Goal: Task Accomplishment & Management: Manage account settings

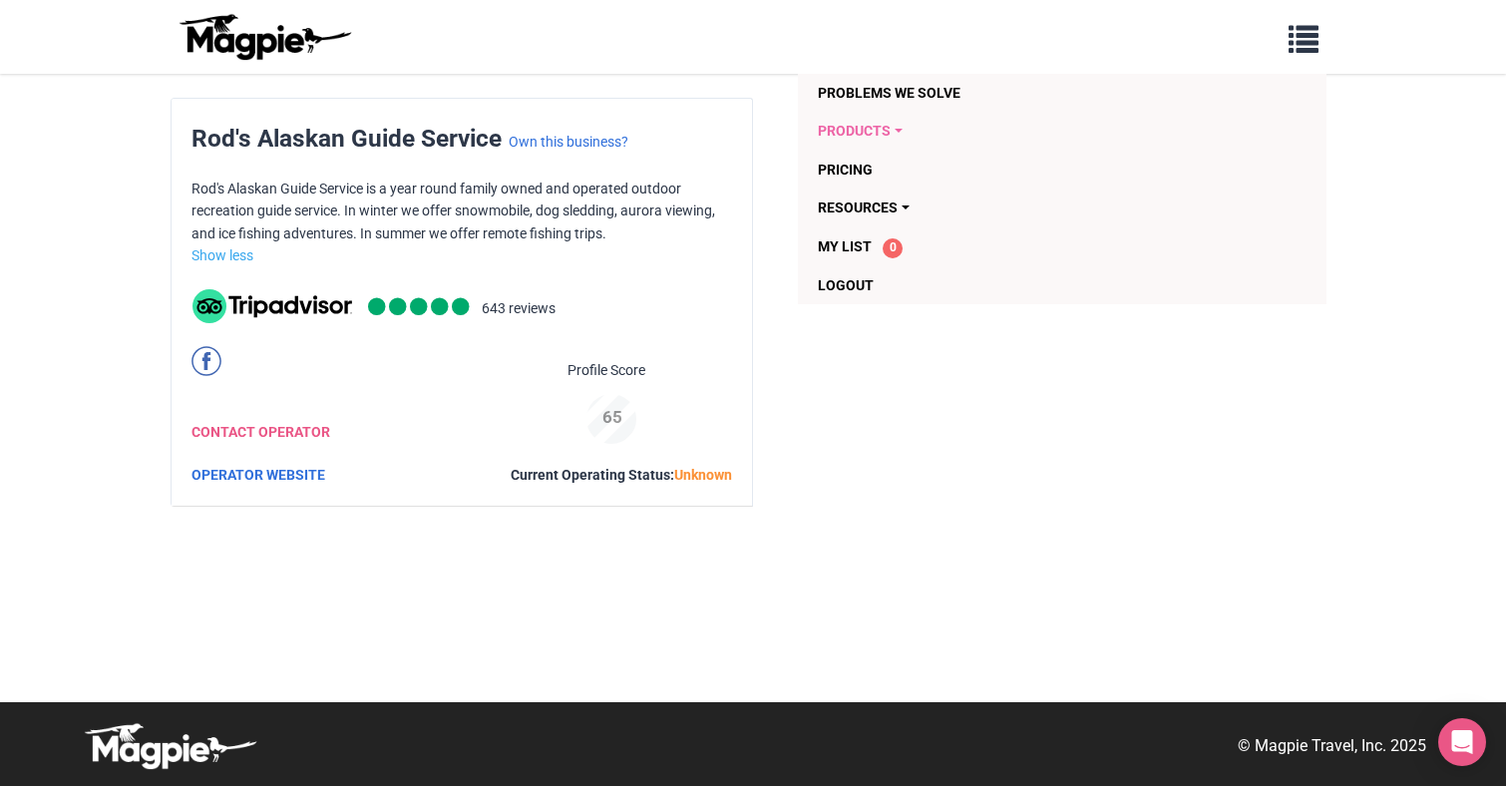
click at [880, 130] on link "Products" at bounding box center [947, 131] width 259 height 38
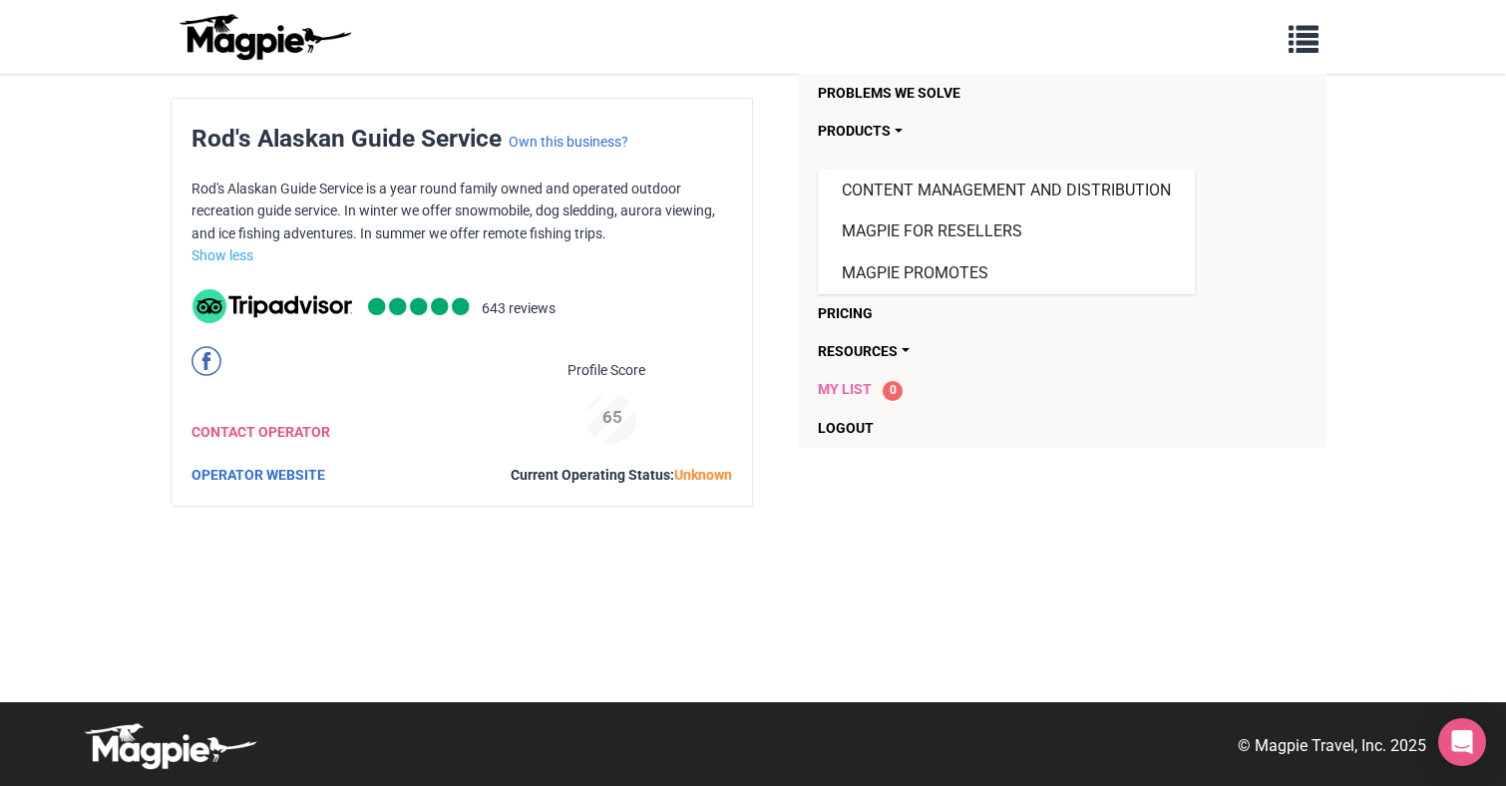
click at [852, 386] on span "My List" at bounding box center [845, 389] width 54 height 16
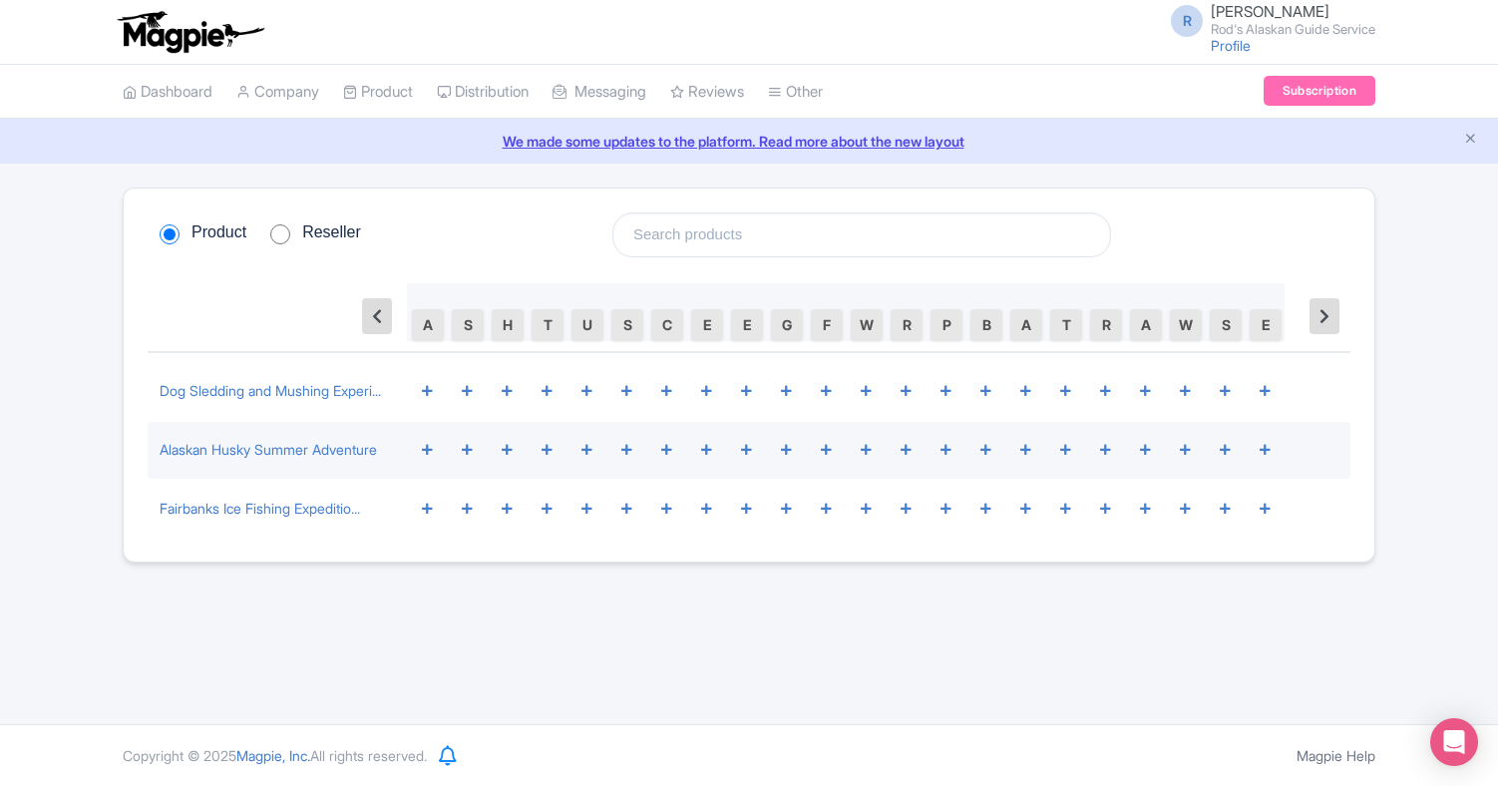
click at [280, 233] on input "Reseller" at bounding box center [280, 234] width 20 height 20
radio input "true"
click at [169, 233] on input "Product" at bounding box center [170, 234] width 20 height 20
radio input "true"
click at [1215, 46] on link "Profile" at bounding box center [1231, 45] width 40 height 17
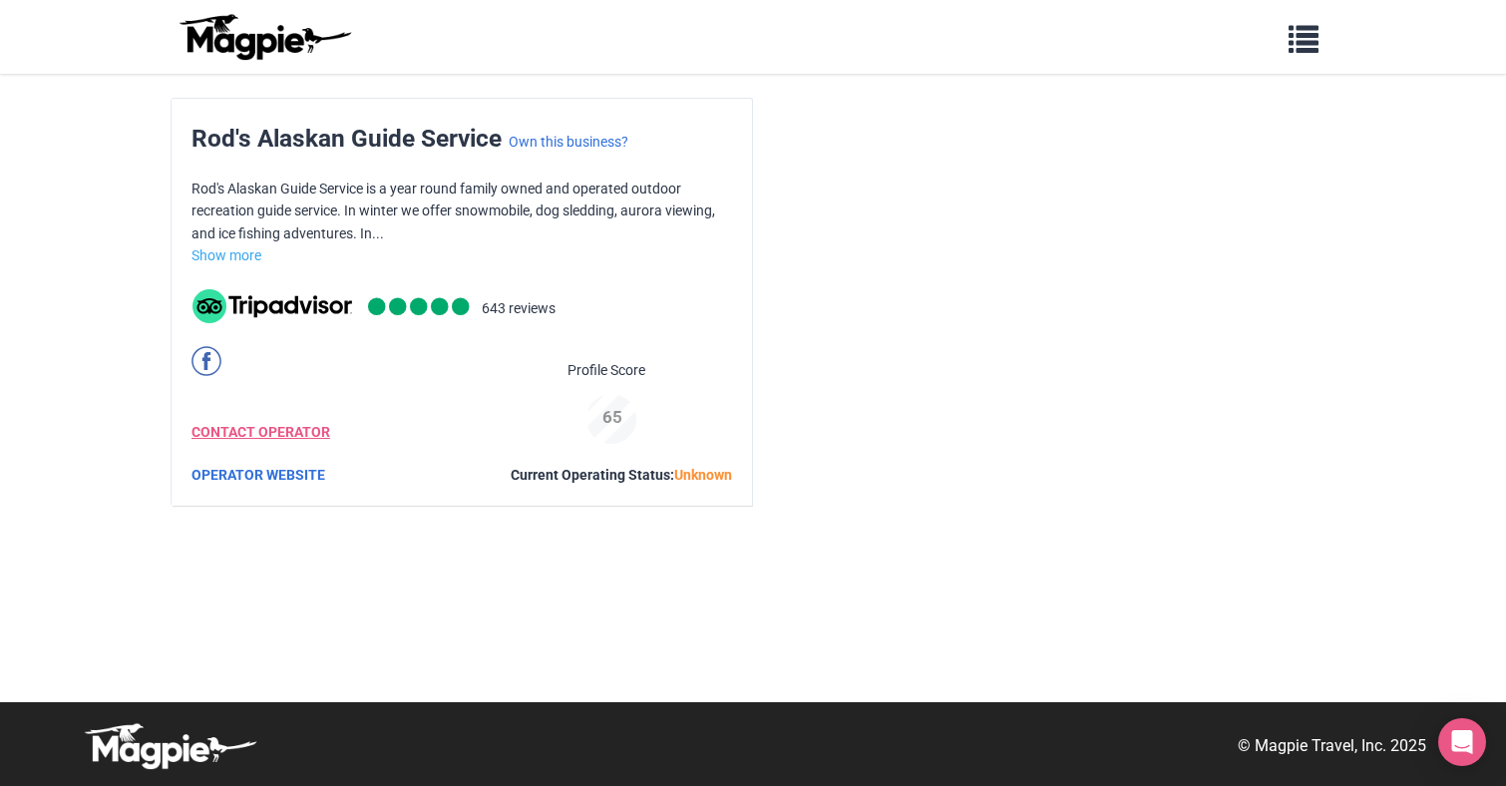
click at [264, 430] on link "CONTACT OPERATOR" at bounding box center [260, 432] width 139 height 16
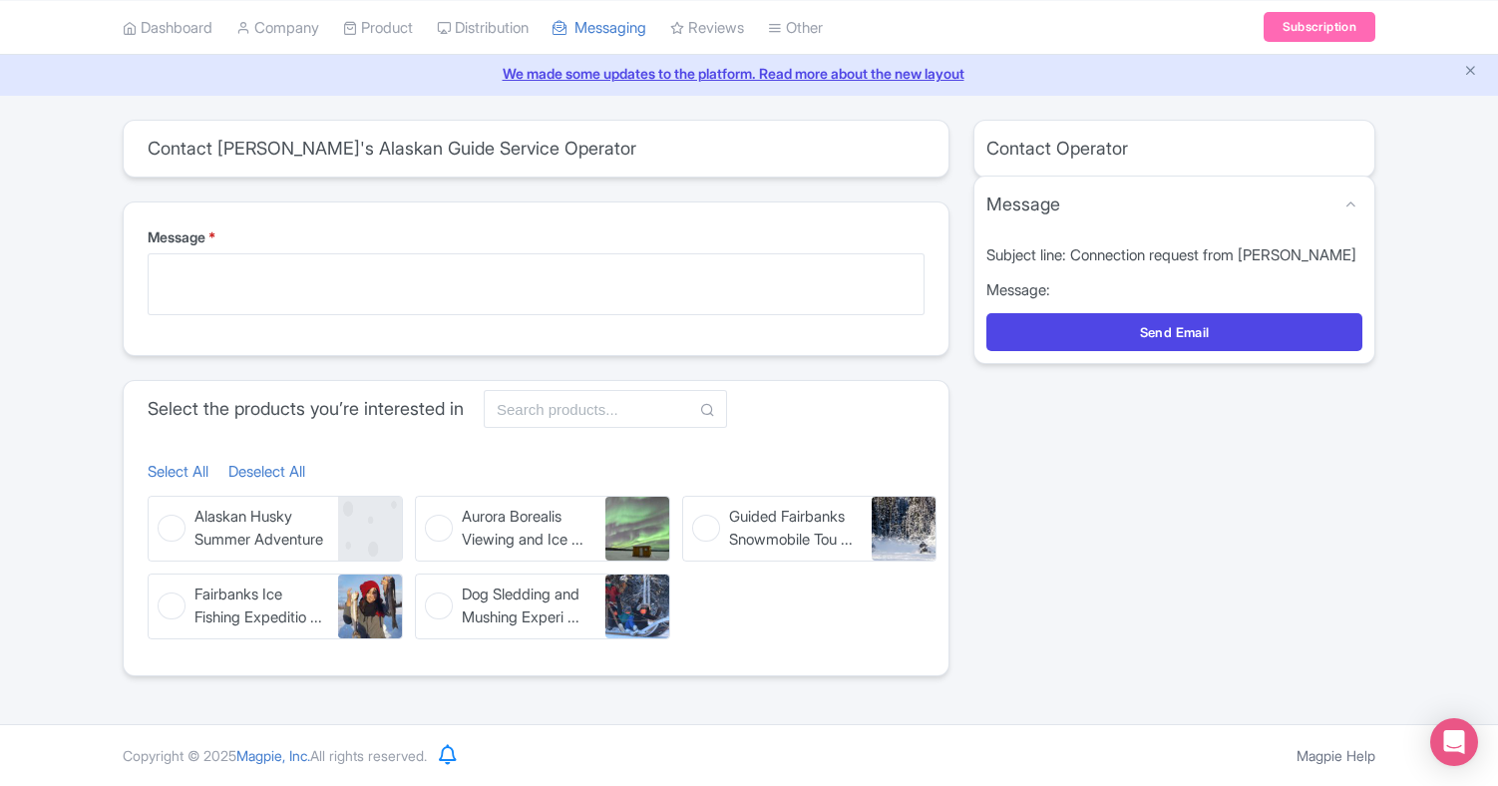
scroll to position [71, 0]
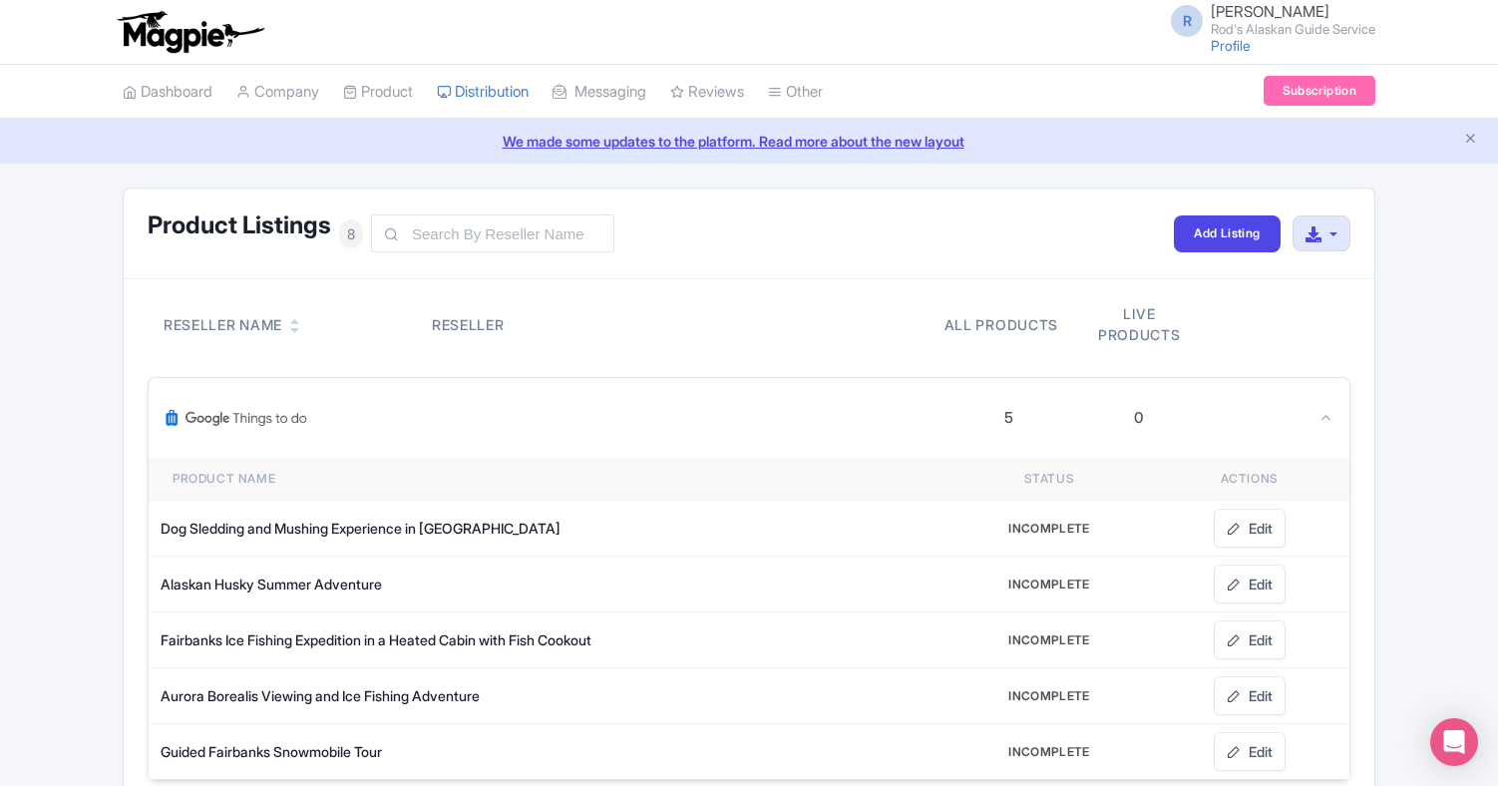
click at [1324, 418] on icon at bounding box center [1325, 417] width 15 height 15
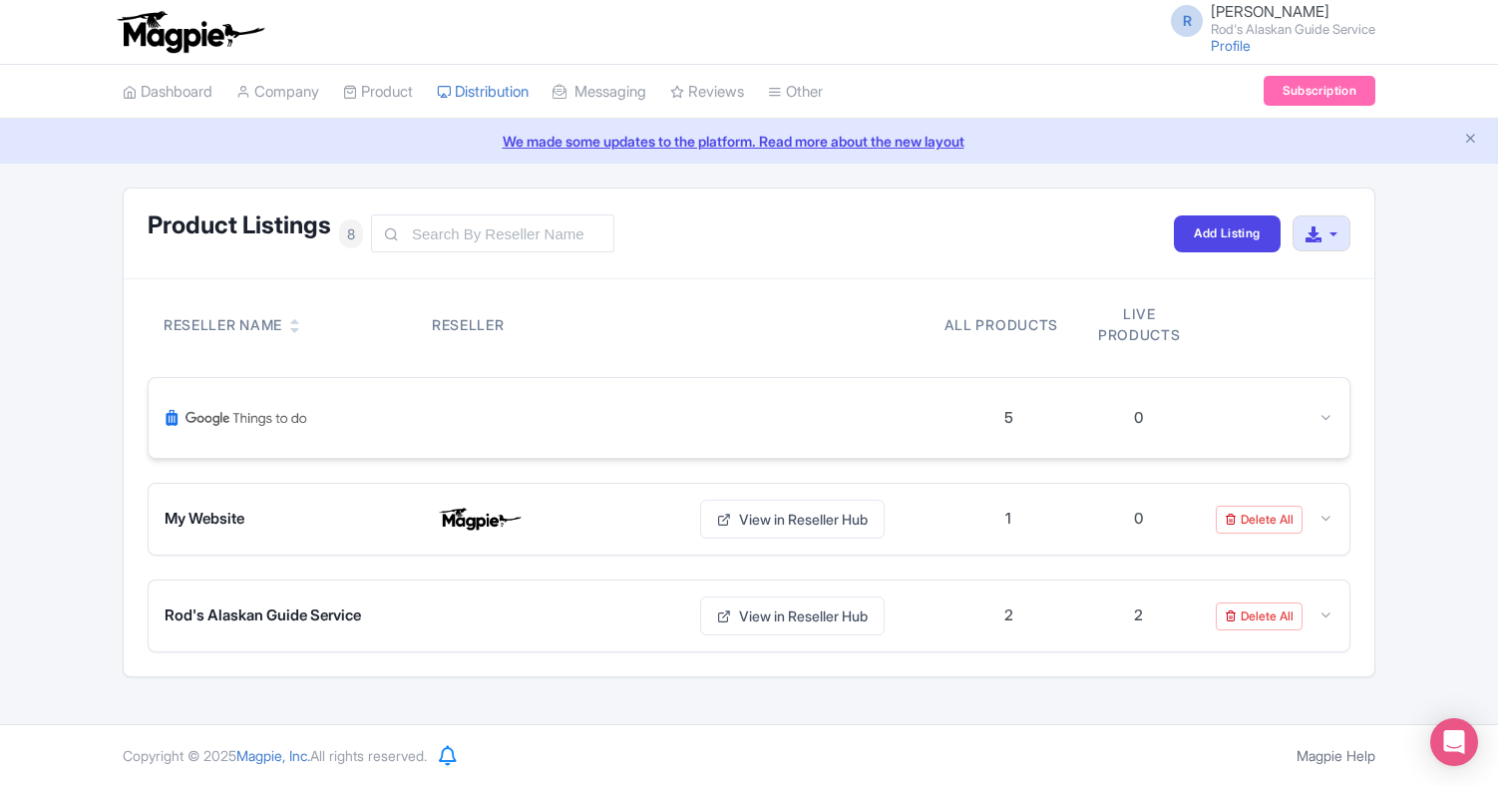
click at [1324, 418] on icon at bounding box center [1325, 417] width 15 height 15
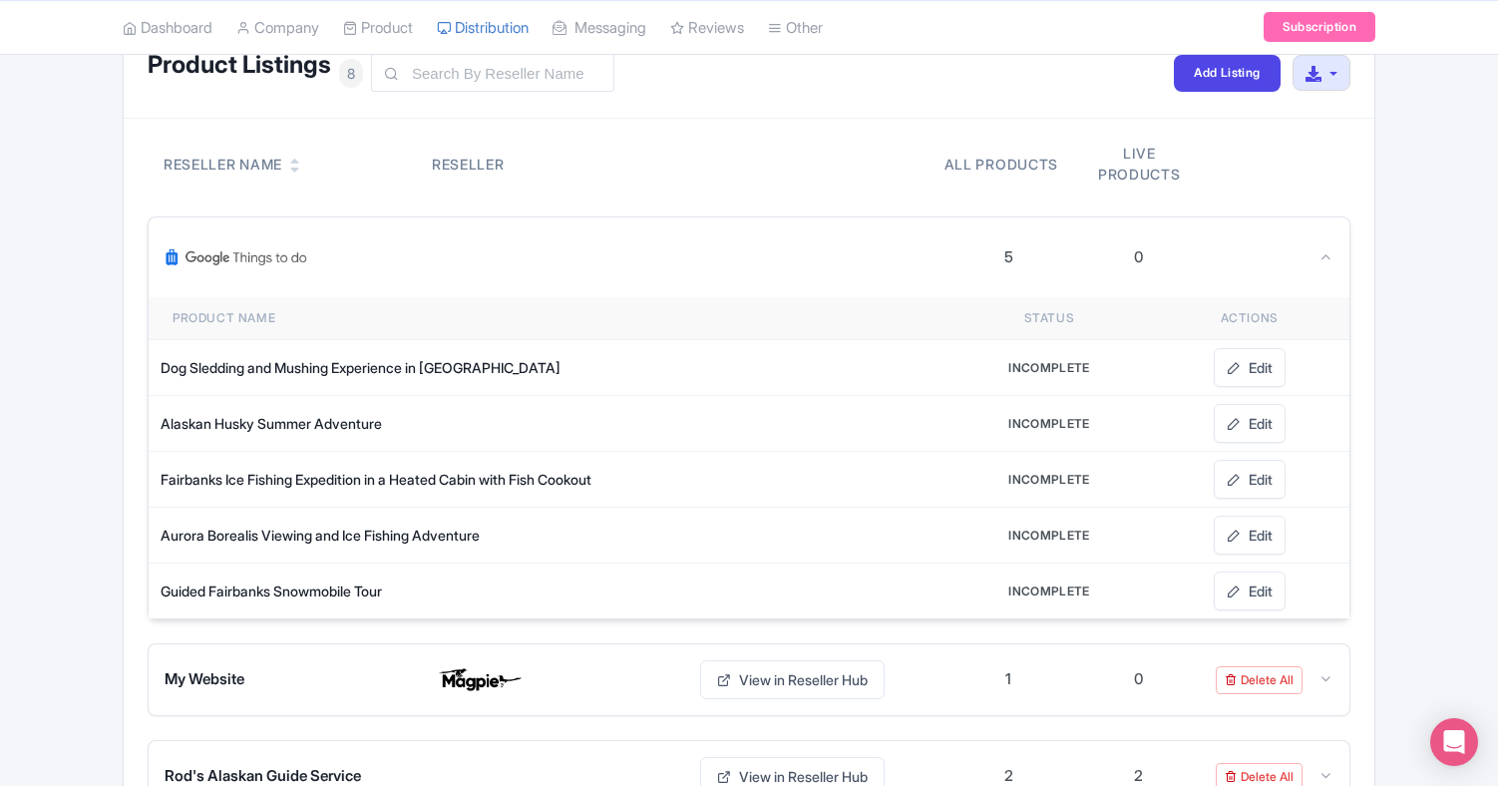
scroll to position [163, 0]
click at [1239, 418] on icon at bounding box center [1234, 422] width 14 height 14
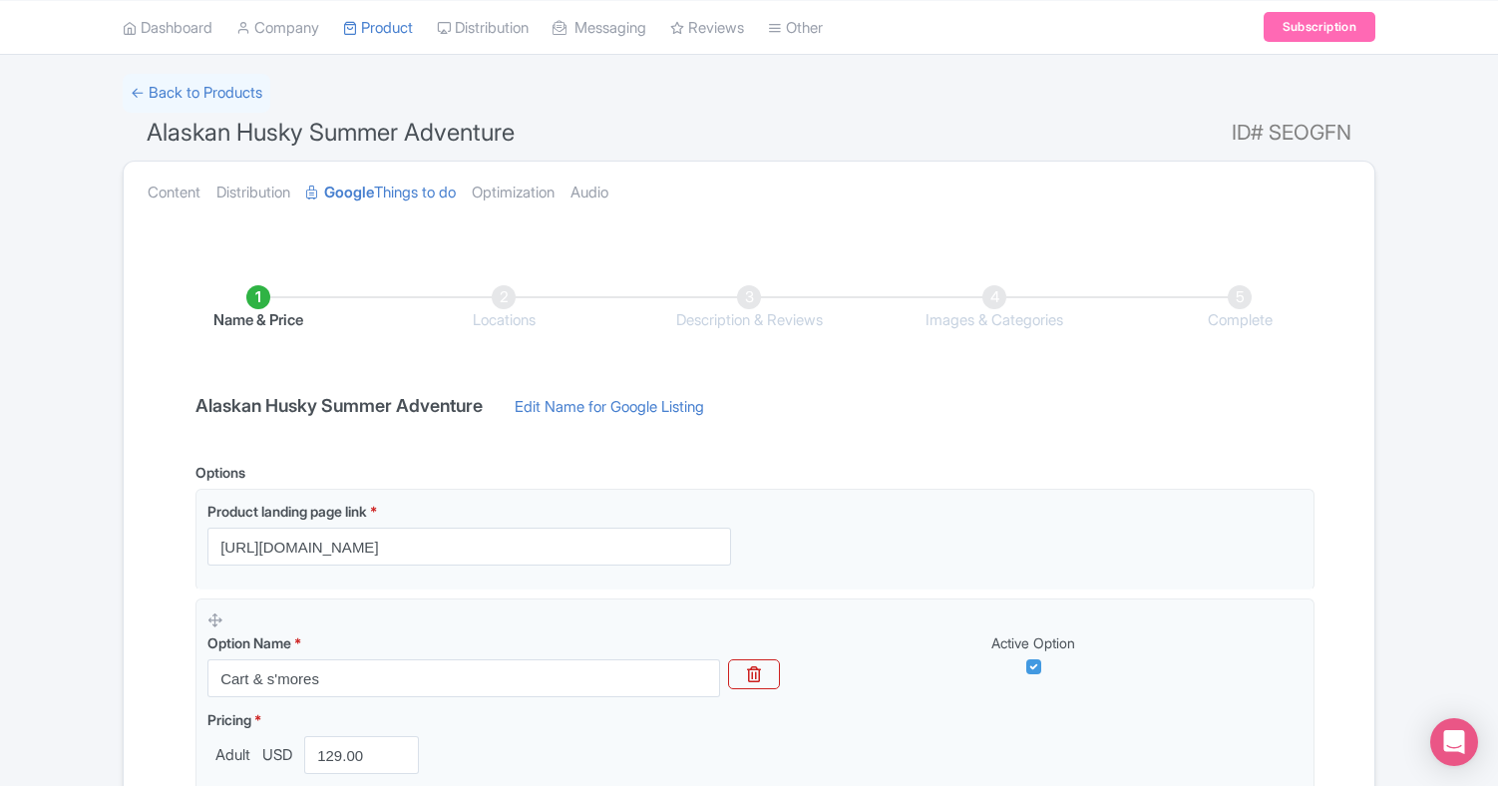
scroll to position [114, 0]
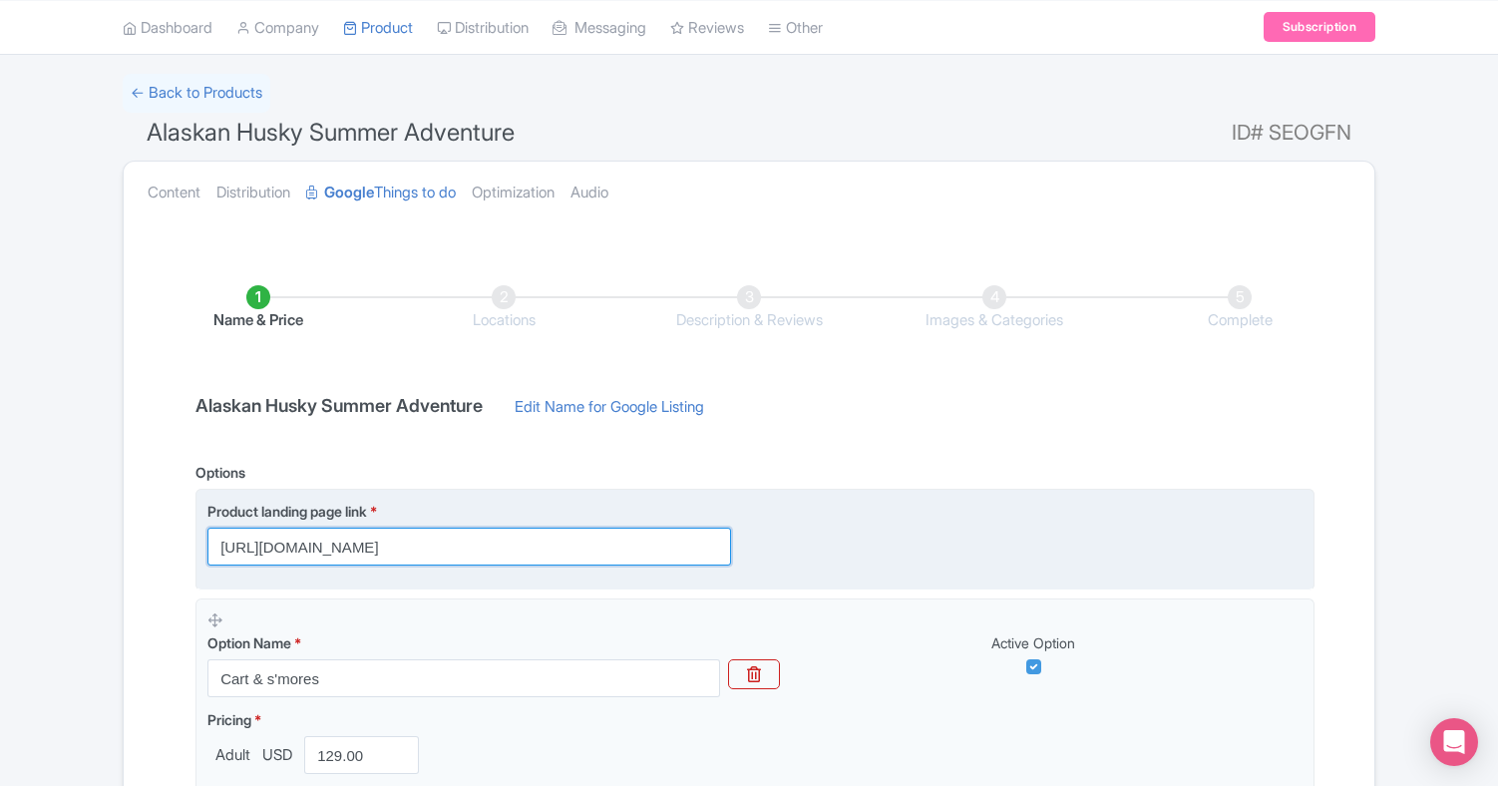
drag, startPoint x: 592, startPoint y: 543, endPoint x: 204, endPoint y: 538, distance: 388.0
click at [204, 538] on fieldset "Product landing page link * https://rodsalaskanguideservice.com/summer-dog-sled/" at bounding box center [754, 539] width 1119 height 101
click at [222, 546] on input "Alaskan Husky & S'more Adventure" at bounding box center [469, 547] width 524 height 38
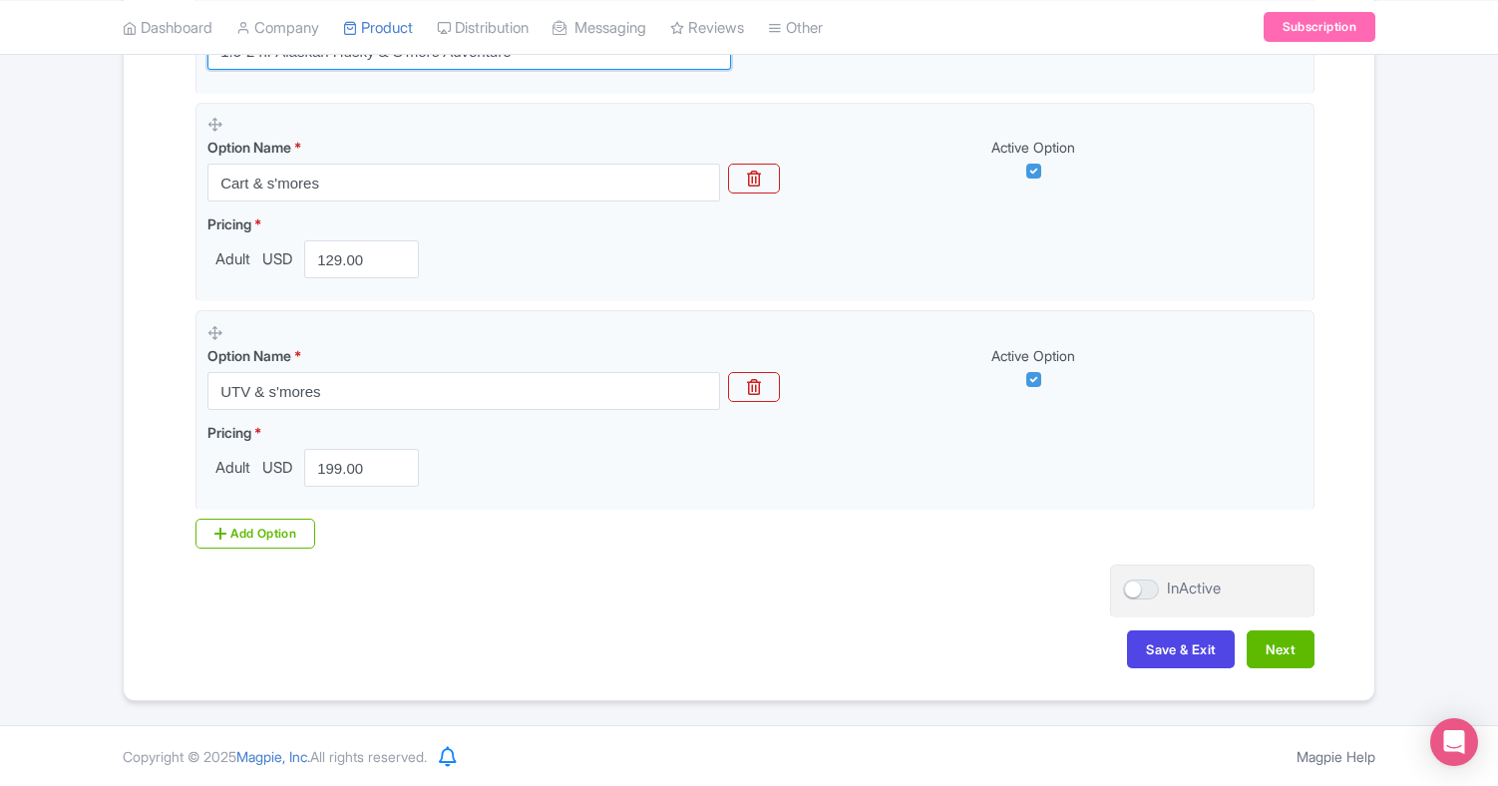
scroll to position [606, 0]
type input "1.5-2 hr Alaskan Husky & S'more Adventure"
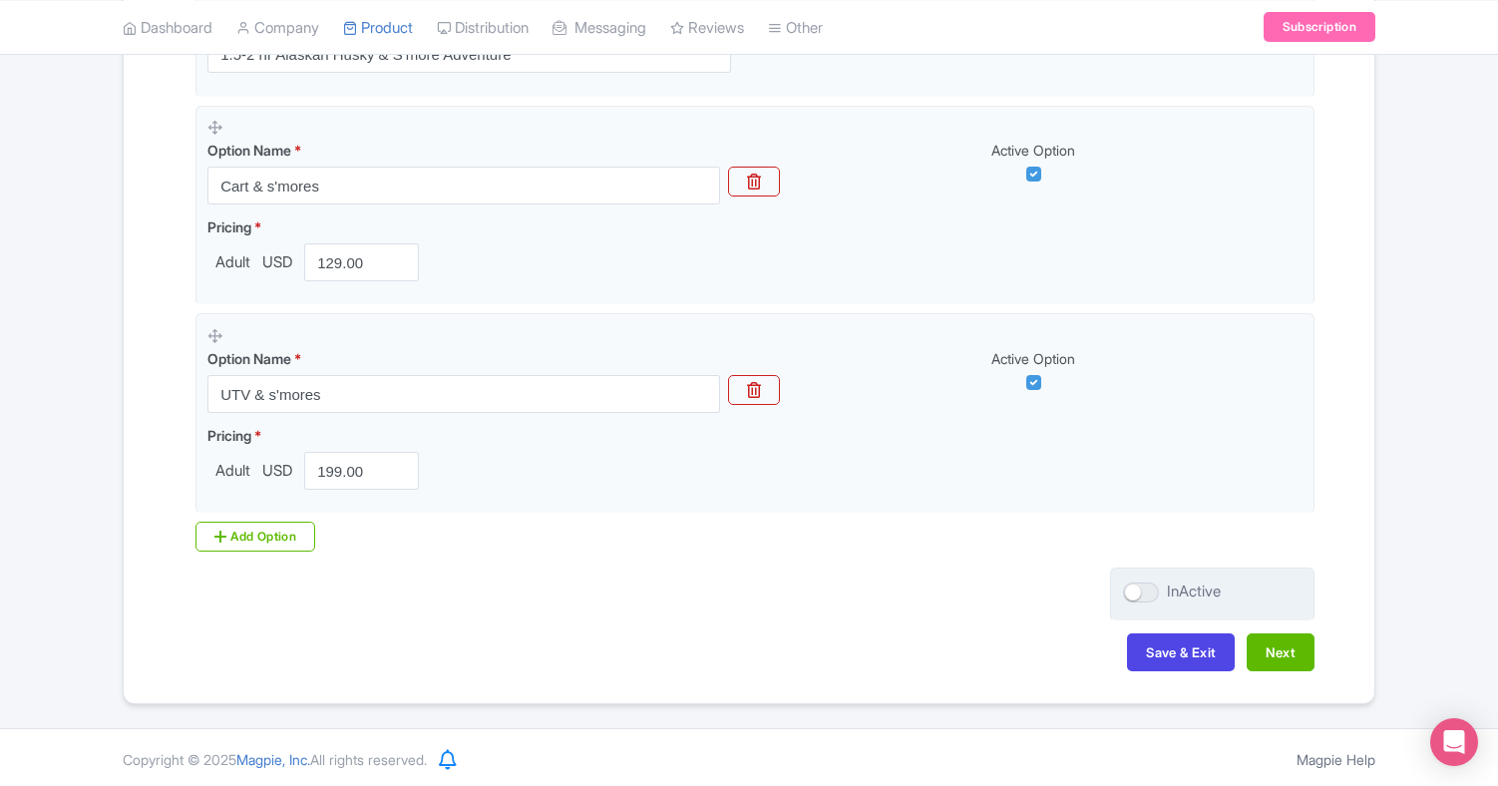
click at [1132, 585] on div at bounding box center [1141, 592] width 36 height 20
click at [1132, 585] on input "InActive" at bounding box center [1129, 591] width 13 height 13
checkbox input "true"
click at [1283, 648] on button "Next" at bounding box center [1281, 652] width 68 height 38
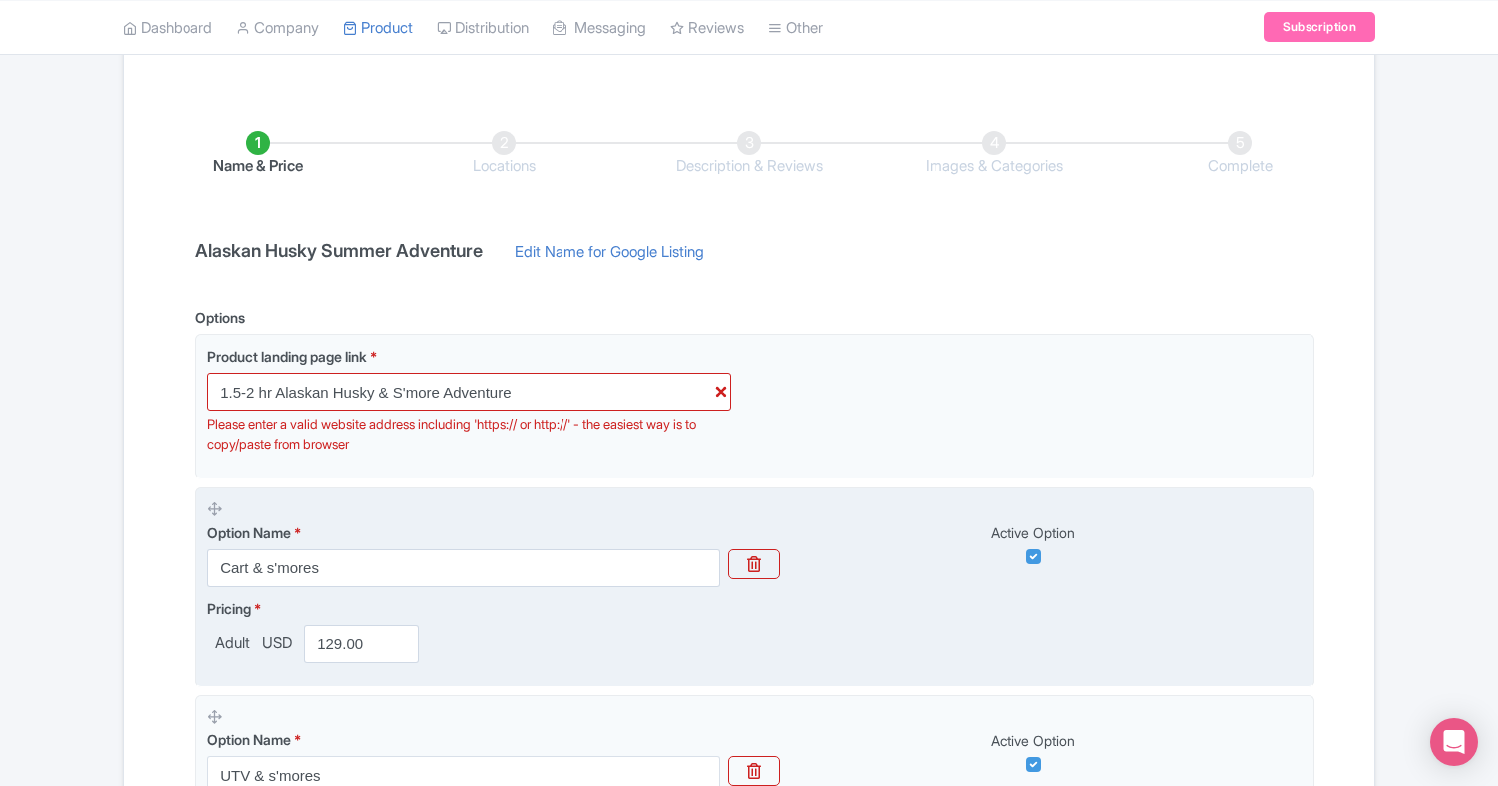
scroll to position [256, 0]
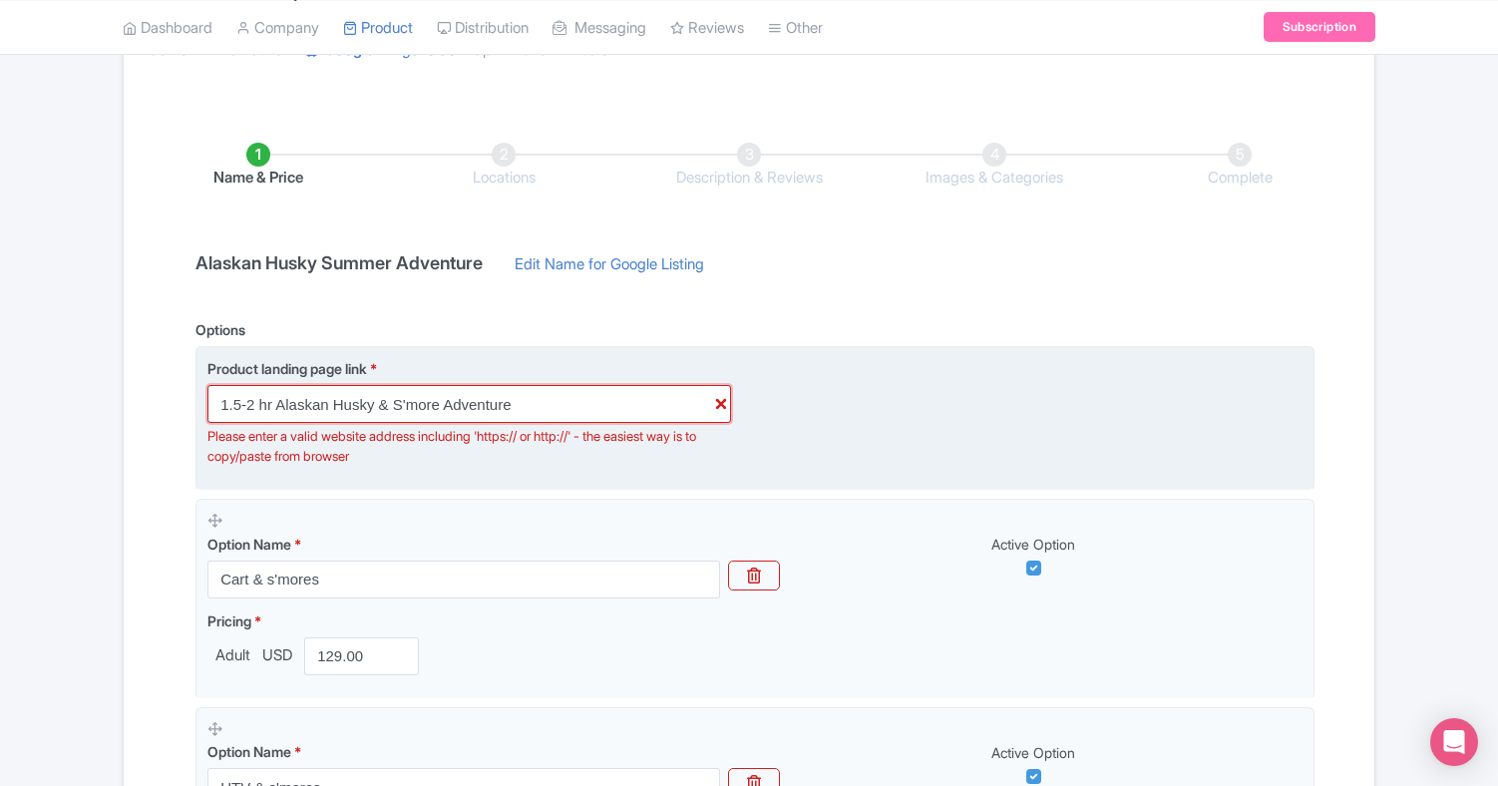
drag, startPoint x: 517, startPoint y: 401, endPoint x: 225, endPoint y: 400, distance: 291.2
click at [225, 400] on input "1.5-2 hr Alaskan Husky & S'more Adventure" at bounding box center [469, 404] width 524 height 38
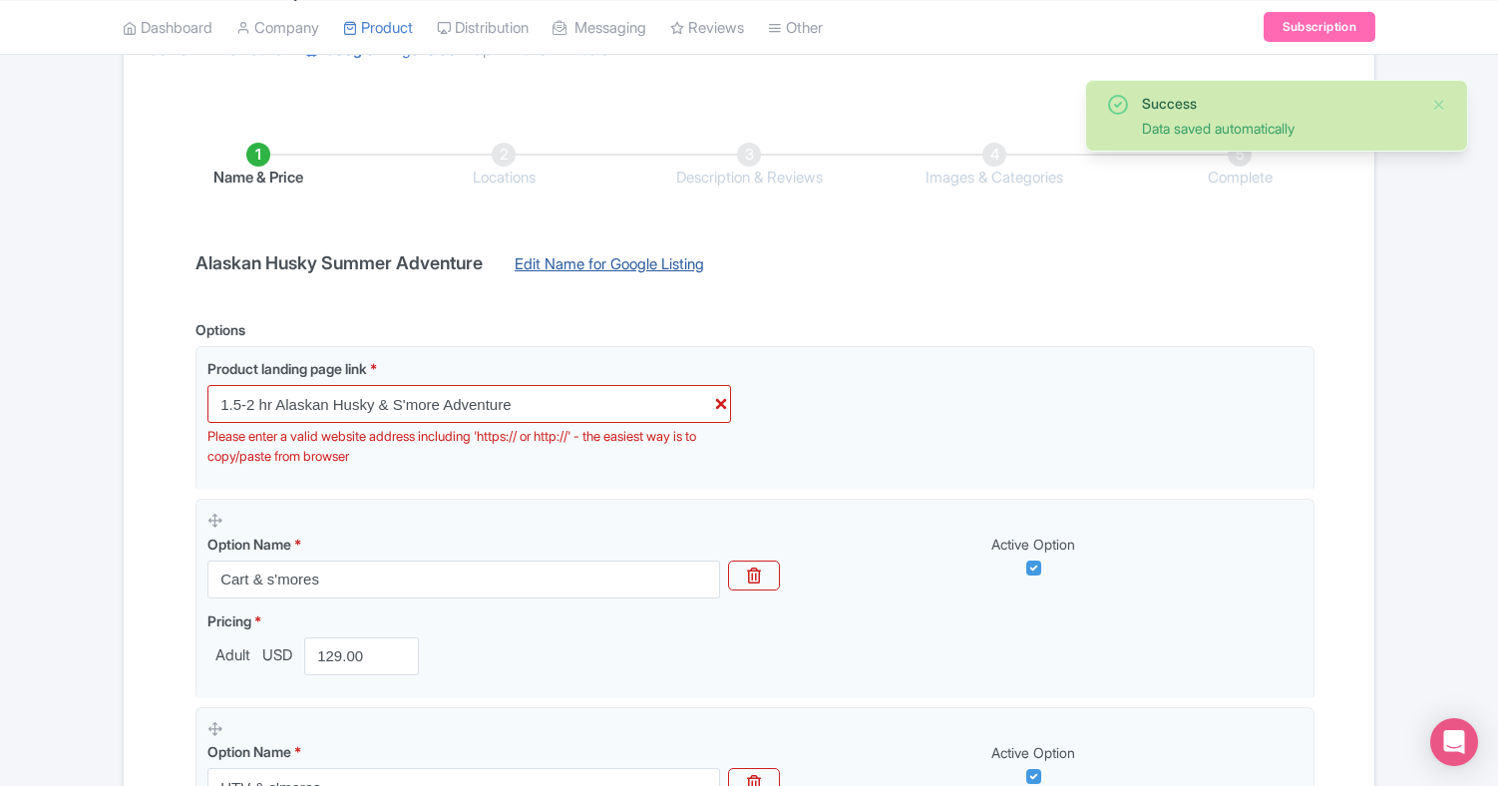
click at [627, 256] on link "Edit Name for Google Listing" at bounding box center [609, 269] width 229 height 32
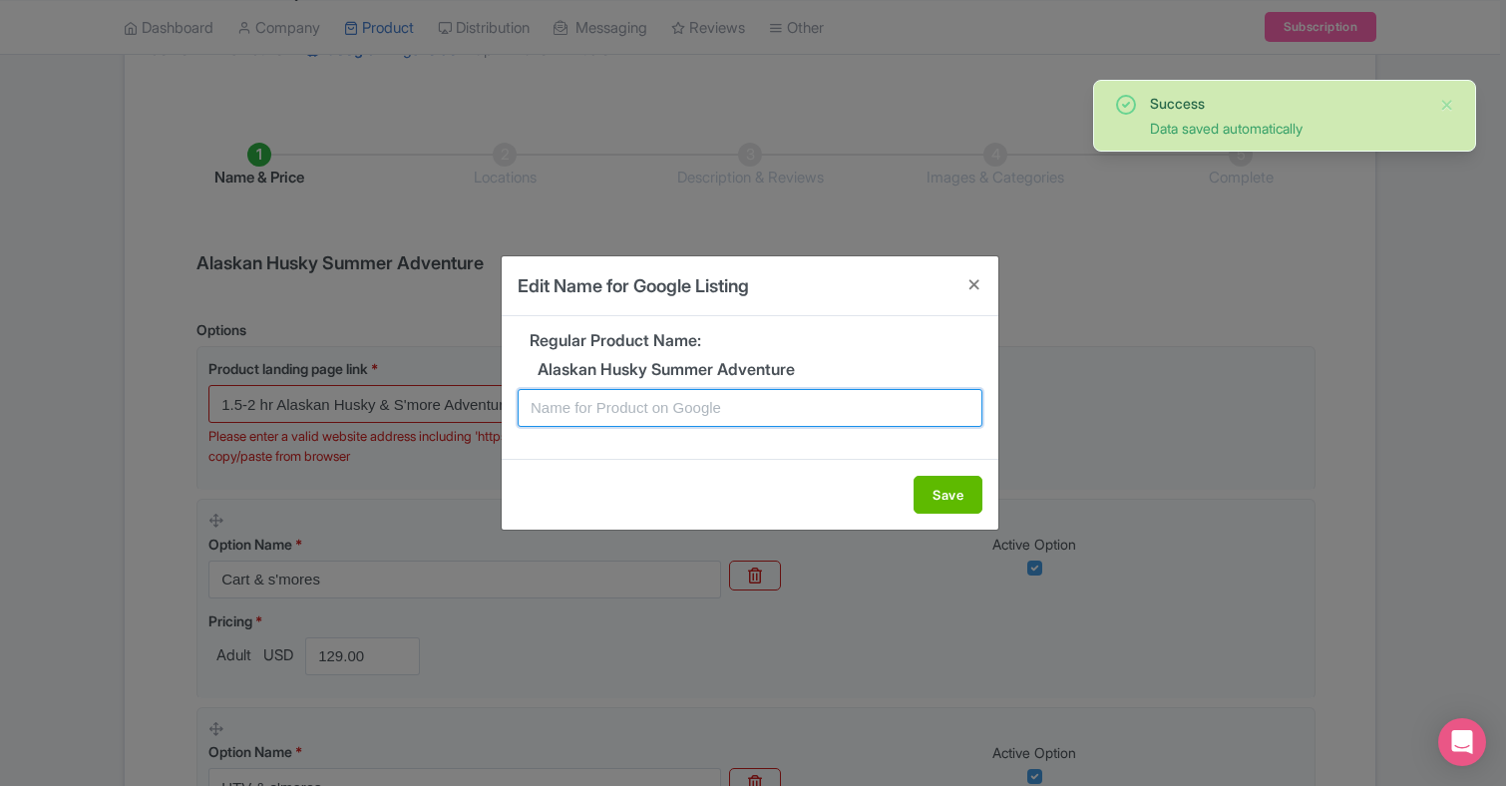
click at [590, 401] on input "text" at bounding box center [750, 408] width 465 height 38
paste input "1.5-2 hr Alaskan Husky & S'more Adventure"
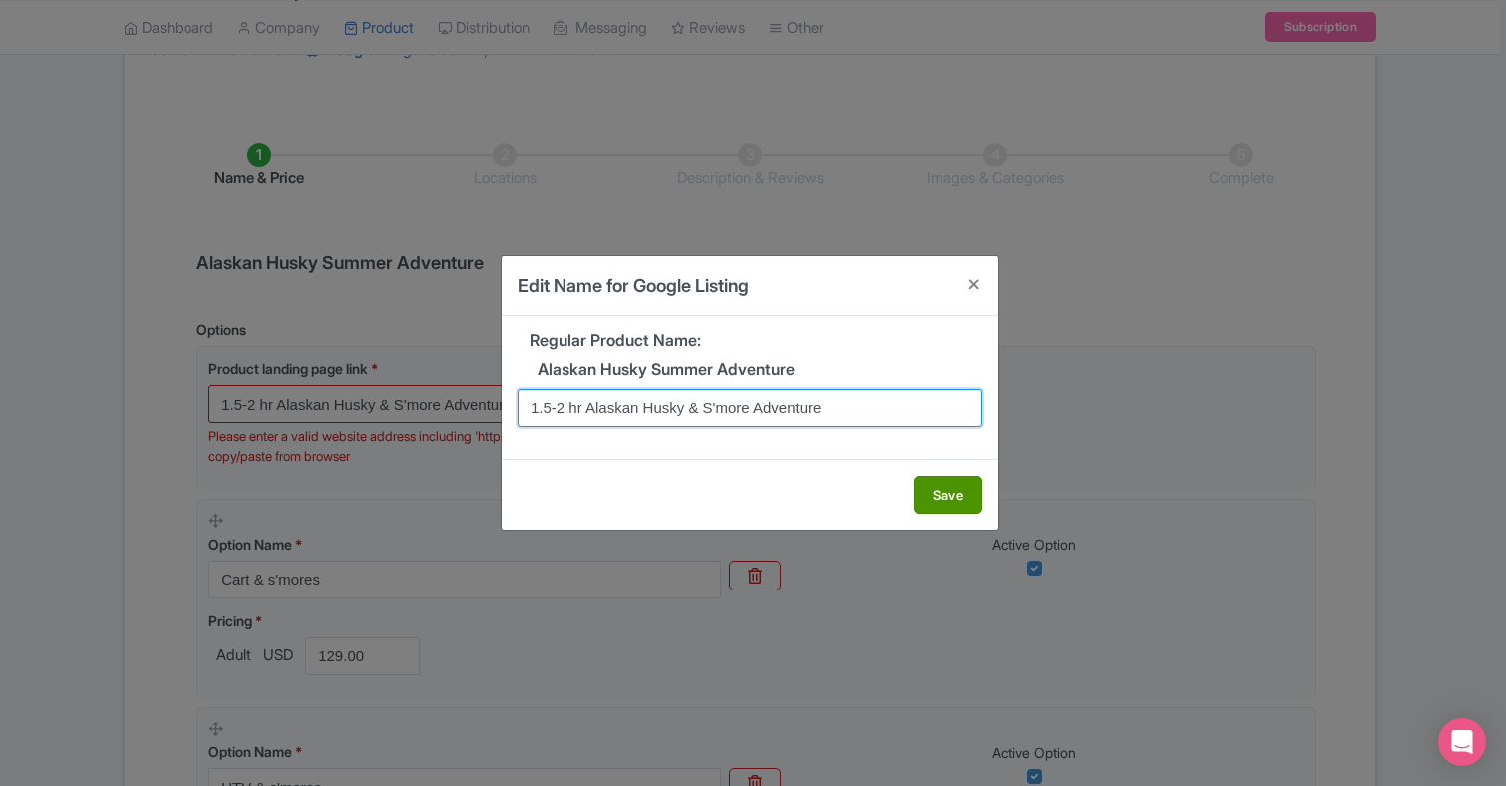
type input "1.5-2 hr Alaskan Husky & S'more Adventure"
click at [949, 494] on button "Save" at bounding box center [948, 495] width 69 height 38
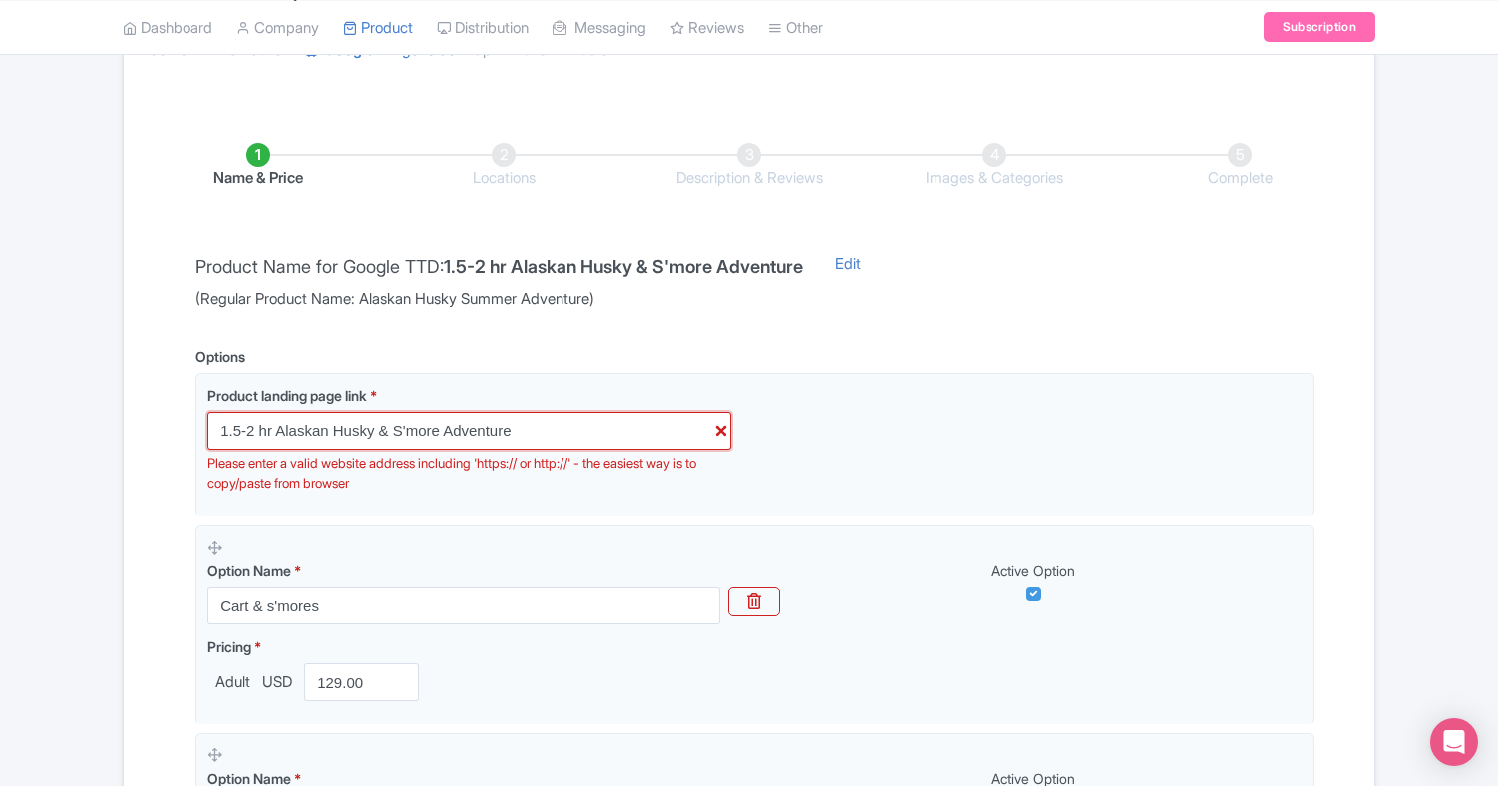
drag, startPoint x: 535, startPoint y: 430, endPoint x: 149, endPoint y: 419, distance: 386.1
click at [149, 419] on div "Name & Price Locations Description & Reviews Images & Categories Complete Produ…" at bounding box center [749, 607] width 1227 height 1008
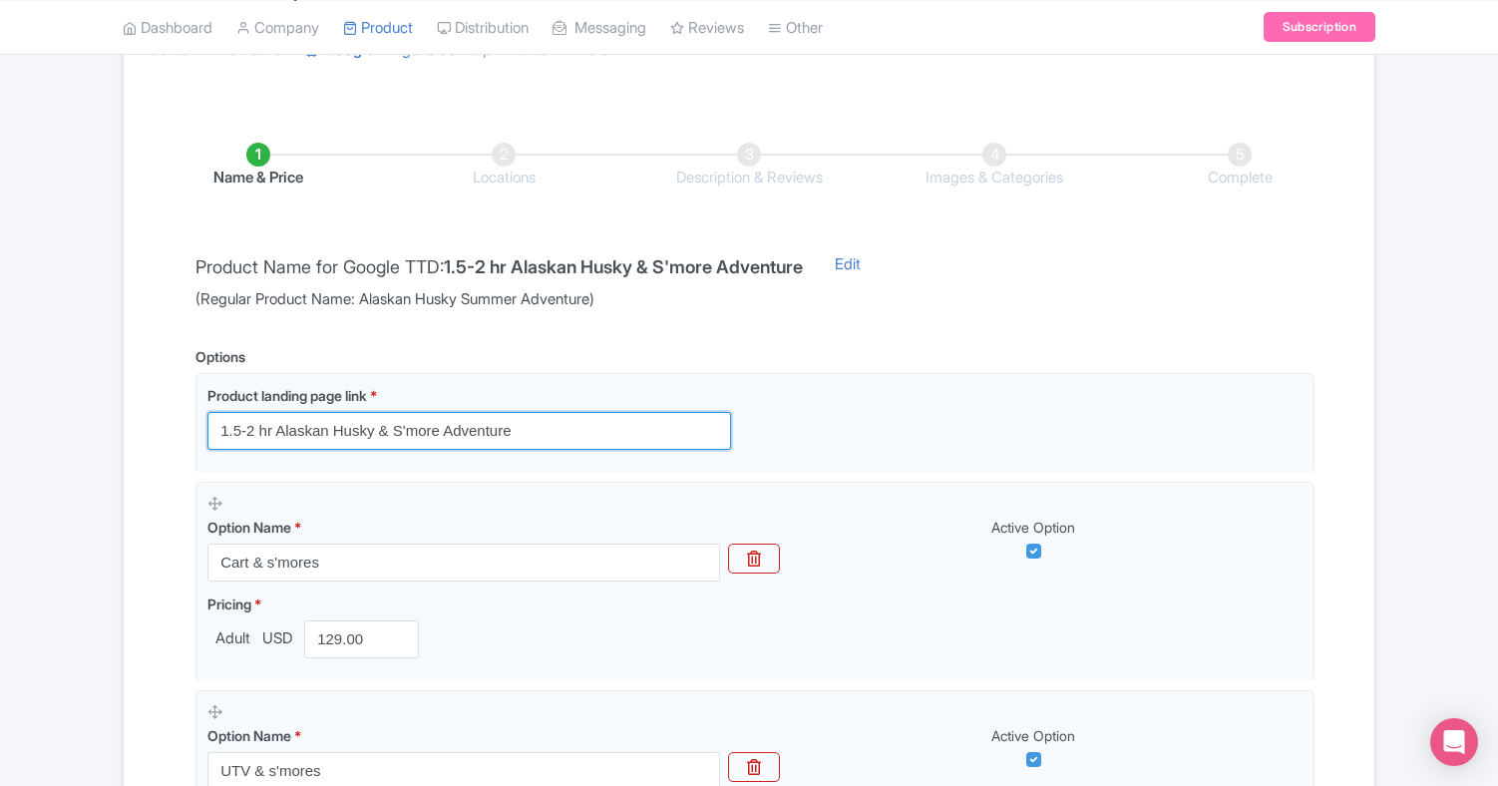
paste input "https://rodsalaskanguideservice.com/summer-dog-sled/"
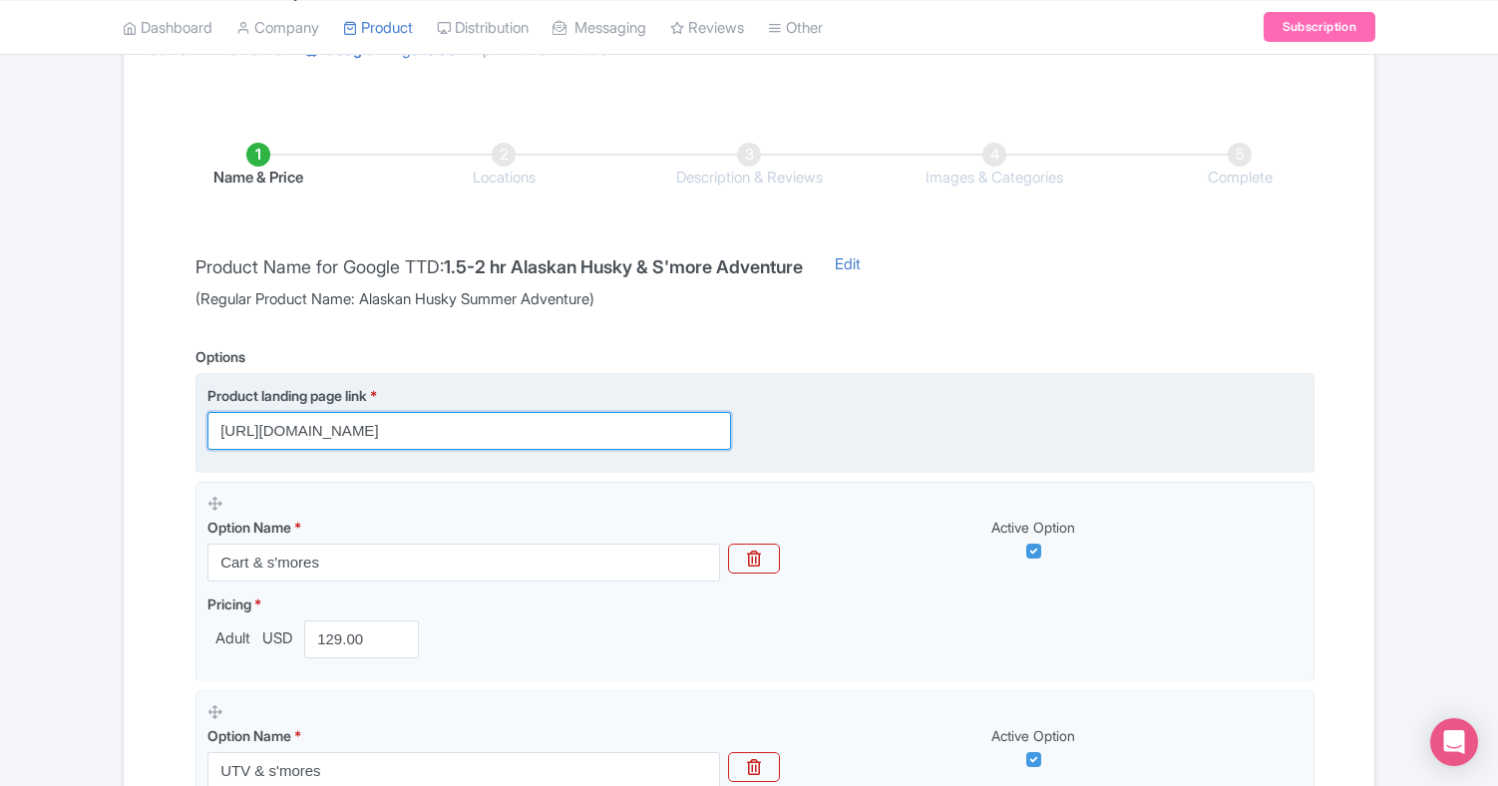
type input "https://rodsalaskanguideservice.com/summer-dog-sled/"
click at [987, 404] on div "Product landing page link * https://rodsalaskanguideservice.com/summer-dog-sled/" at bounding box center [754, 417] width 1095 height 65
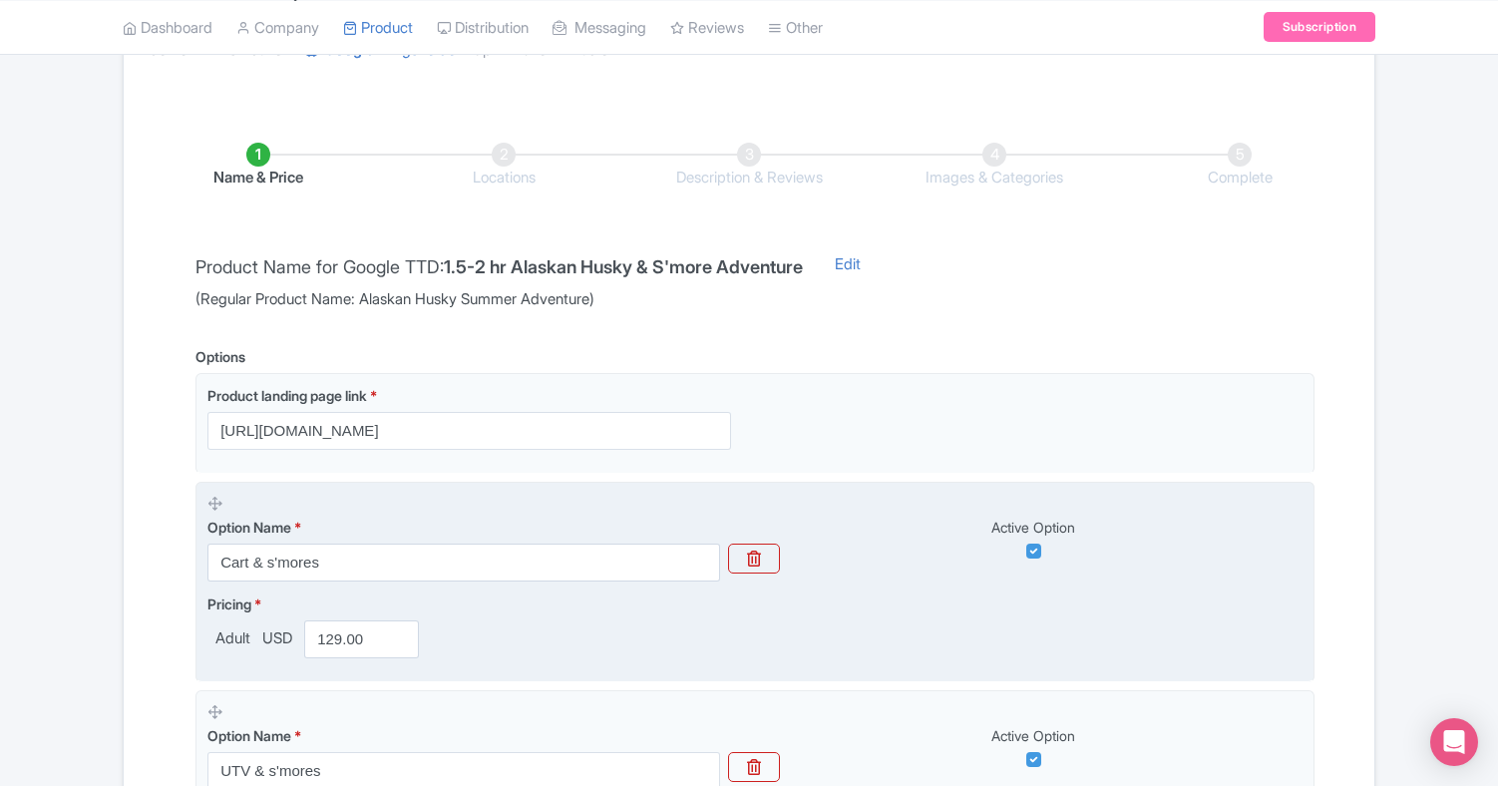
click at [1206, 555] on div "Option Name * Cart & s'mores Active Option" at bounding box center [754, 538] width 1095 height 88
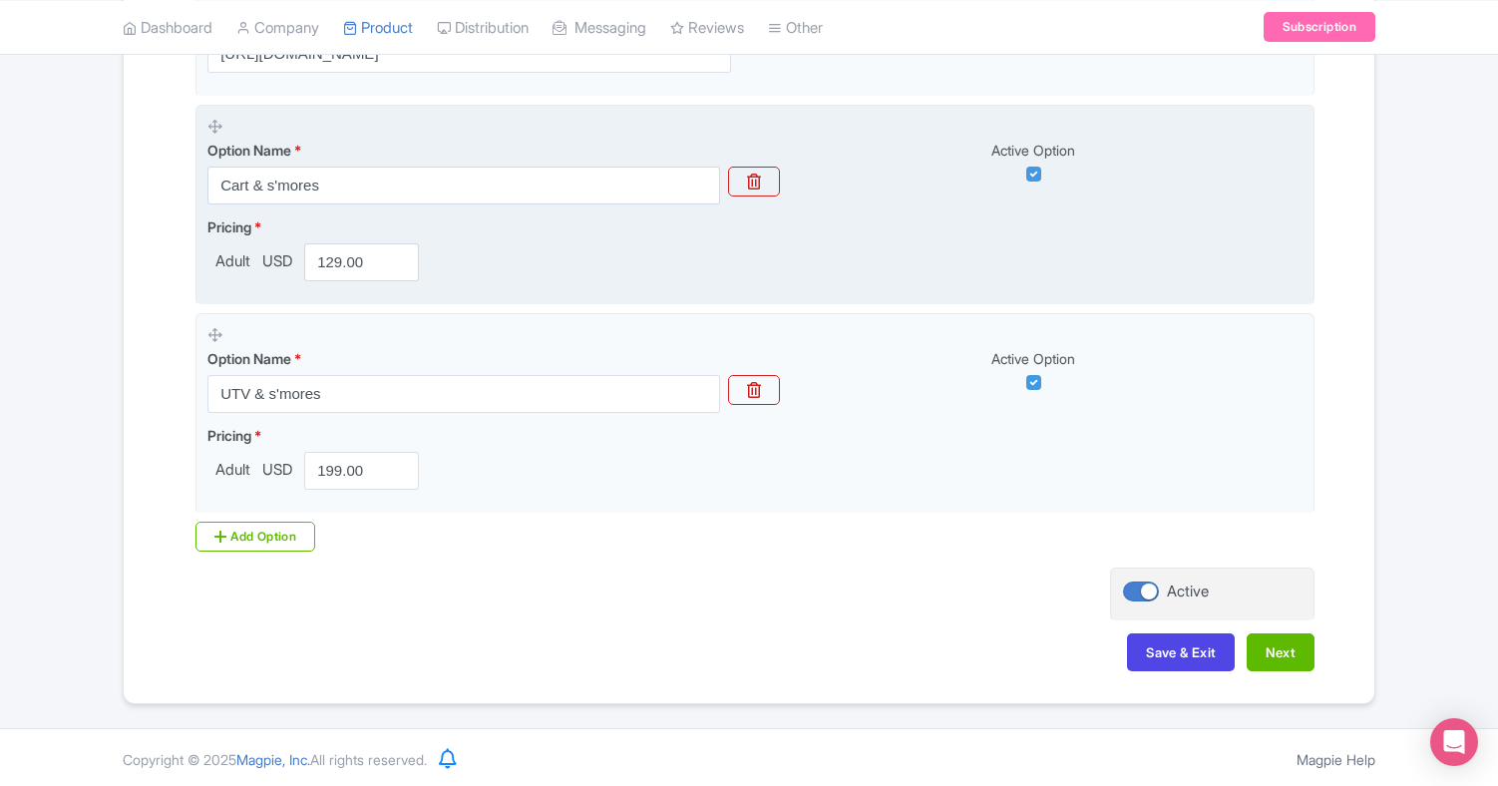
scroll to position [632, 0]
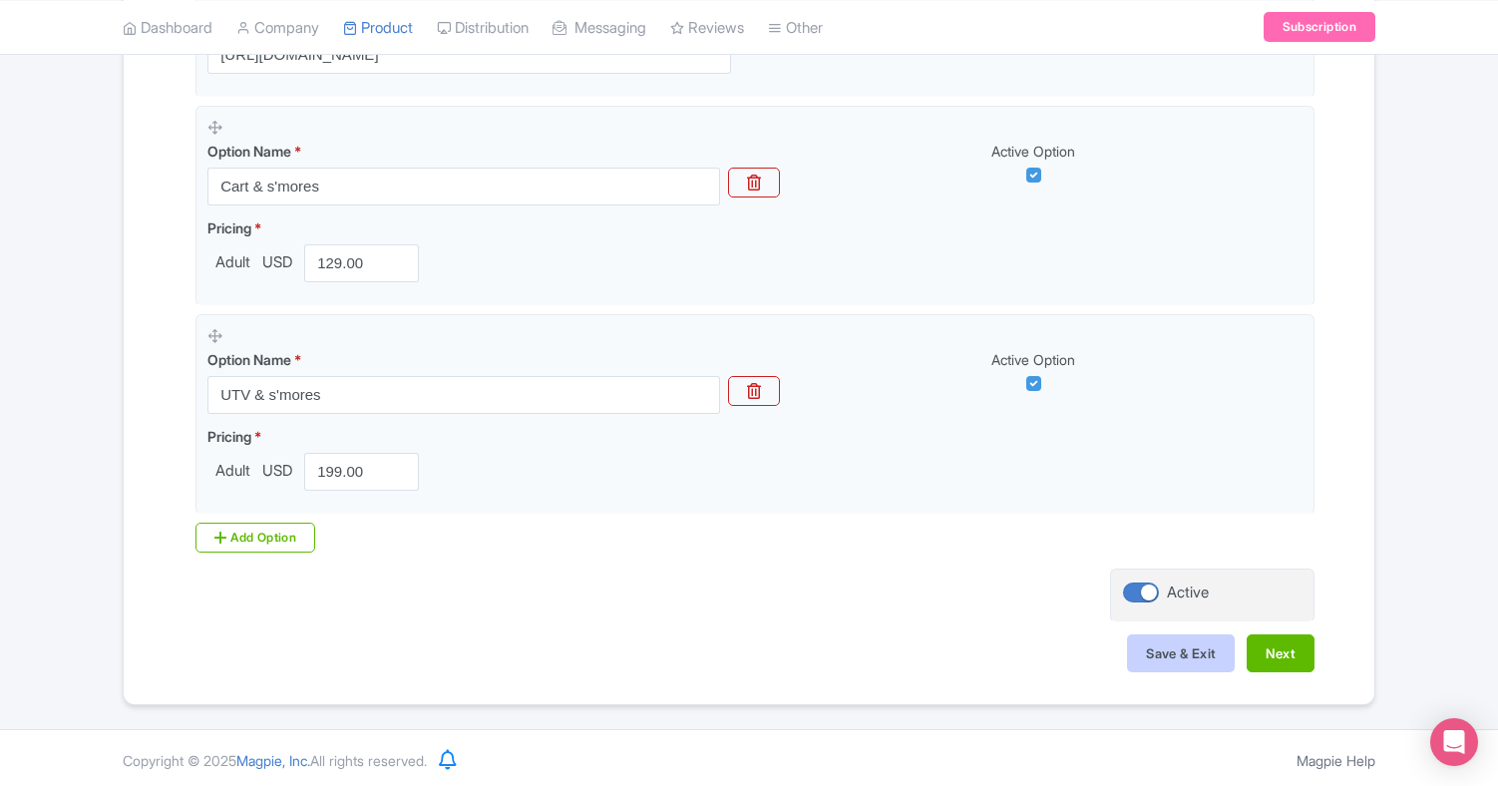
click at [1182, 645] on button "Save & Exit" at bounding box center [1181, 653] width 108 height 38
click at [1280, 647] on button "Next" at bounding box center [1281, 653] width 68 height 38
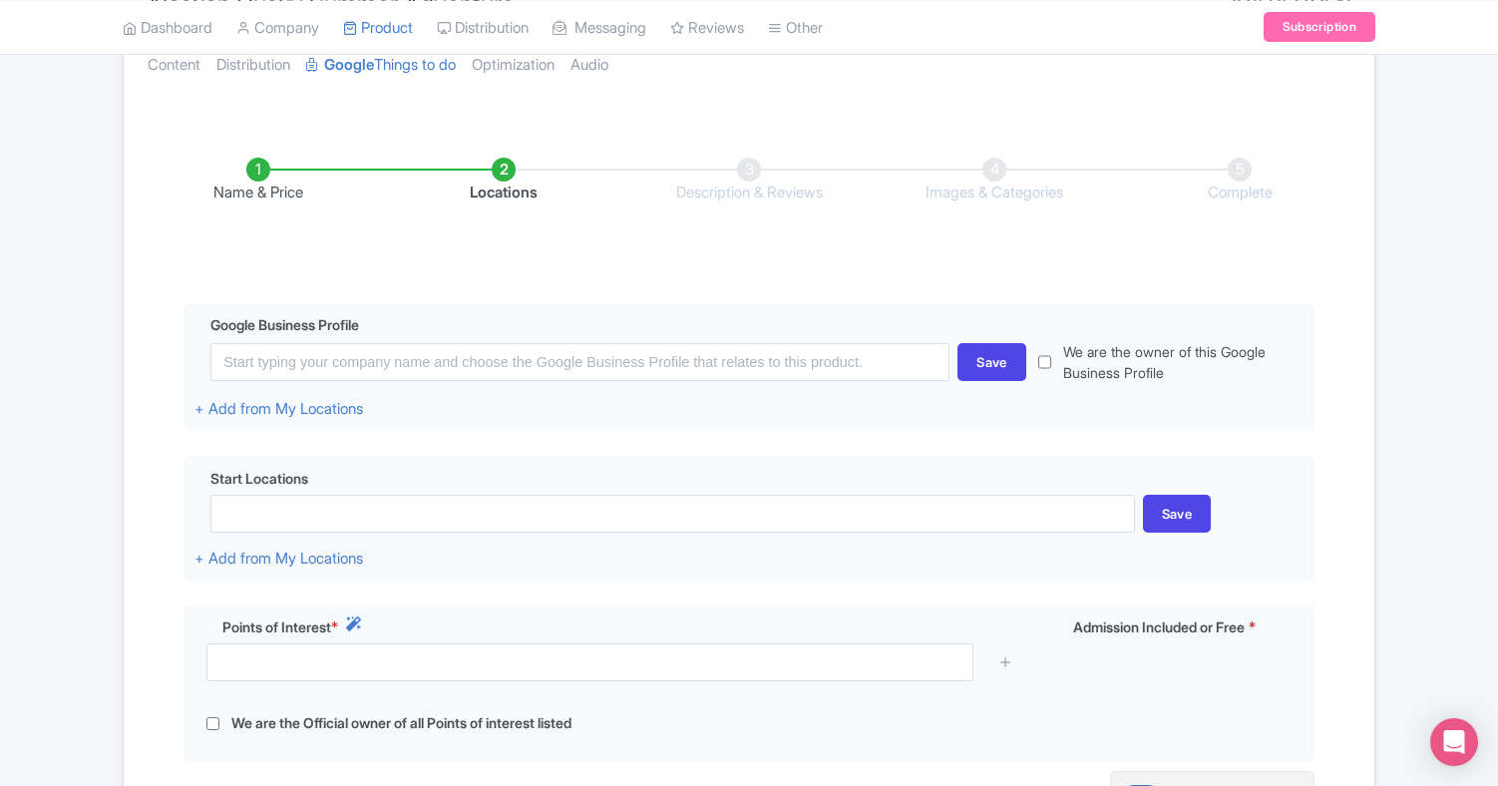
scroll to position [240, 0]
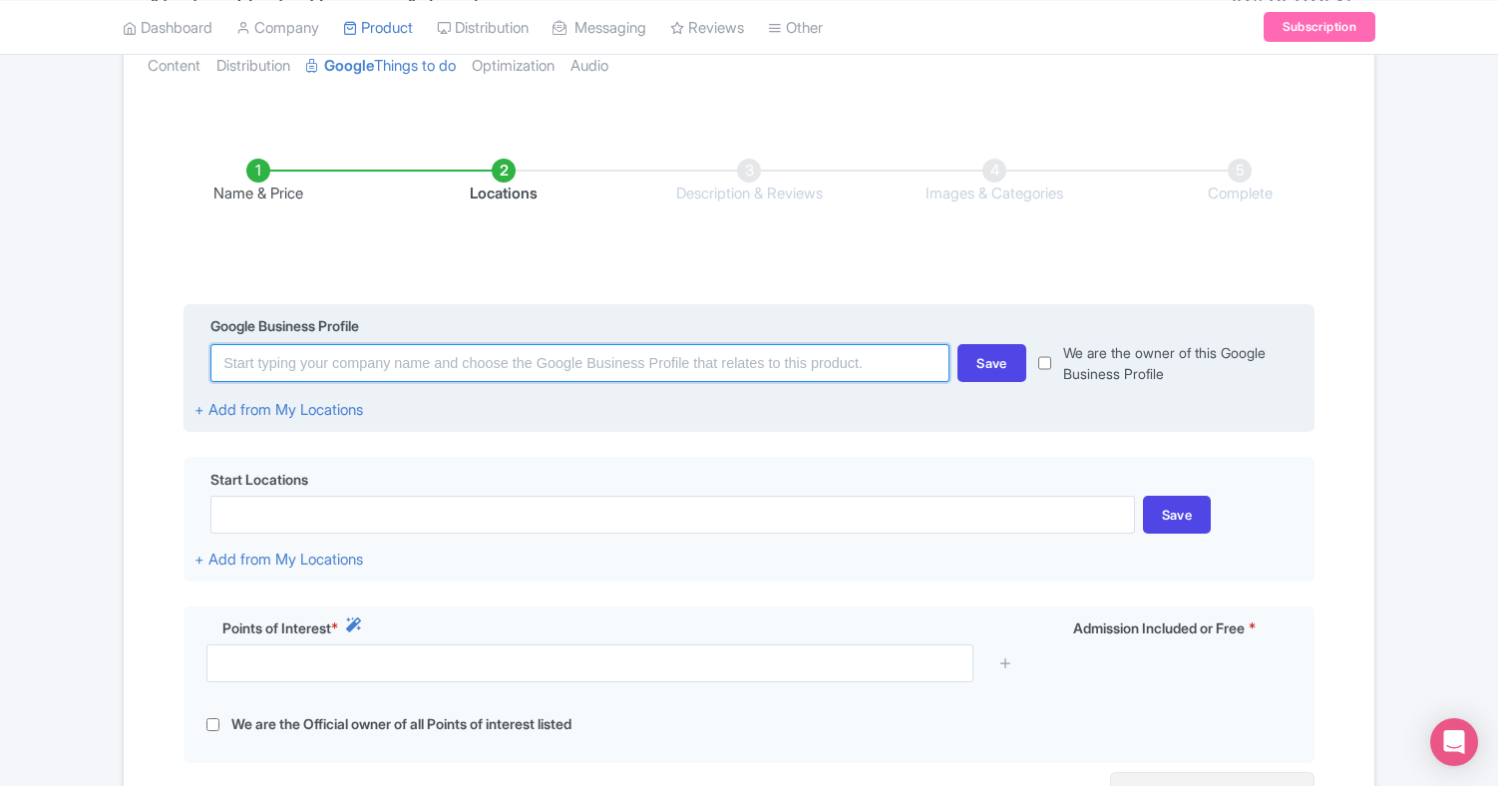
click at [355, 362] on input at bounding box center [579, 363] width 739 height 38
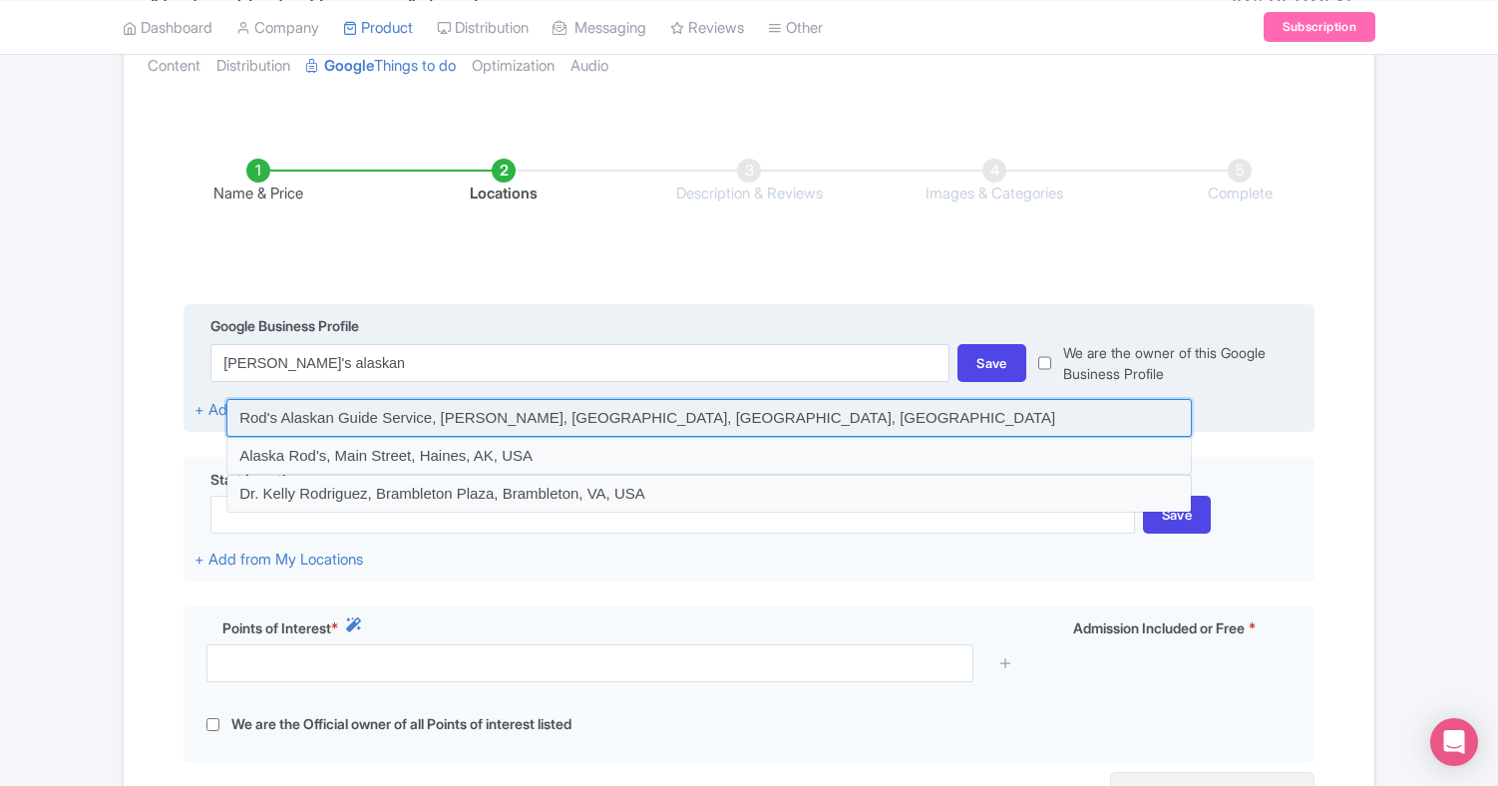
click at [510, 413] on input at bounding box center [708, 418] width 965 height 38
type input "Rod's Alaskan Guide Service, Repp Rd, North Pole, AK, USA"
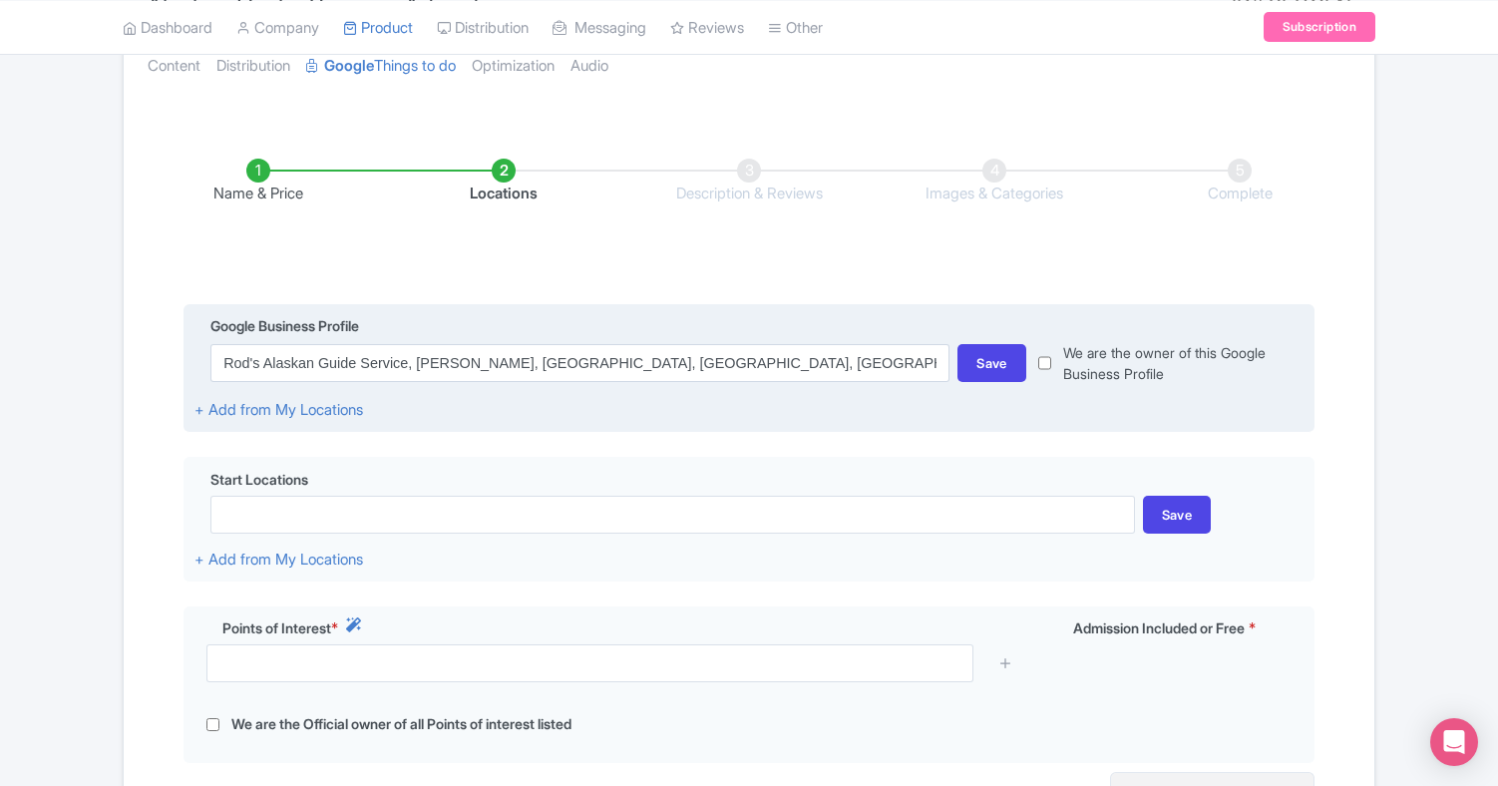
click at [1045, 349] on input "checkbox" at bounding box center [1044, 363] width 13 height 42
checkbox input "true"
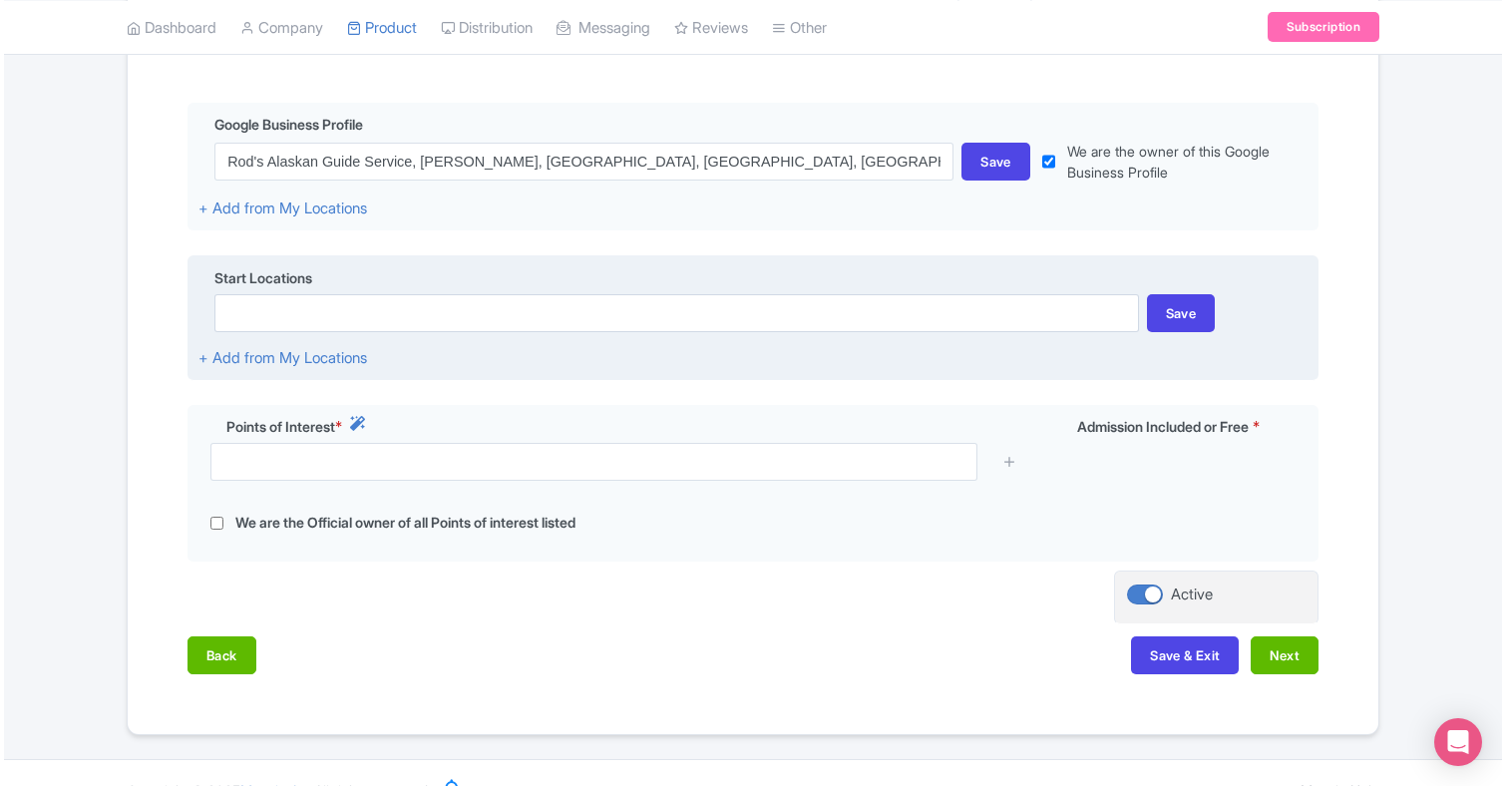
scroll to position [467, 0]
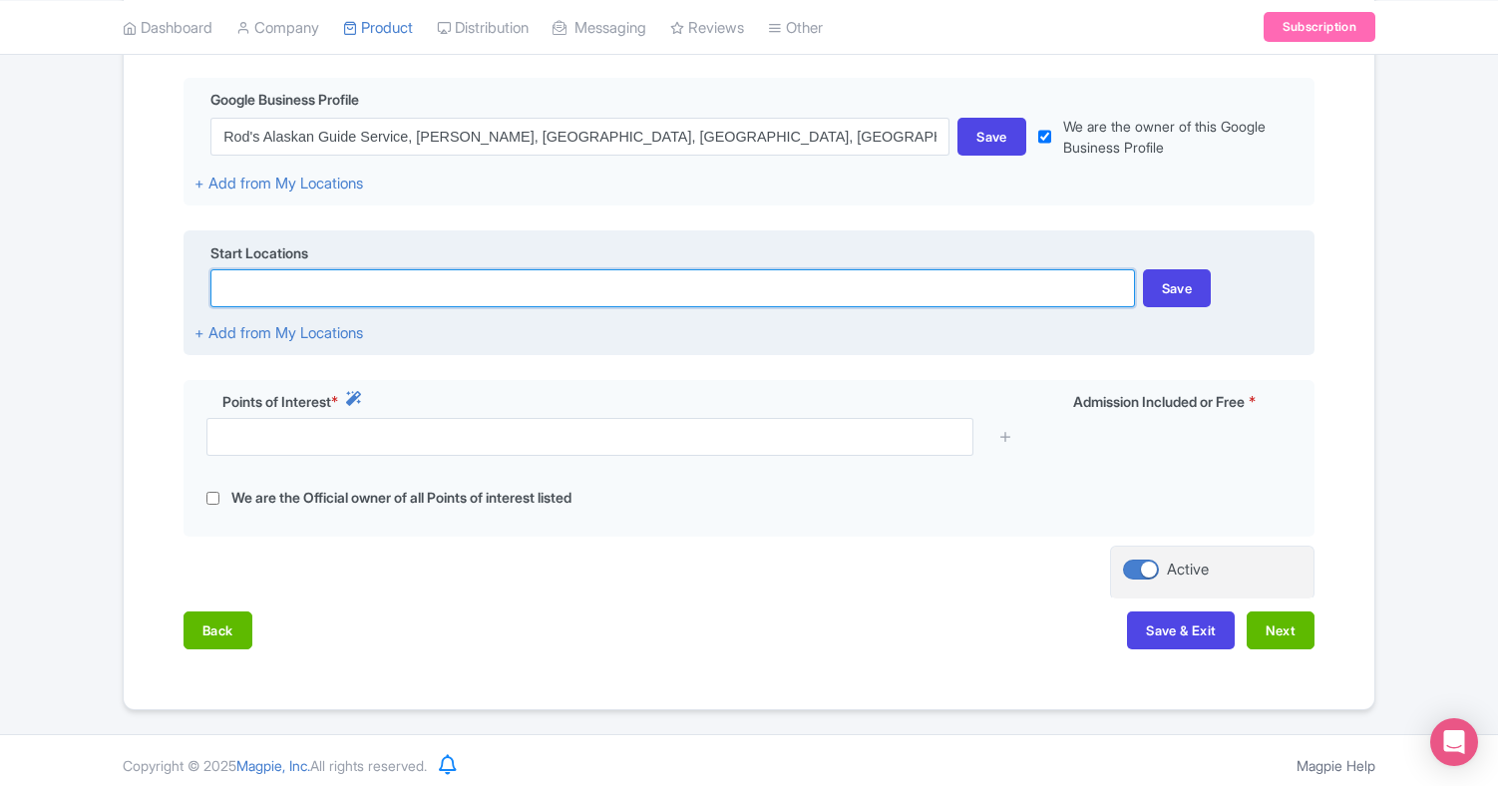
click at [315, 296] on input at bounding box center [671, 288] width 923 height 38
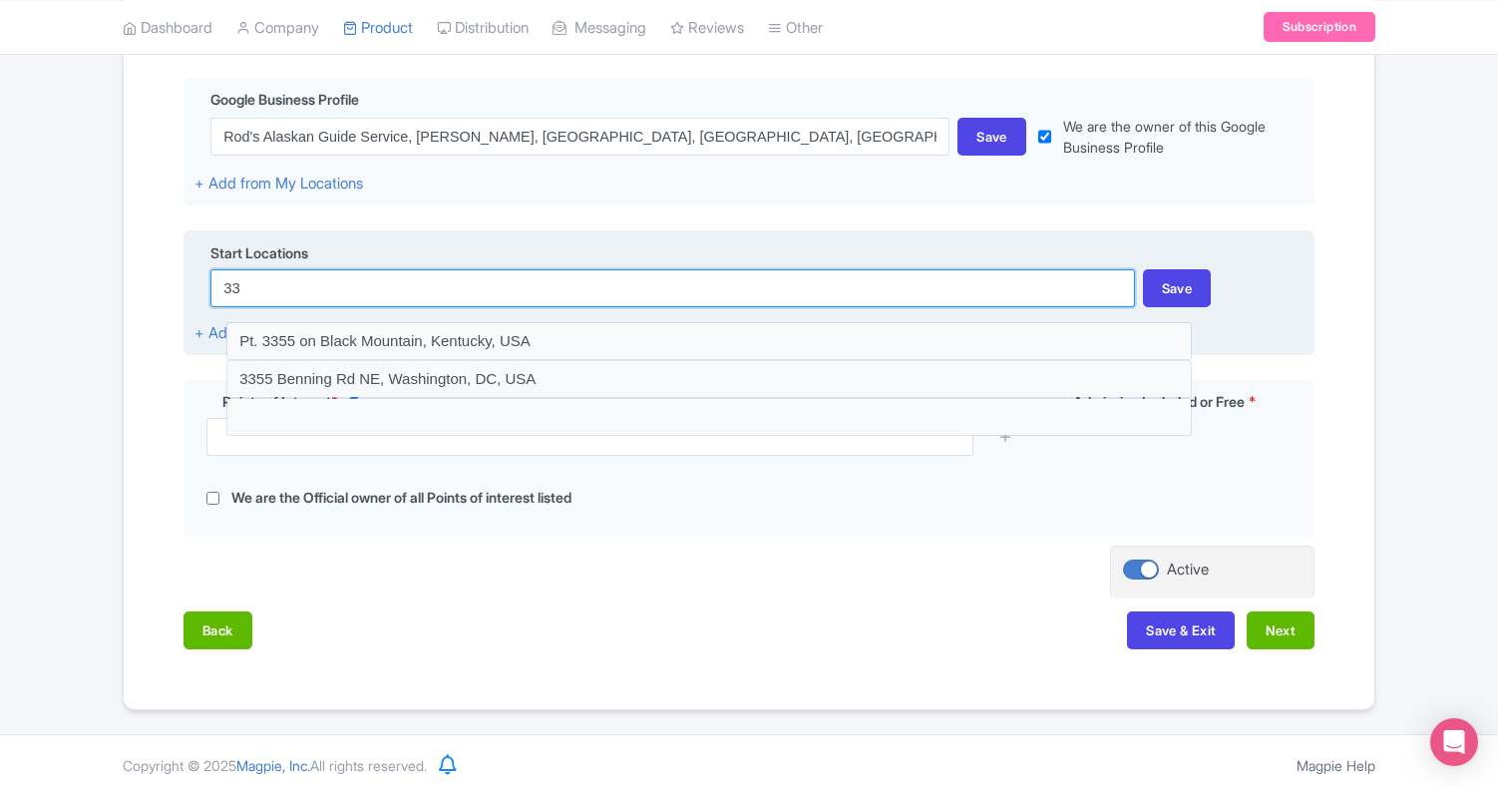
type input "3"
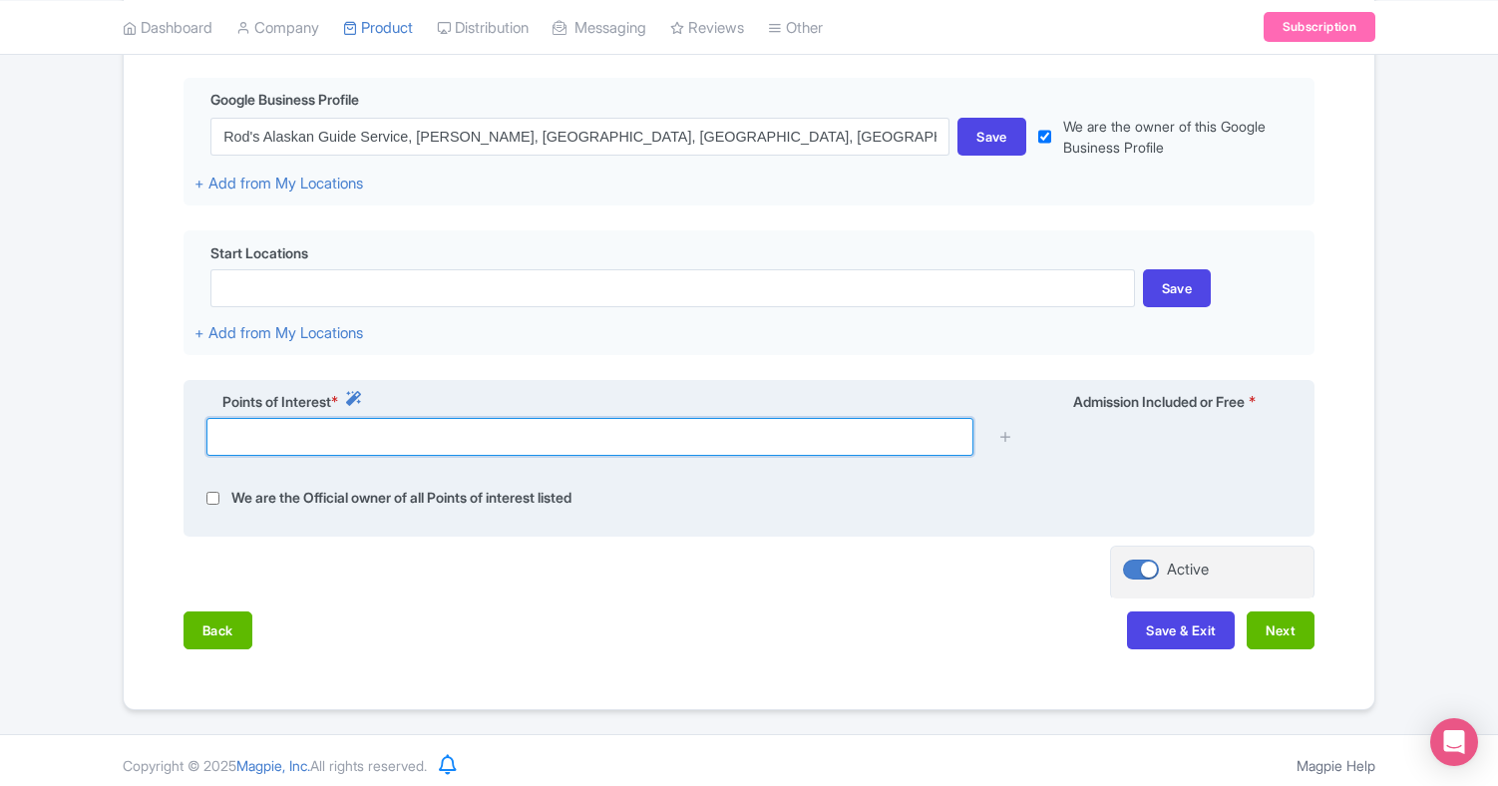
click at [274, 426] on input "text" at bounding box center [589, 437] width 767 height 38
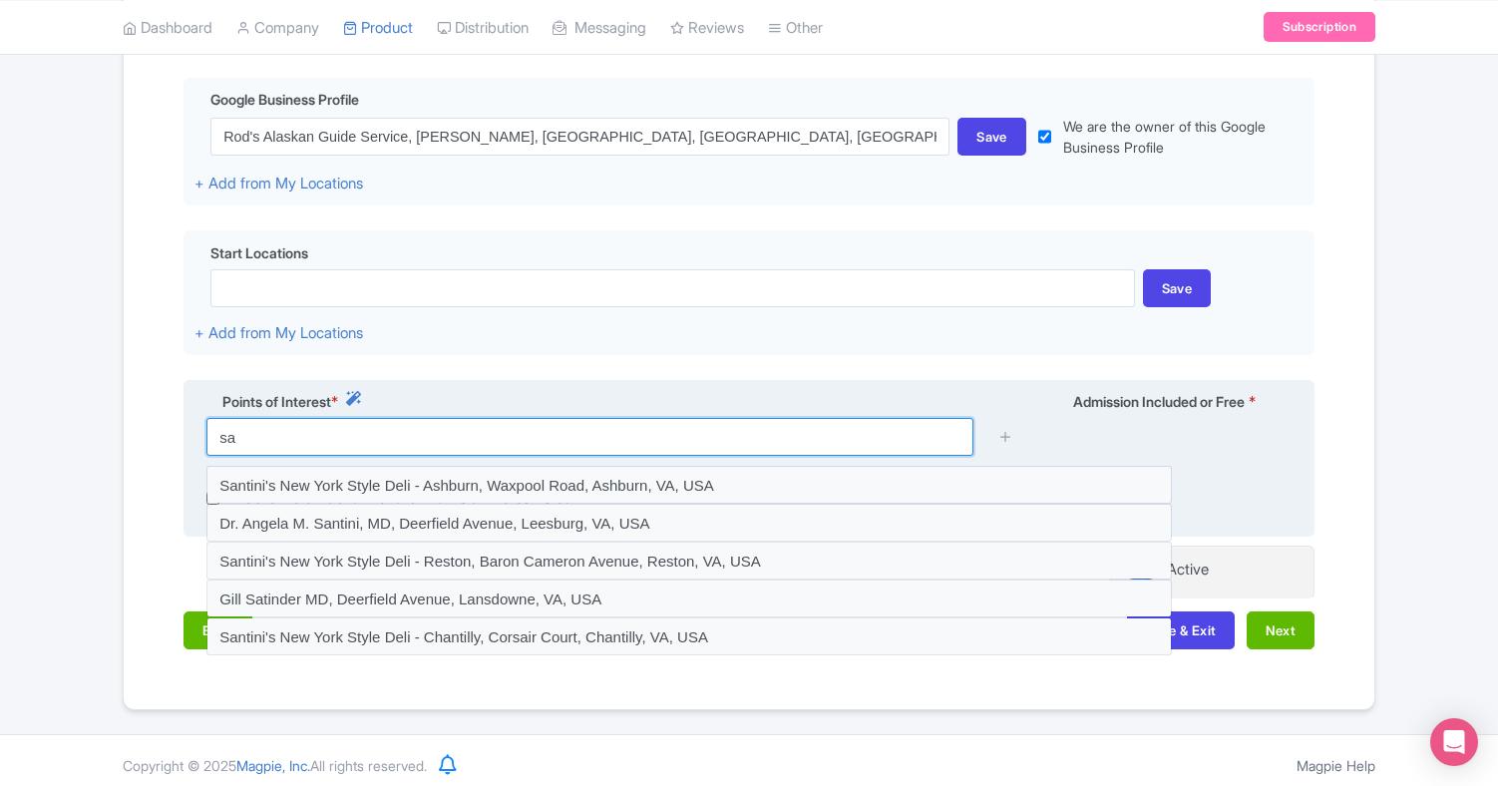
type input "s"
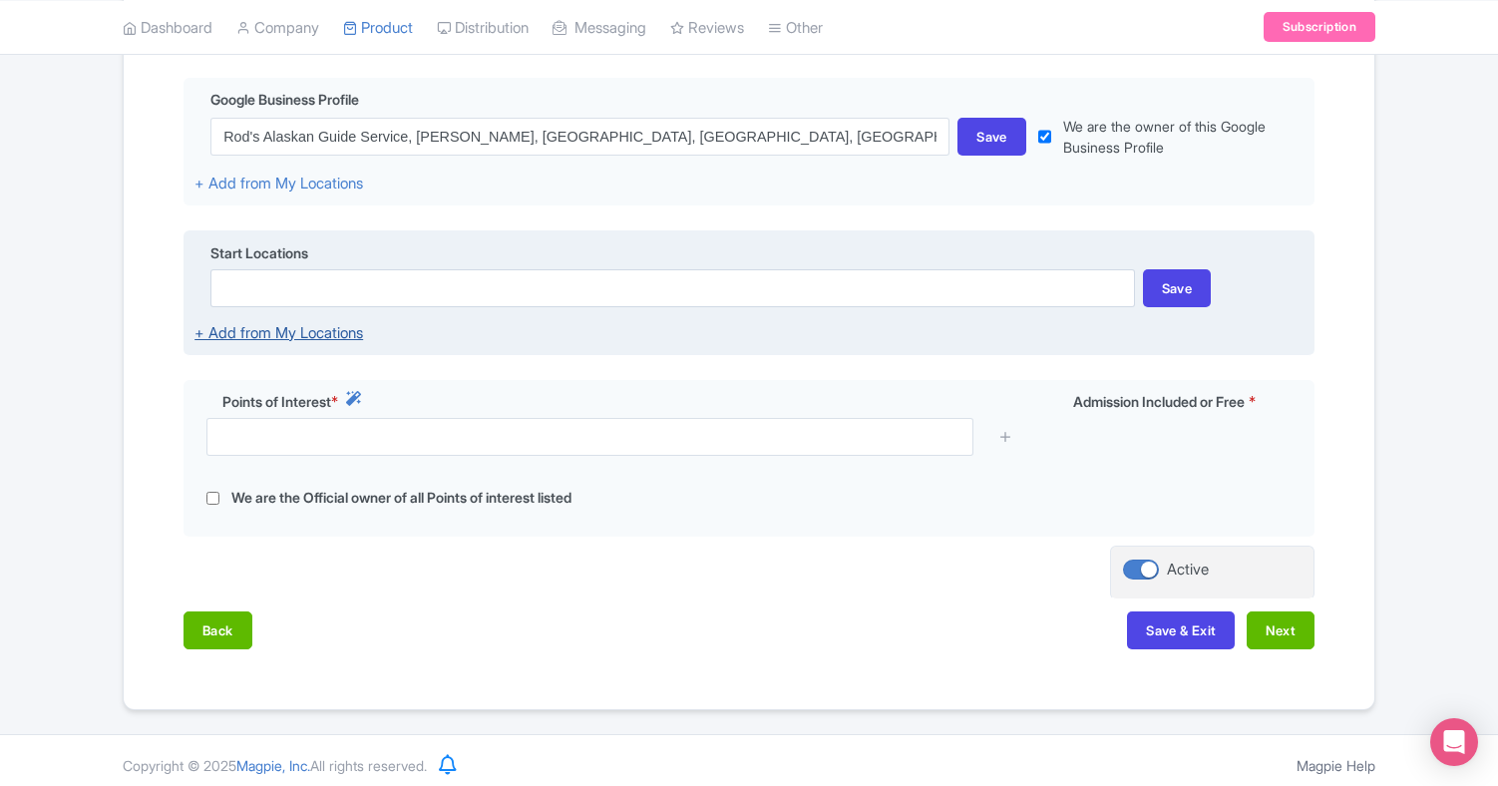
click at [312, 331] on link "+ Add from My Locations" at bounding box center [278, 332] width 169 height 19
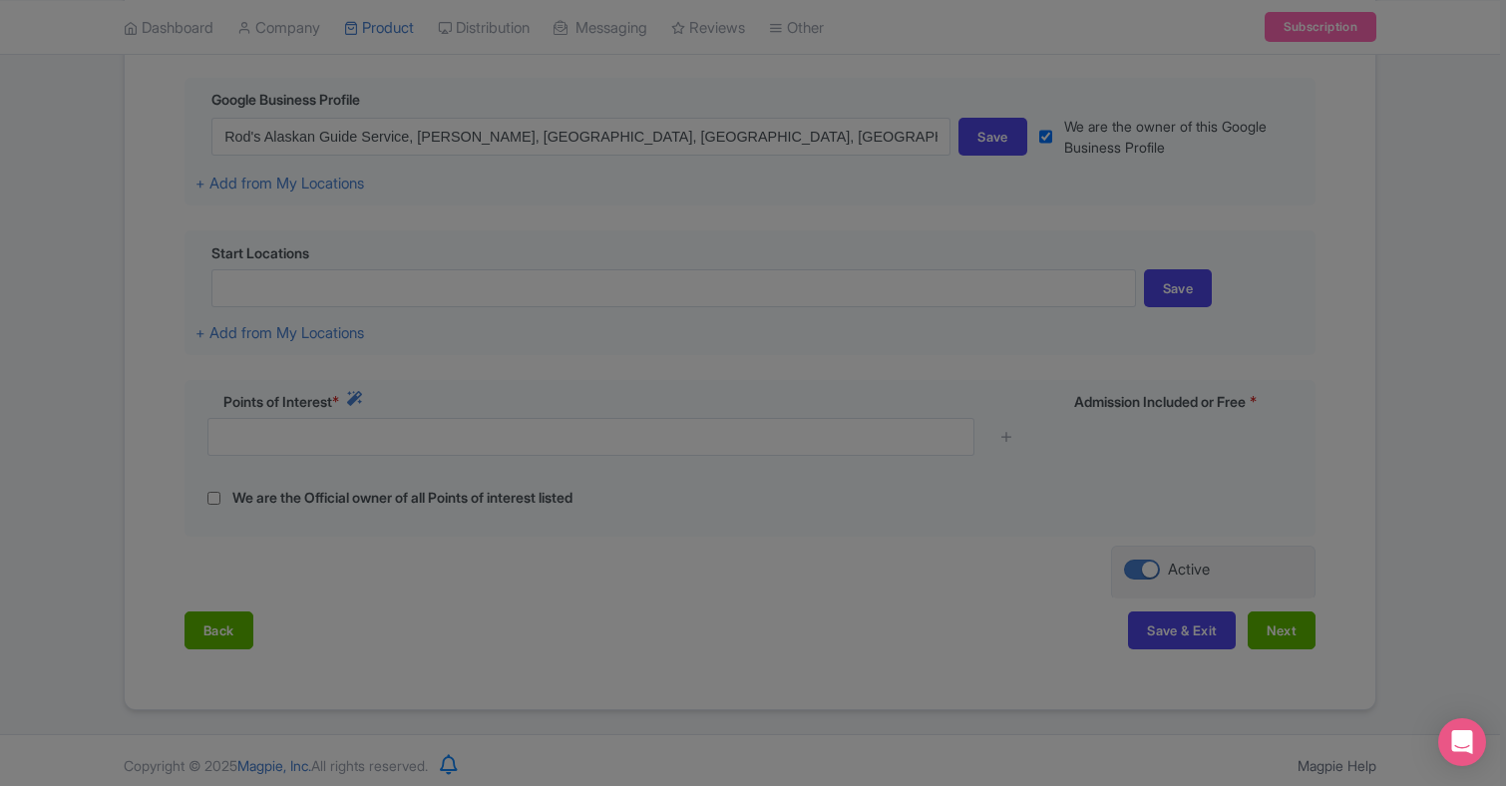
click at [1409, 286] on div at bounding box center [753, 393] width 1506 height 786
click at [825, 125] on div at bounding box center [753, 393] width 1506 height 786
click at [1462, 744] on icon "Open Intercom Messenger" at bounding box center [1461, 742] width 23 height 26
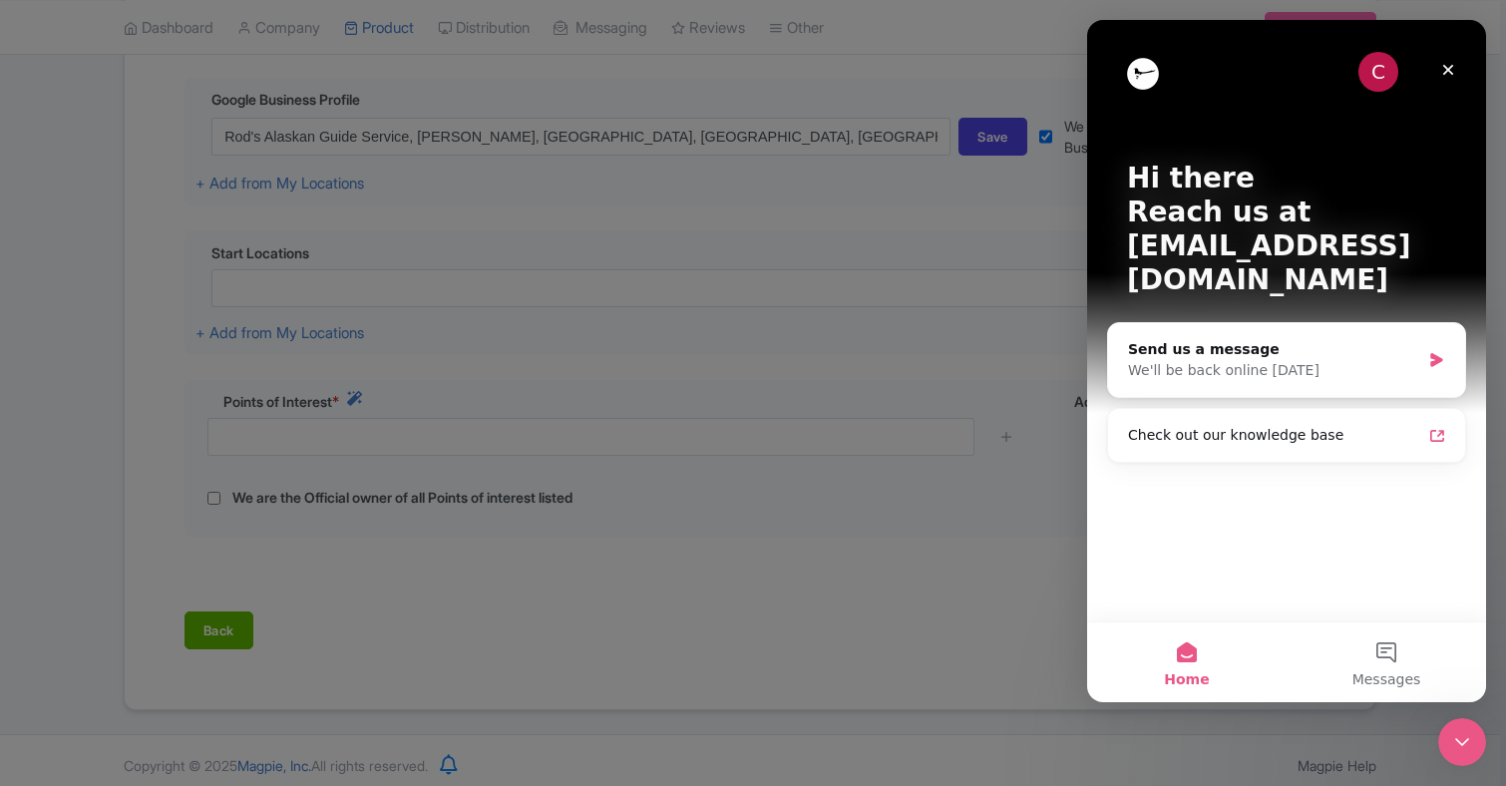
scroll to position [0, 0]
click at [1451, 67] on icon "Close" at bounding box center [1448, 70] width 11 height 11
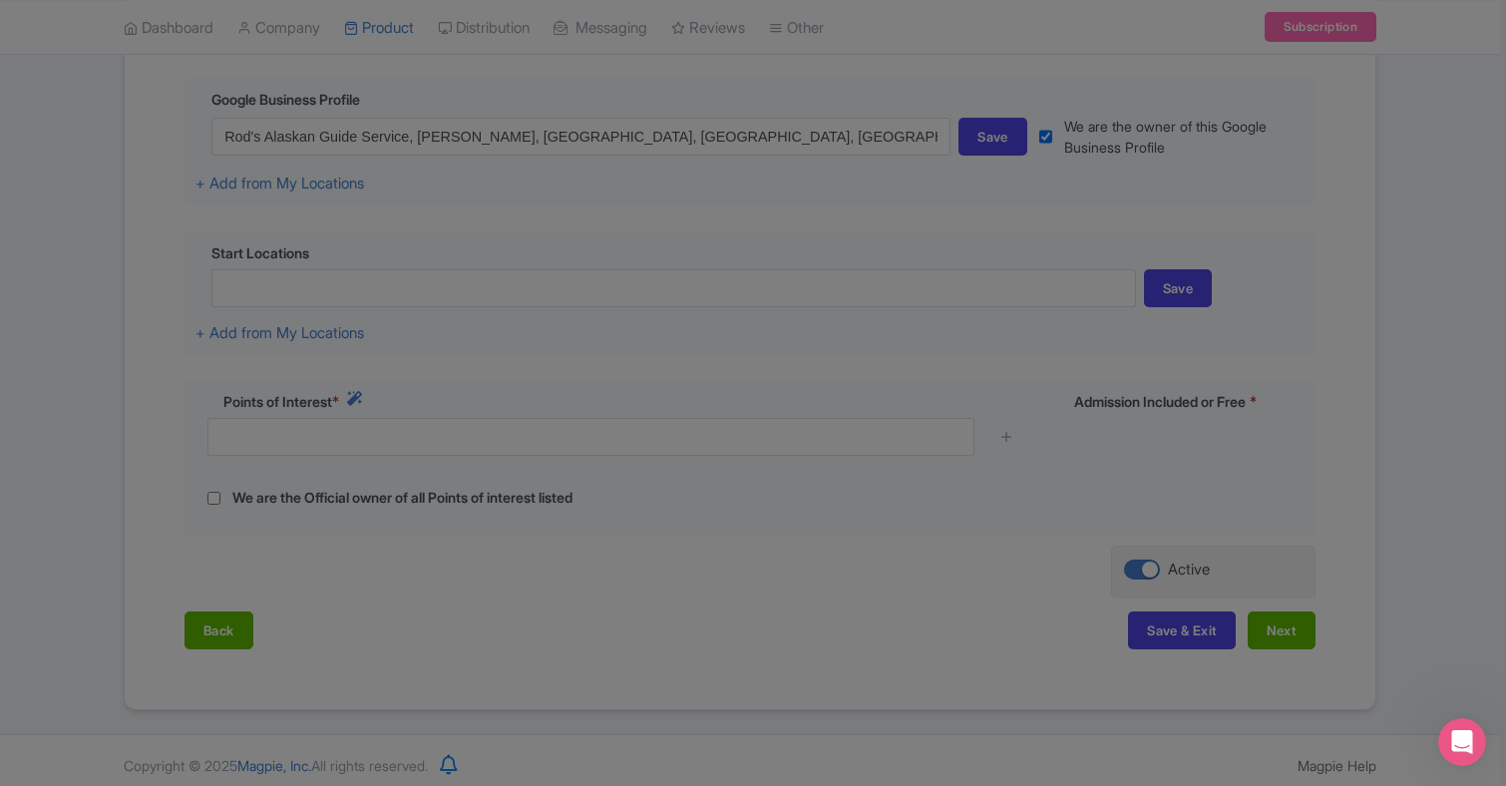
click at [893, 288] on div at bounding box center [753, 393] width 1506 height 786
click at [993, 569] on div at bounding box center [753, 393] width 1506 height 786
click at [952, 470] on div at bounding box center [753, 393] width 1506 height 786
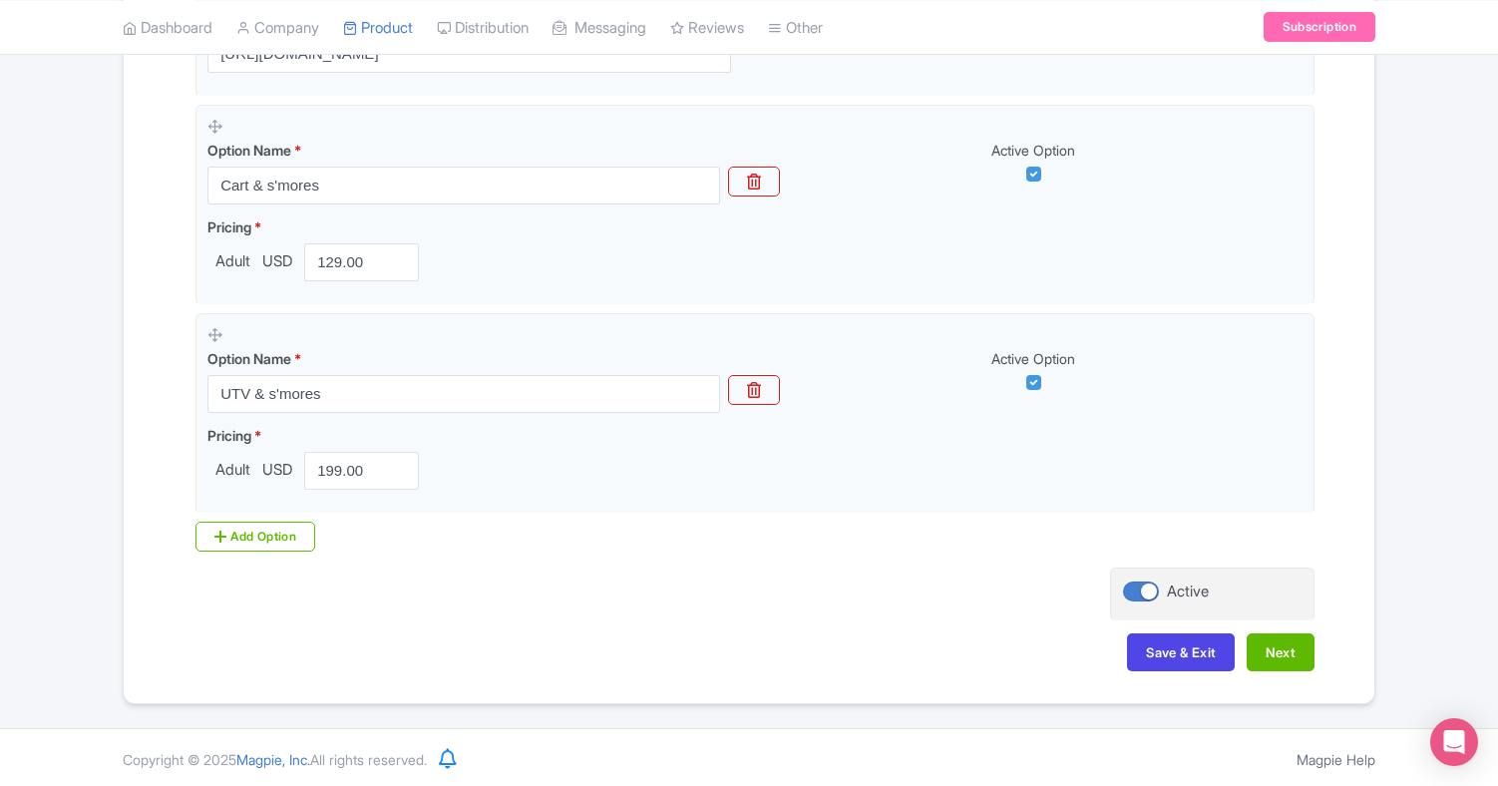
scroll to position [632, 0]
click at [1280, 645] on button "Next" at bounding box center [1281, 653] width 68 height 38
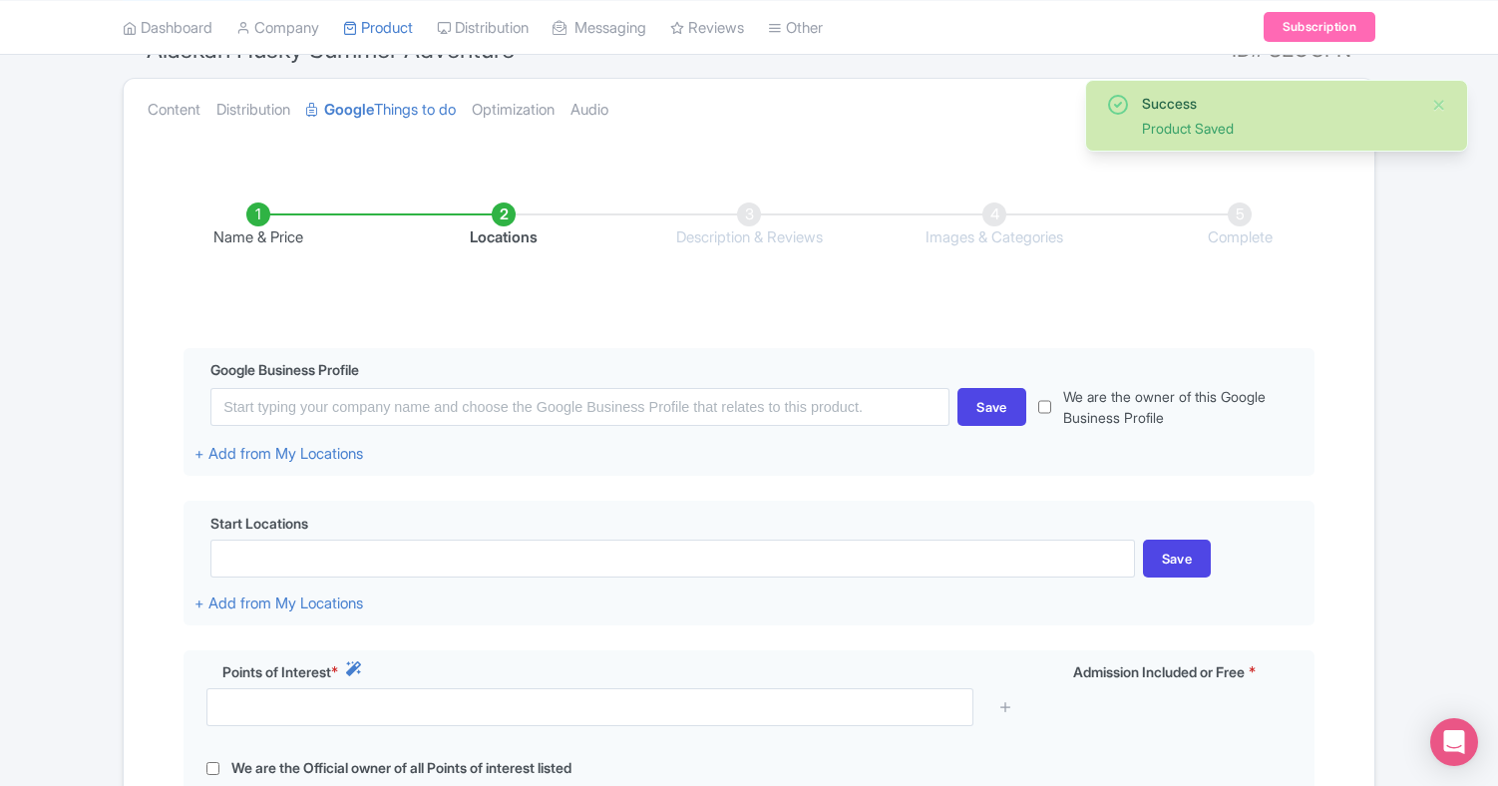
scroll to position [195, 0]
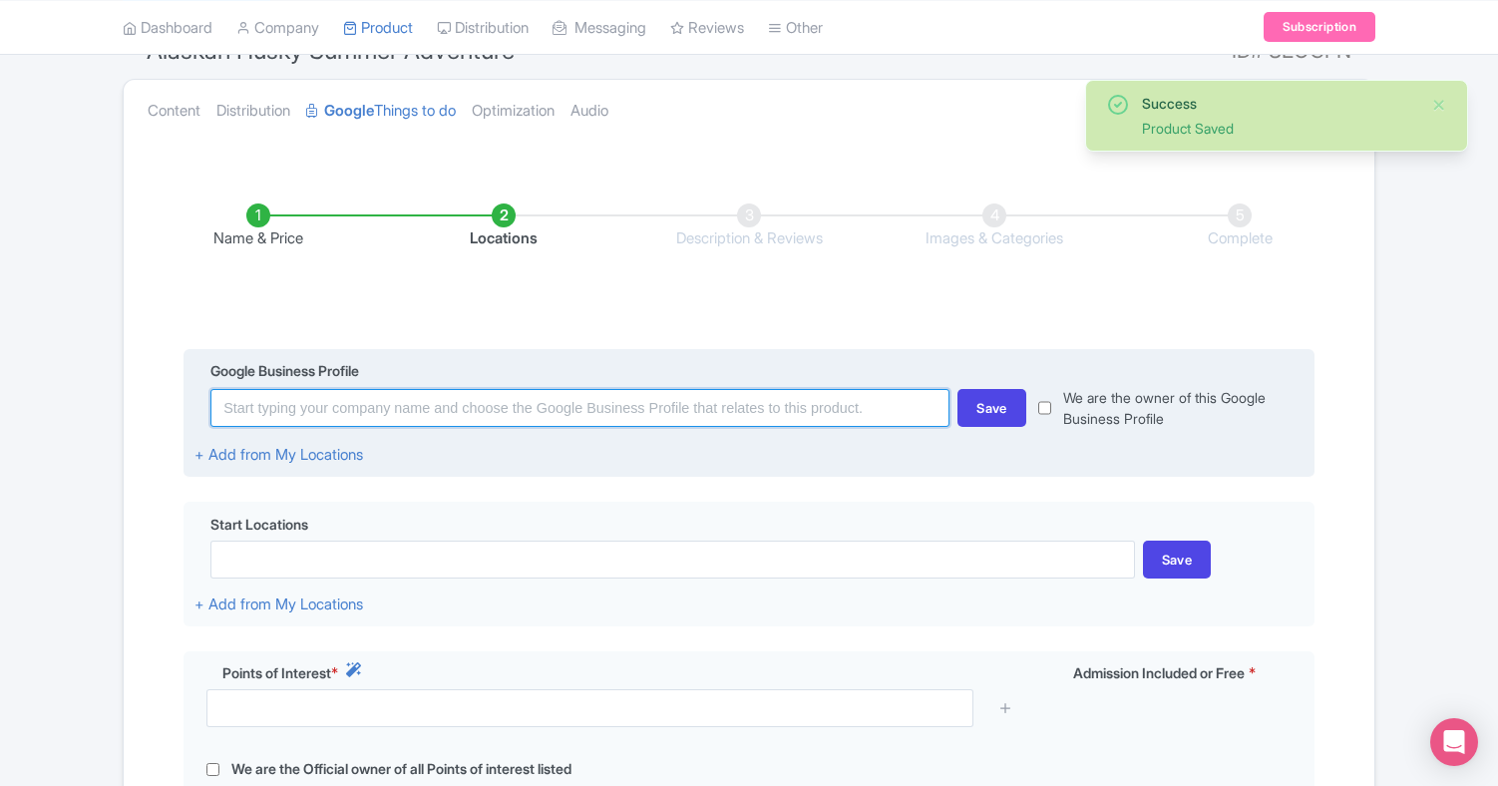
click at [477, 406] on input at bounding box center [579, 408] width 739 height 38
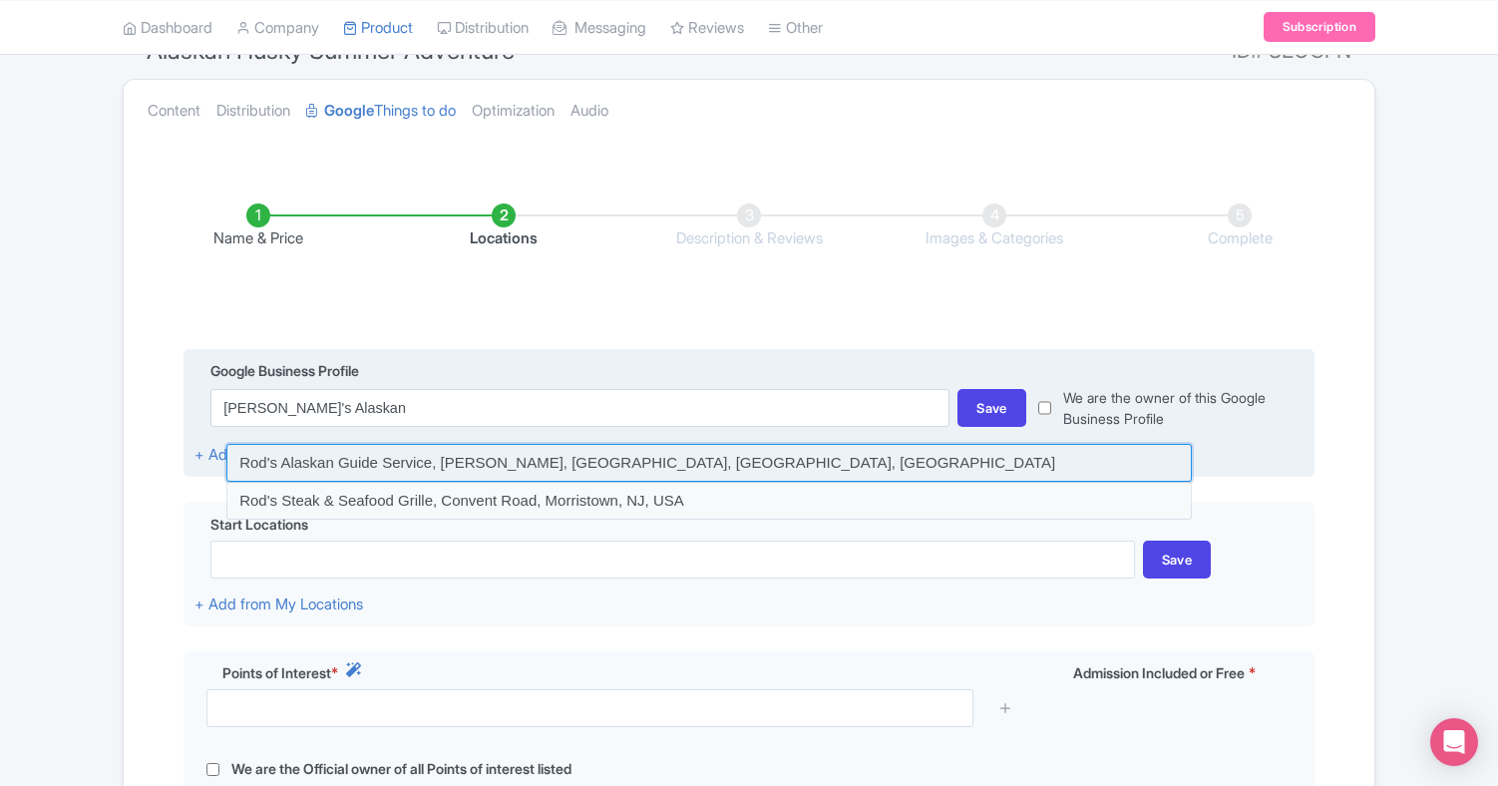
drag, startPoint x: 477, startPoint y: 406, endPoint x: 535, endPoint y: 458, distance: 77.7
click at [535, 458] on input at bounding box center [708, 463] width 965 height 38
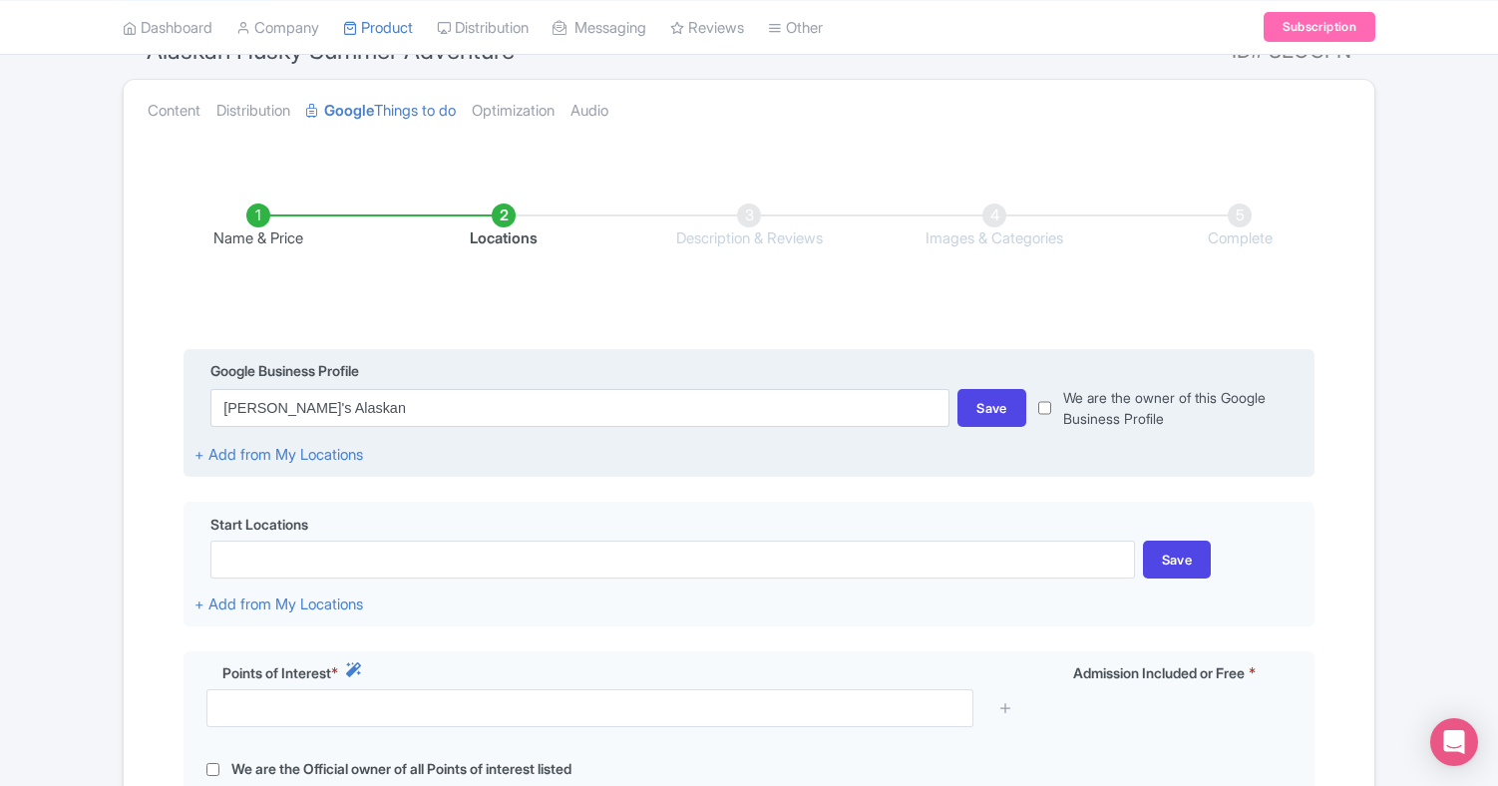
type input "Rod's Alaskan Guide Service, Repp Rd, North Pole, AK, USA"
click at [1044, 395] on input "checkbox" at bounding box center [1044, 408] width 13 height 42
checkbox input "true"
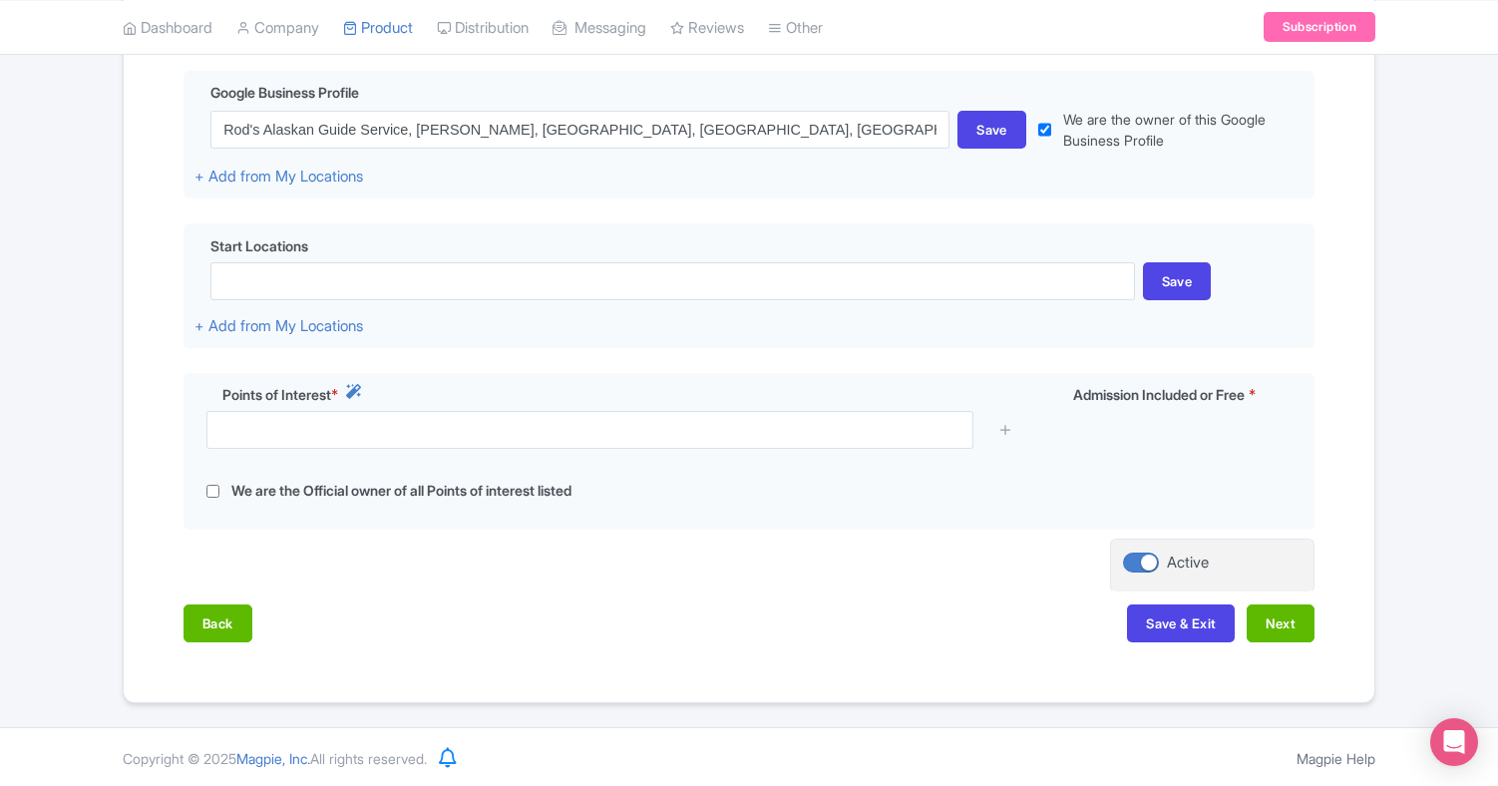
scroll to position [473, 0]
click at [1292, 612] on button "Next" at bounding box center [1281, 624] width 68 height 38
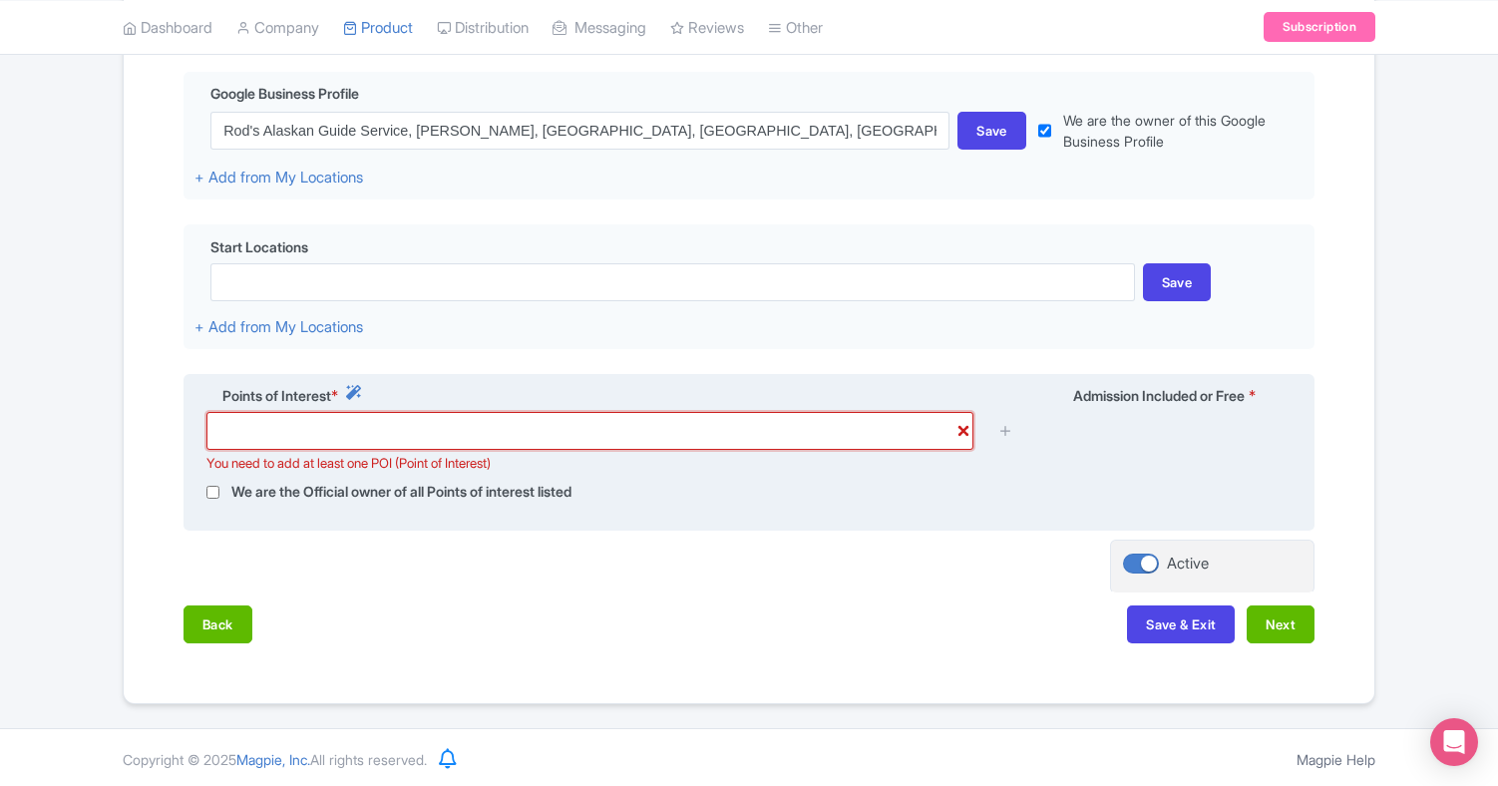
click at [365, 429] on input "text" at bounding box center [589, 431] width 767 height 38
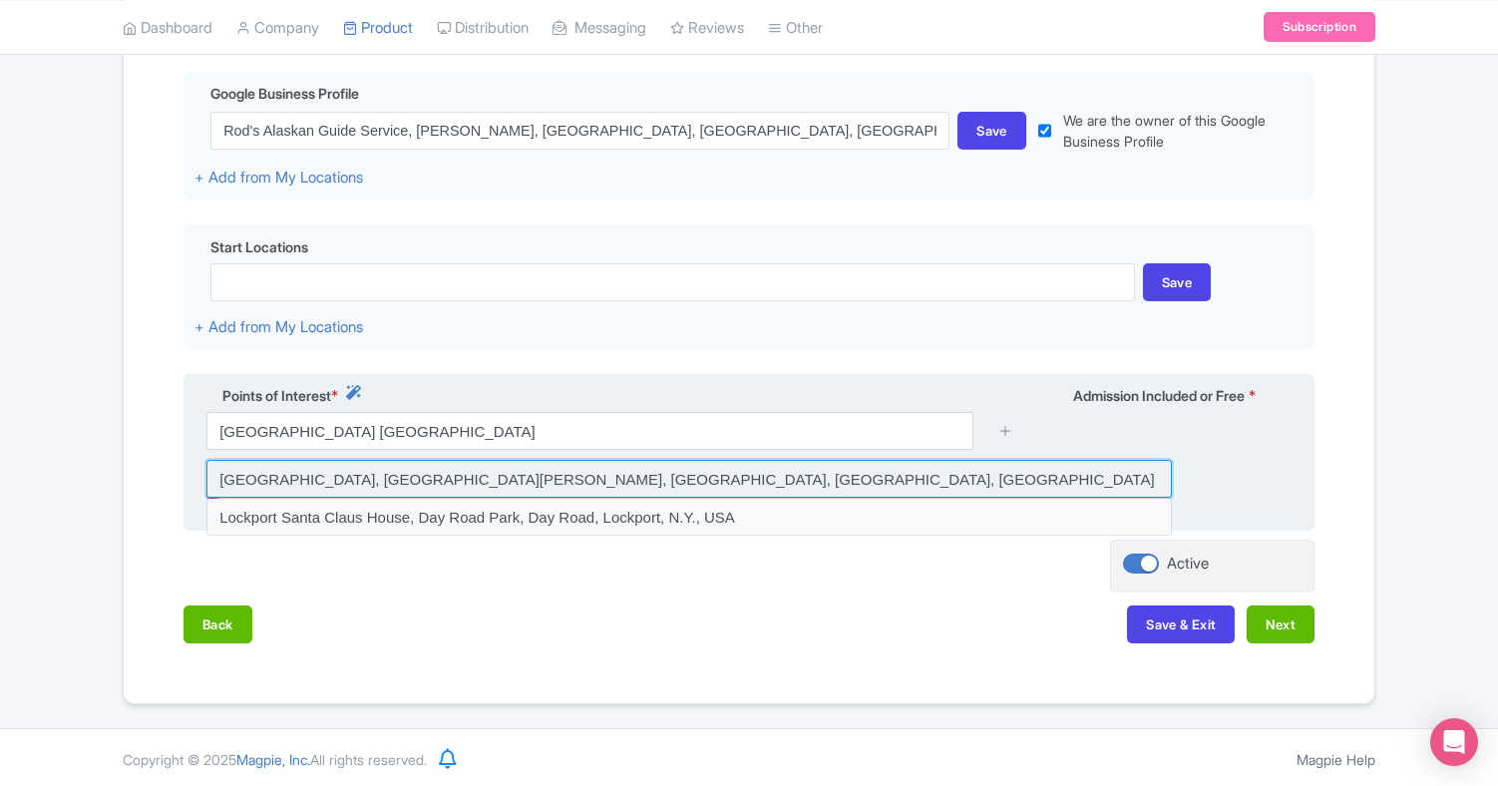
click at [444, 470] on input at bounding box center [688, 479] width 965 height 38
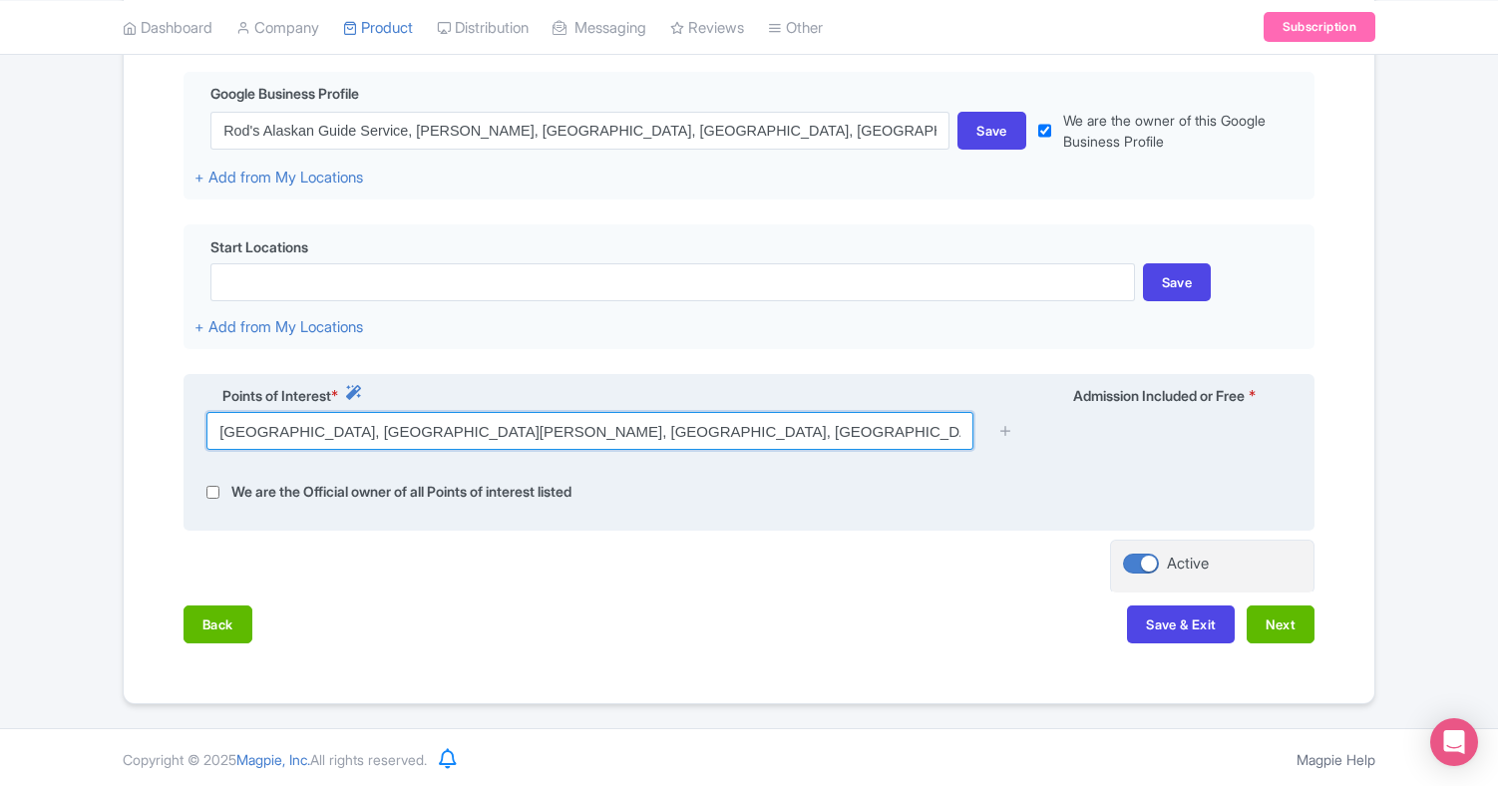
click at [663, 423] on input "Santa Claus House, Saint Nicholas Drive, North Pole, AK, USA" at bounding box center [589, 431] width 767 height 38
type input "S"
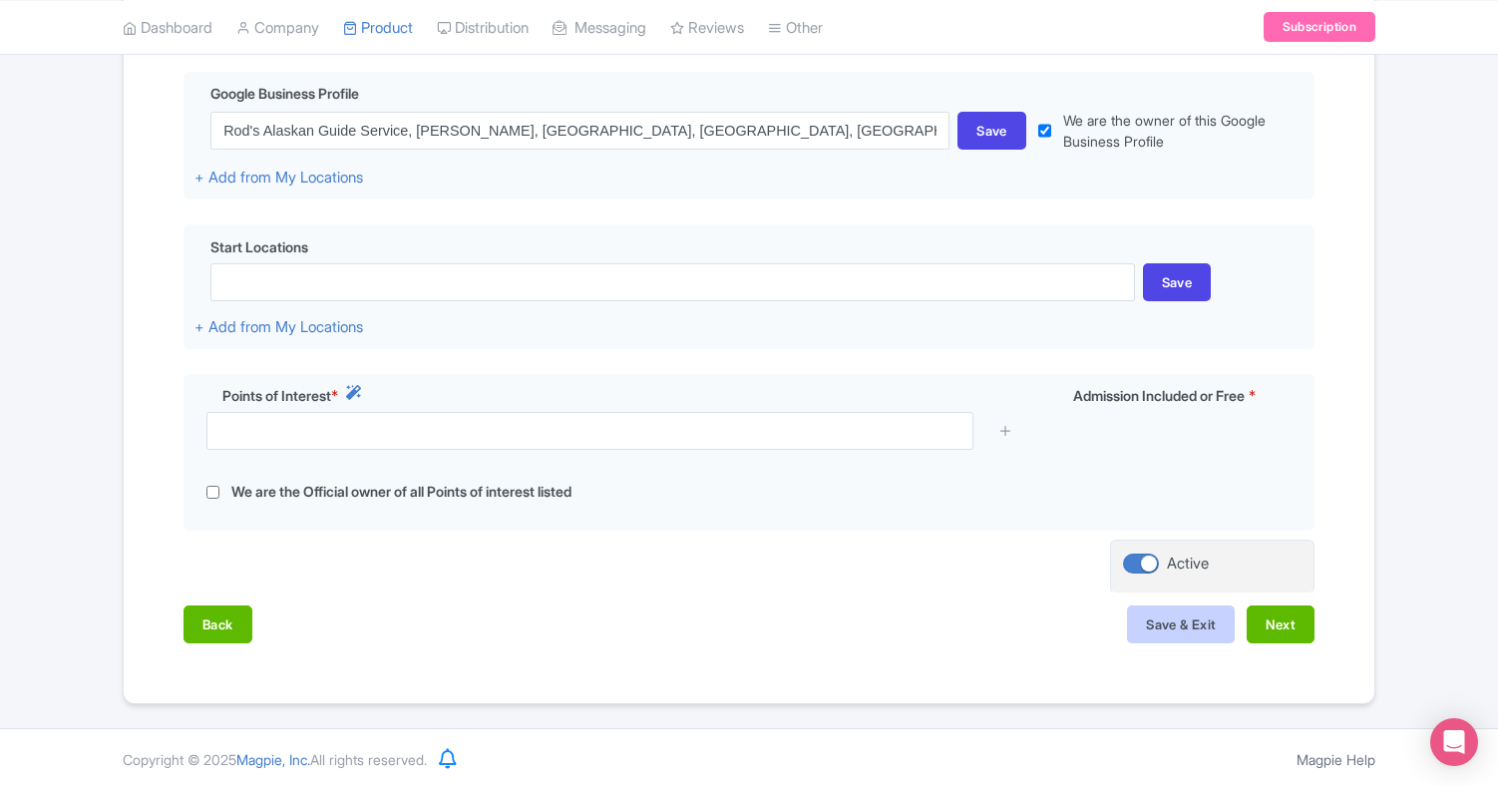
click at [1183, 621] on button "Save & Exit" at bounding box center [1181, 624] width 108 height 38
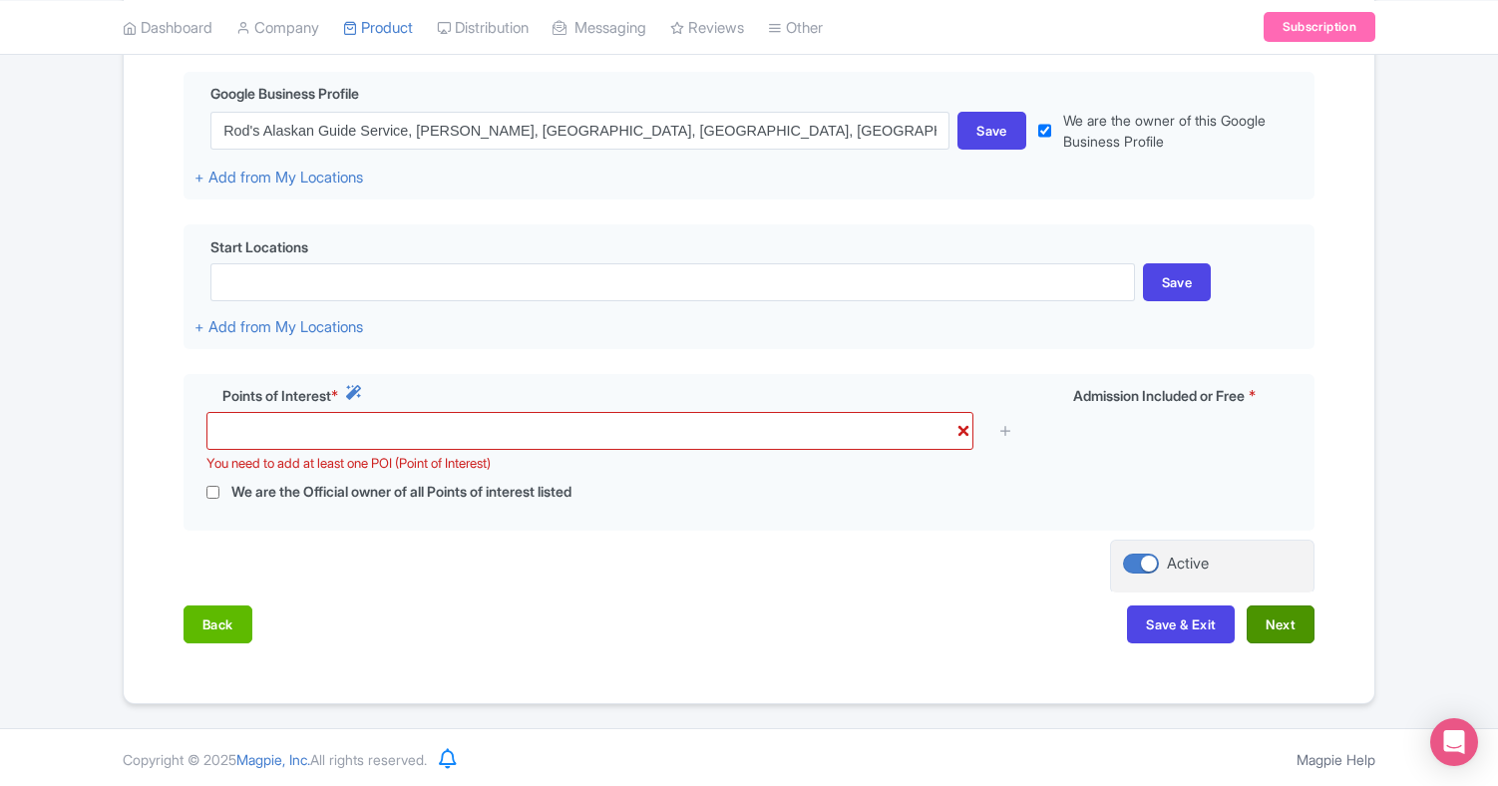
click at [1288, 623] on button "Next" at bounding box center [1281, 624] width 68 height 38
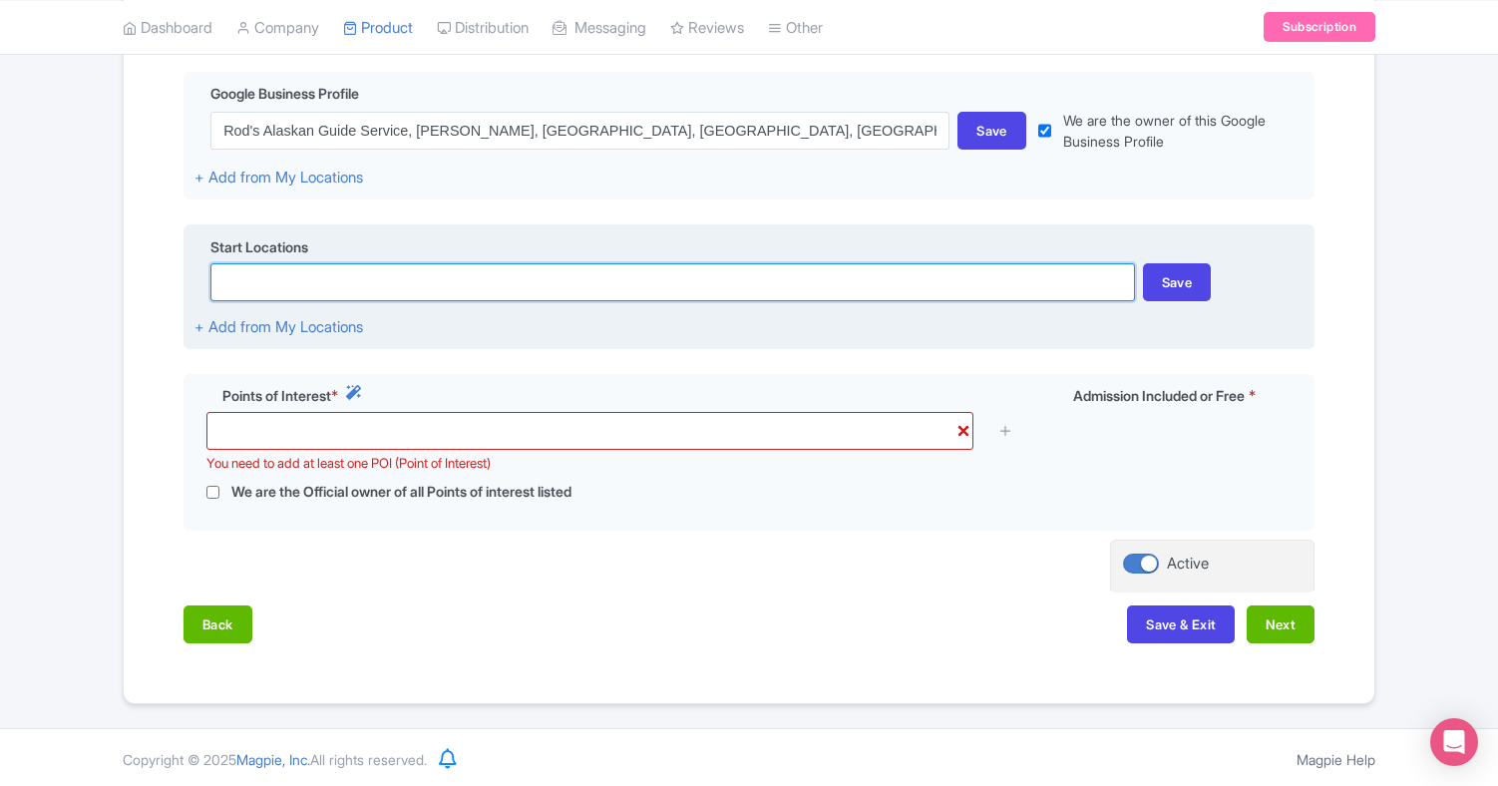
click at [279, 276] on input at bounding box center [671, 282] width 923 height 38
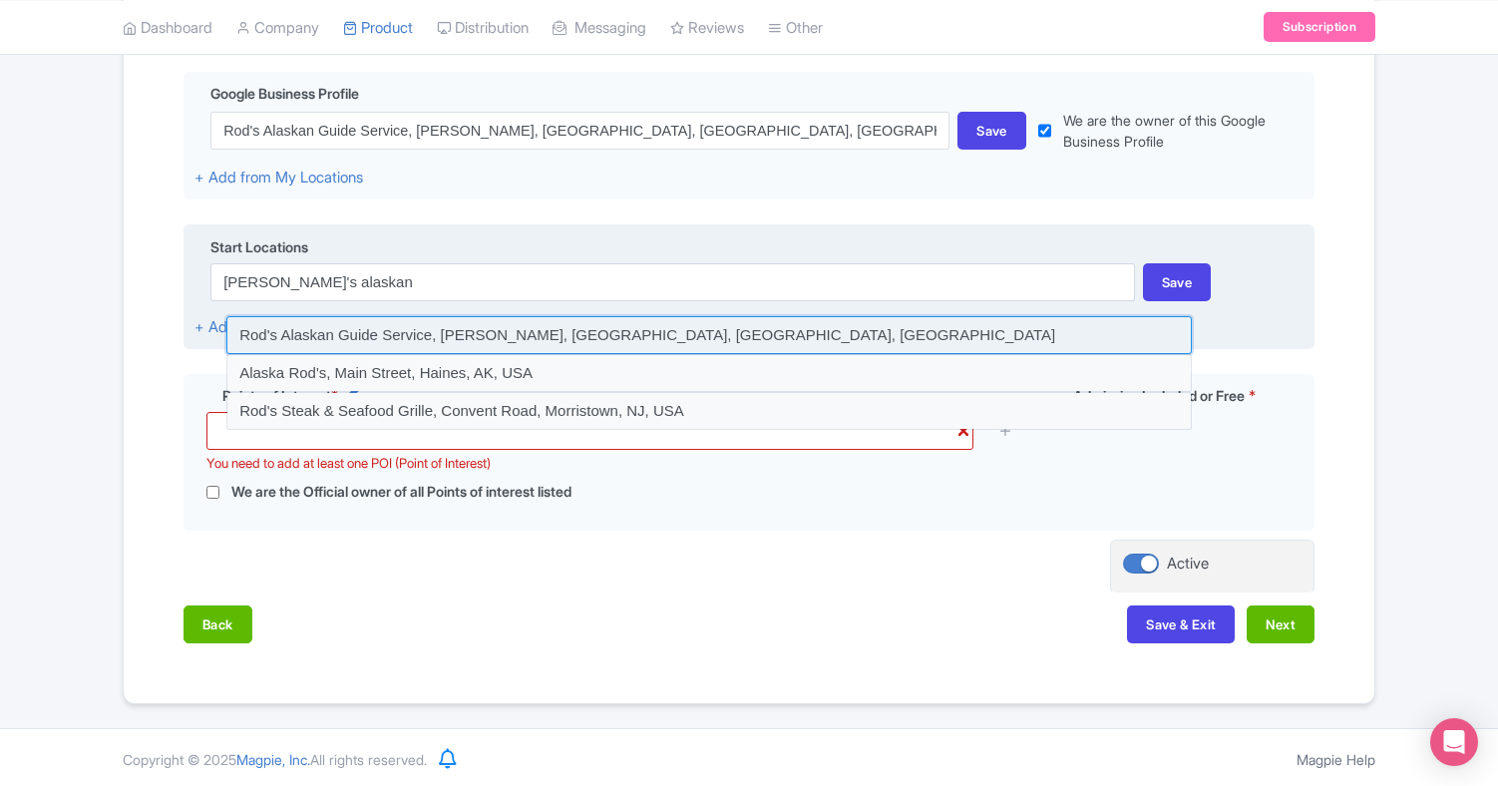
click at [417, 331] on input at bounding box center [708, 335] width 965 height 38
type input "Rod's Alaskan Guide Service, Repp Rd, North Pole, AK, USA"
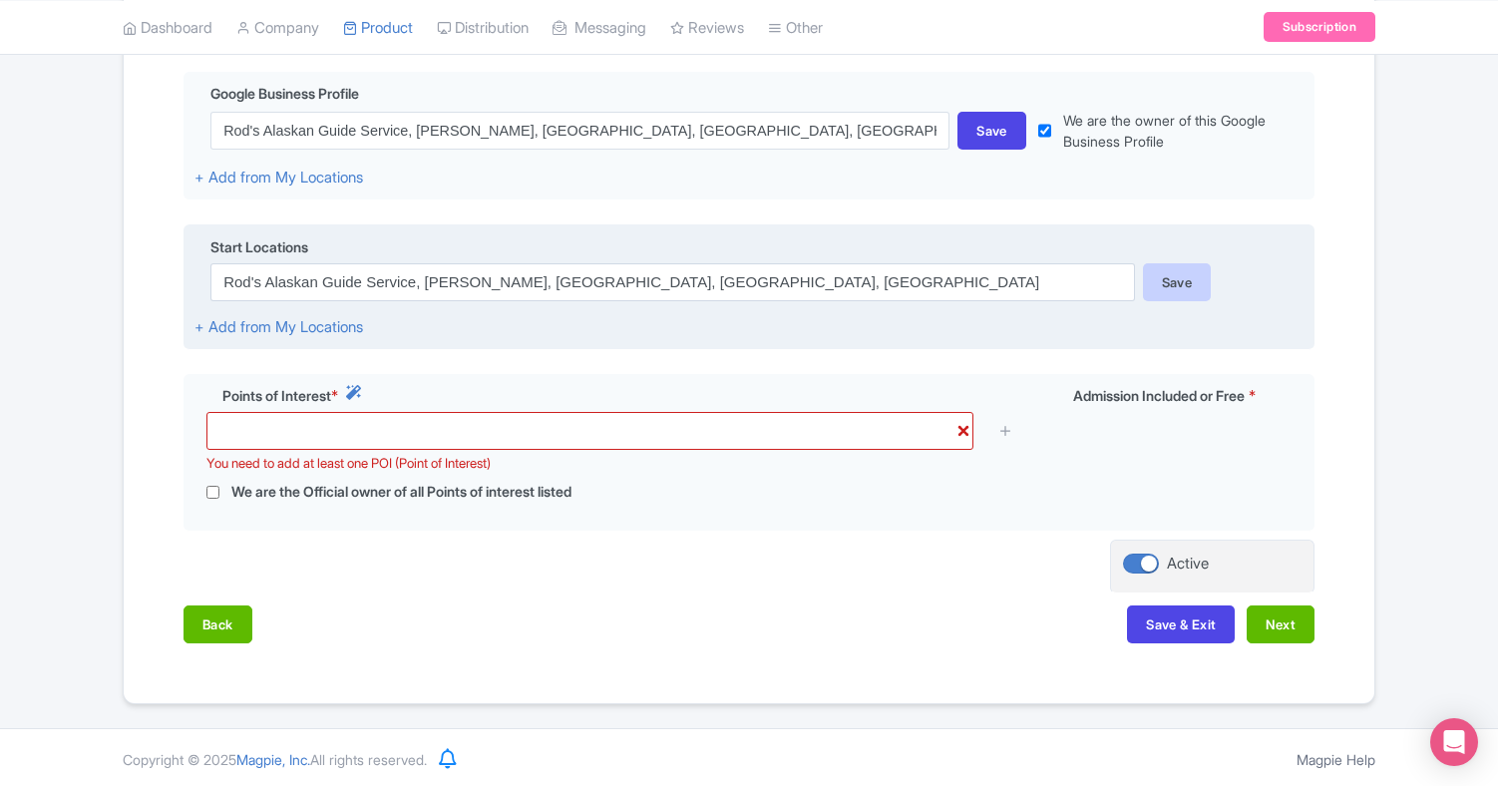
click at [1182, 282] on div "Save" at bounding box center [1177, 282] width 69 height 38
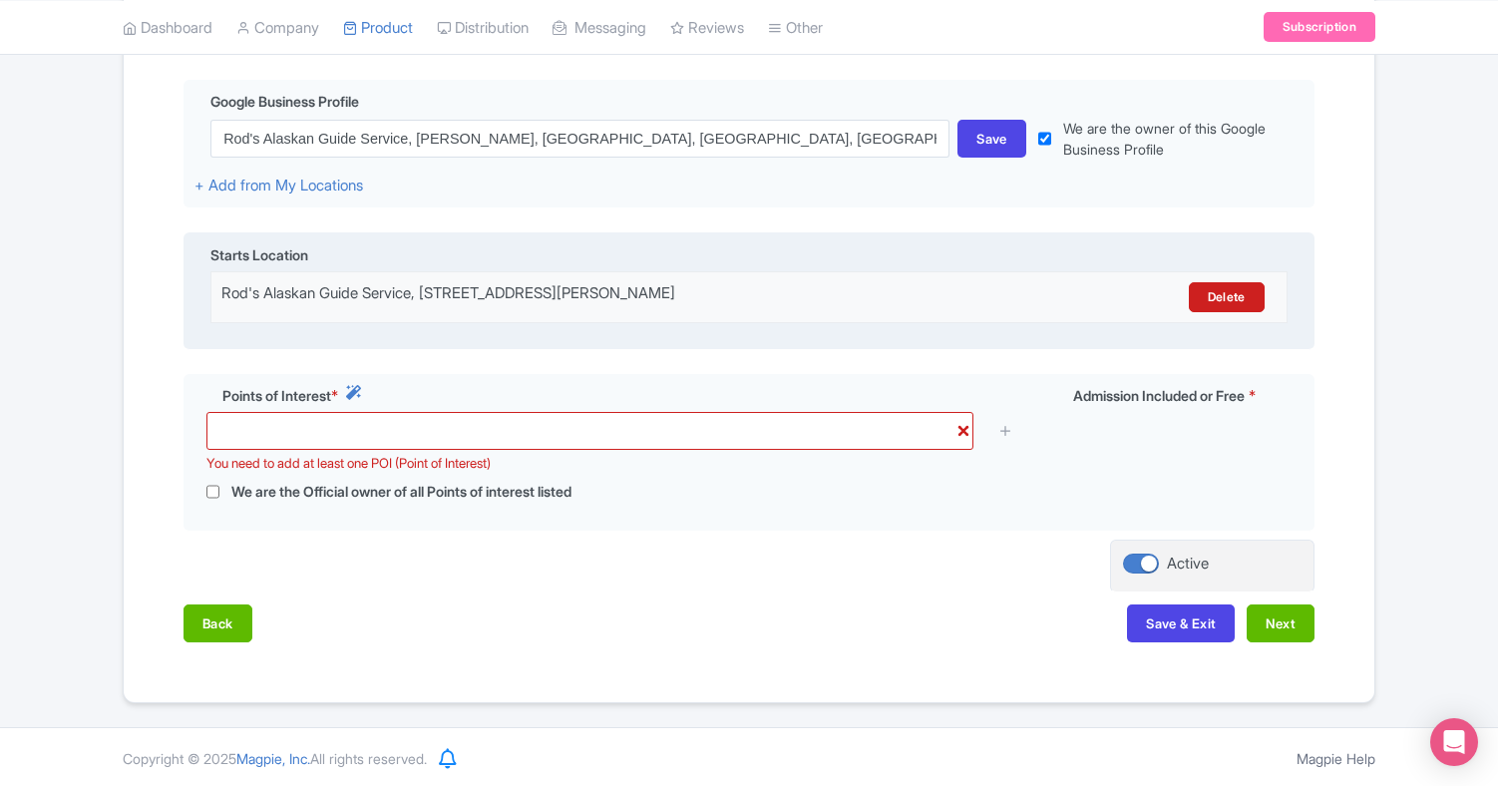
click at [1341, 477] on div "Name & Price Locations Description & Reviews Images & Categories Complete Edit …" at bounding box center [749, 278] width 1227 height 768
click at [1193, 611] on button "Save & Exit" at bounding box center [1181, 623] width 108 height 38
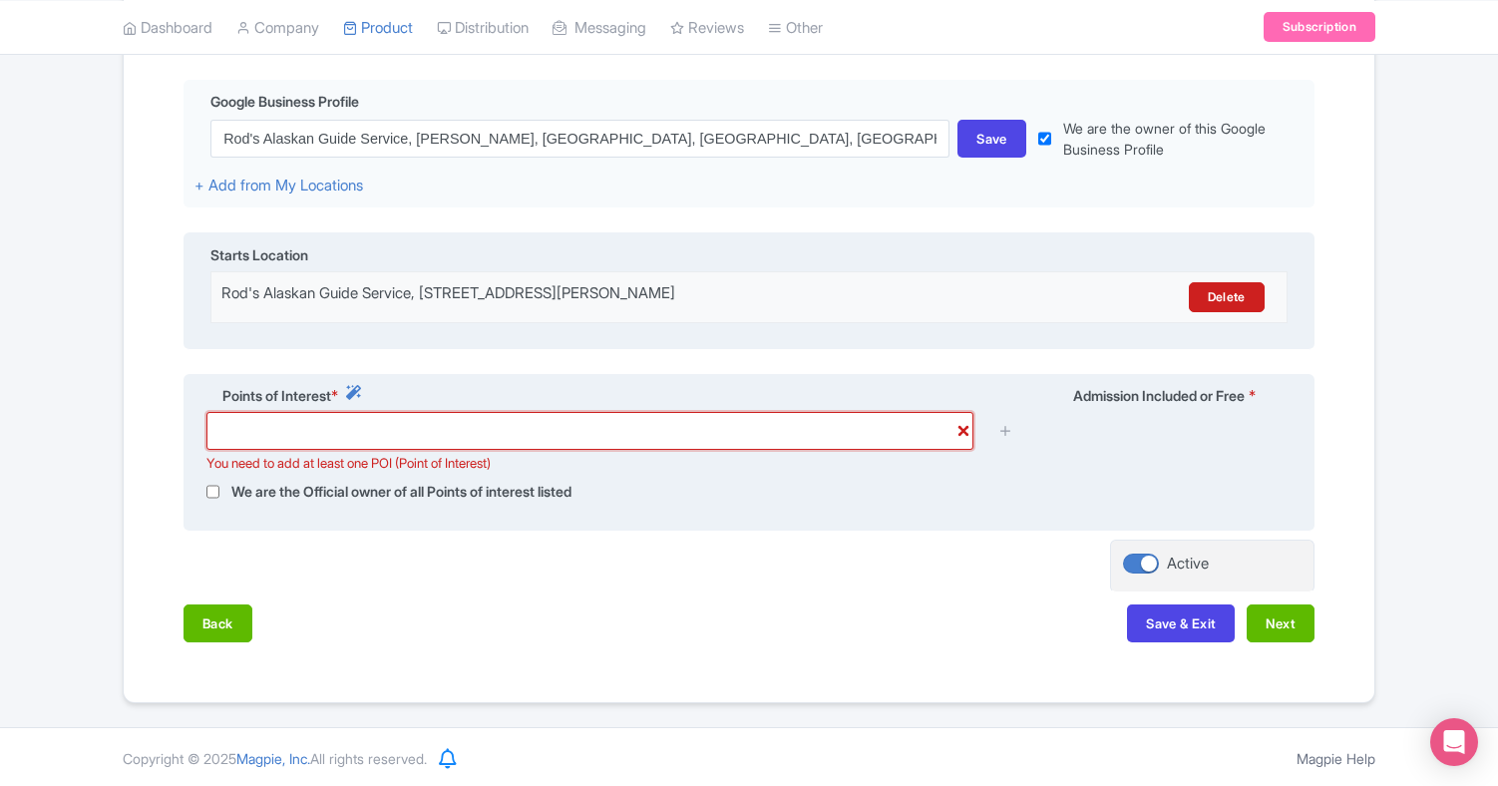
click at [557, 428] on input "text" at bounding box center [589, 431] width 767 height 38
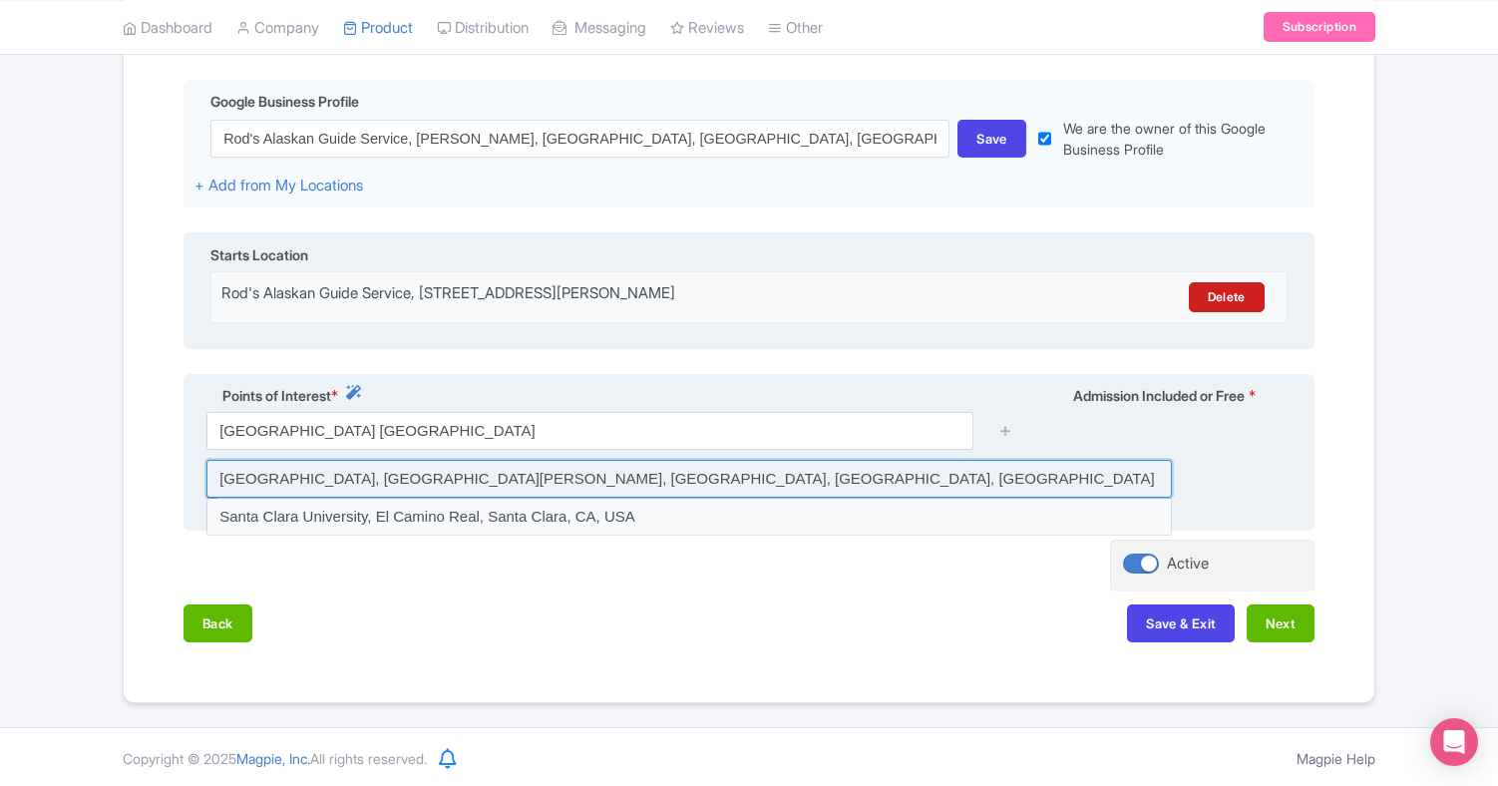
click at [593, 477] on input at bounding box center [688, 479] width 965 height 38
type input "Santa Claus House, Saint Nicholas Drive, North Pole, AK, USA"
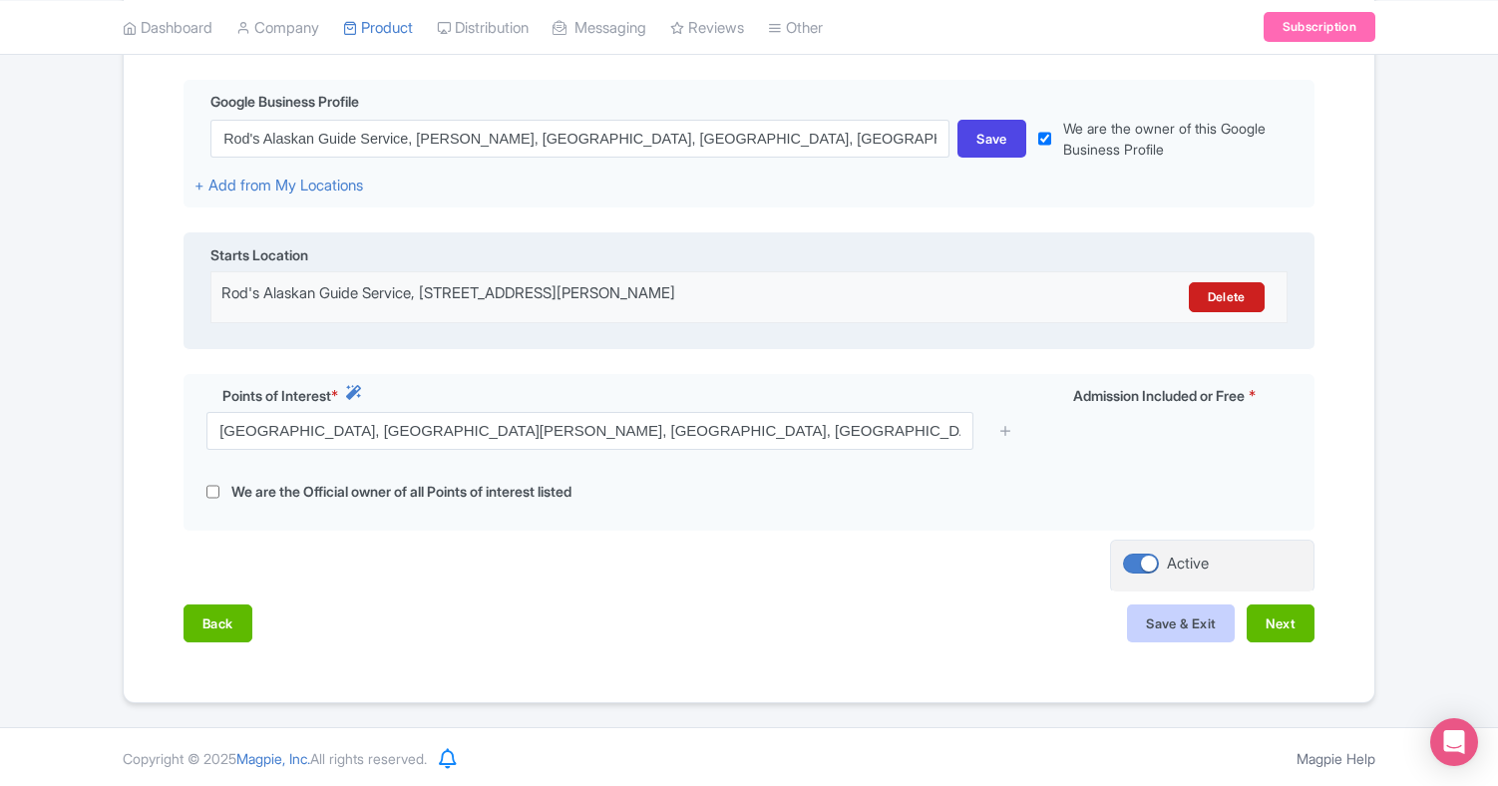
click at [1182, 622] on button "Save & Exit" at bounding box center [1181, 623] width 108 height 38
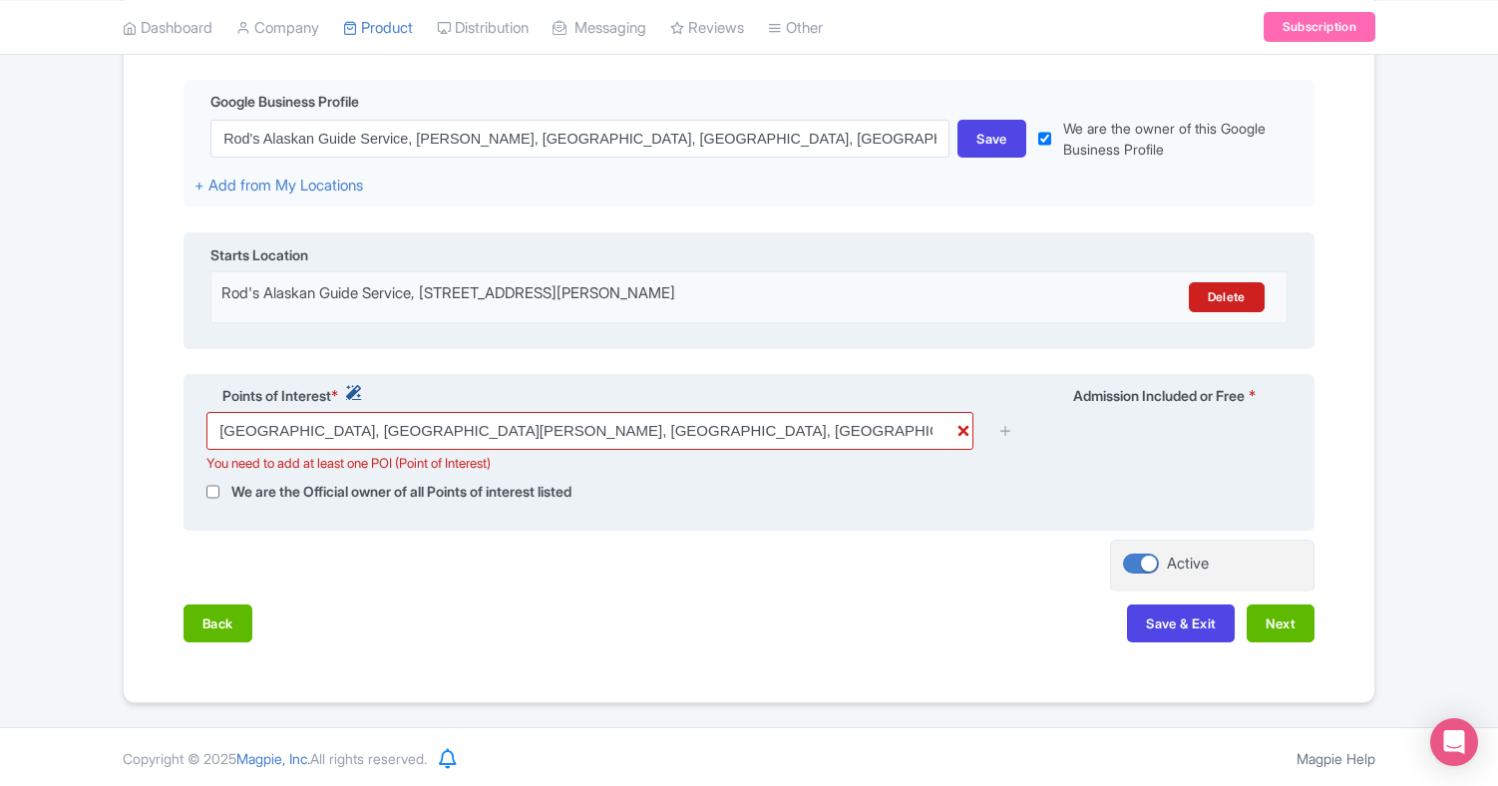
click at [361, 387] on icon at bounding box center [353, 392] width 15 height 15
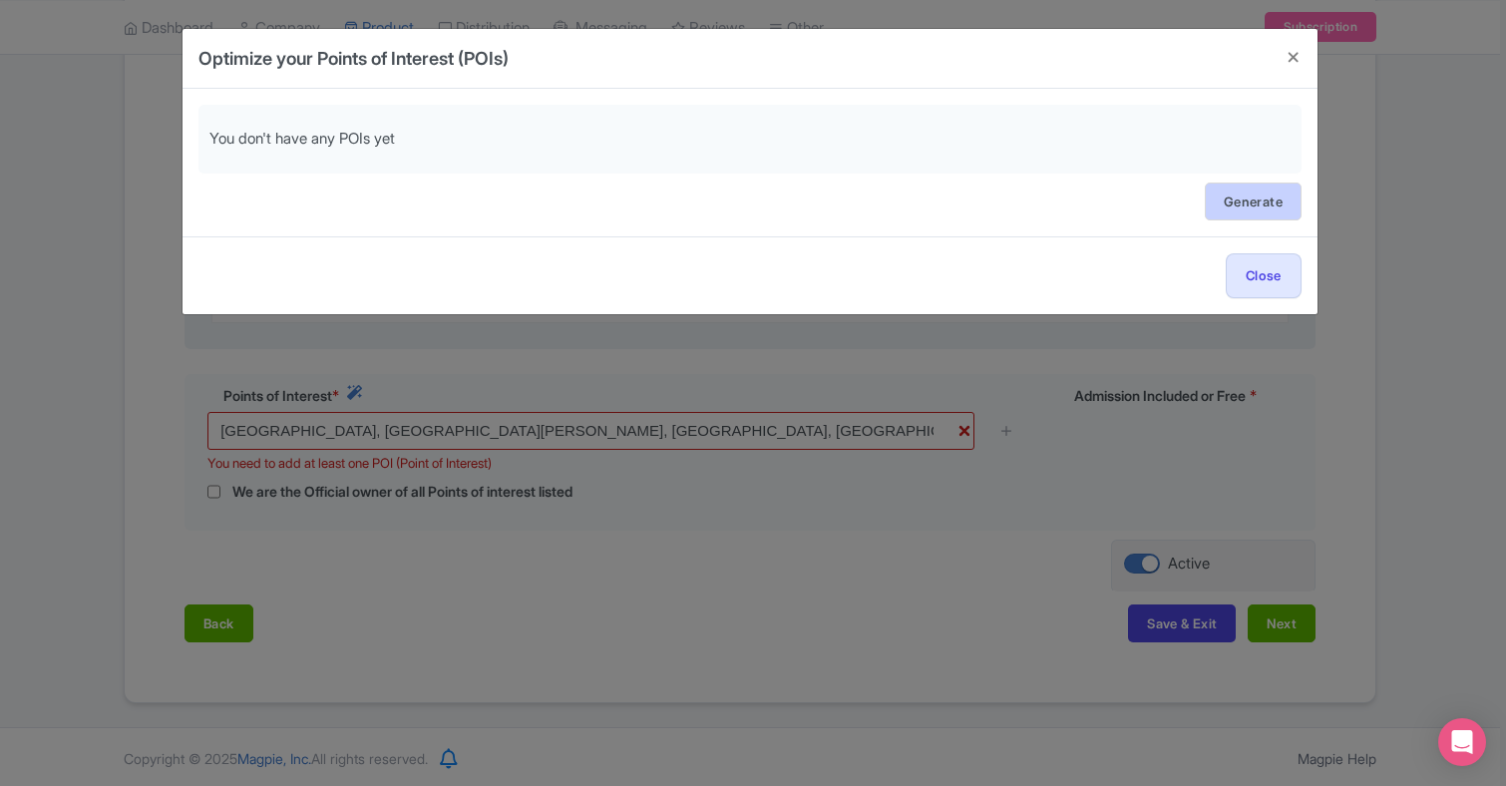
click at [1240, 194] on link "Generate" at bounding box center [1253, 202] width 97 height 38
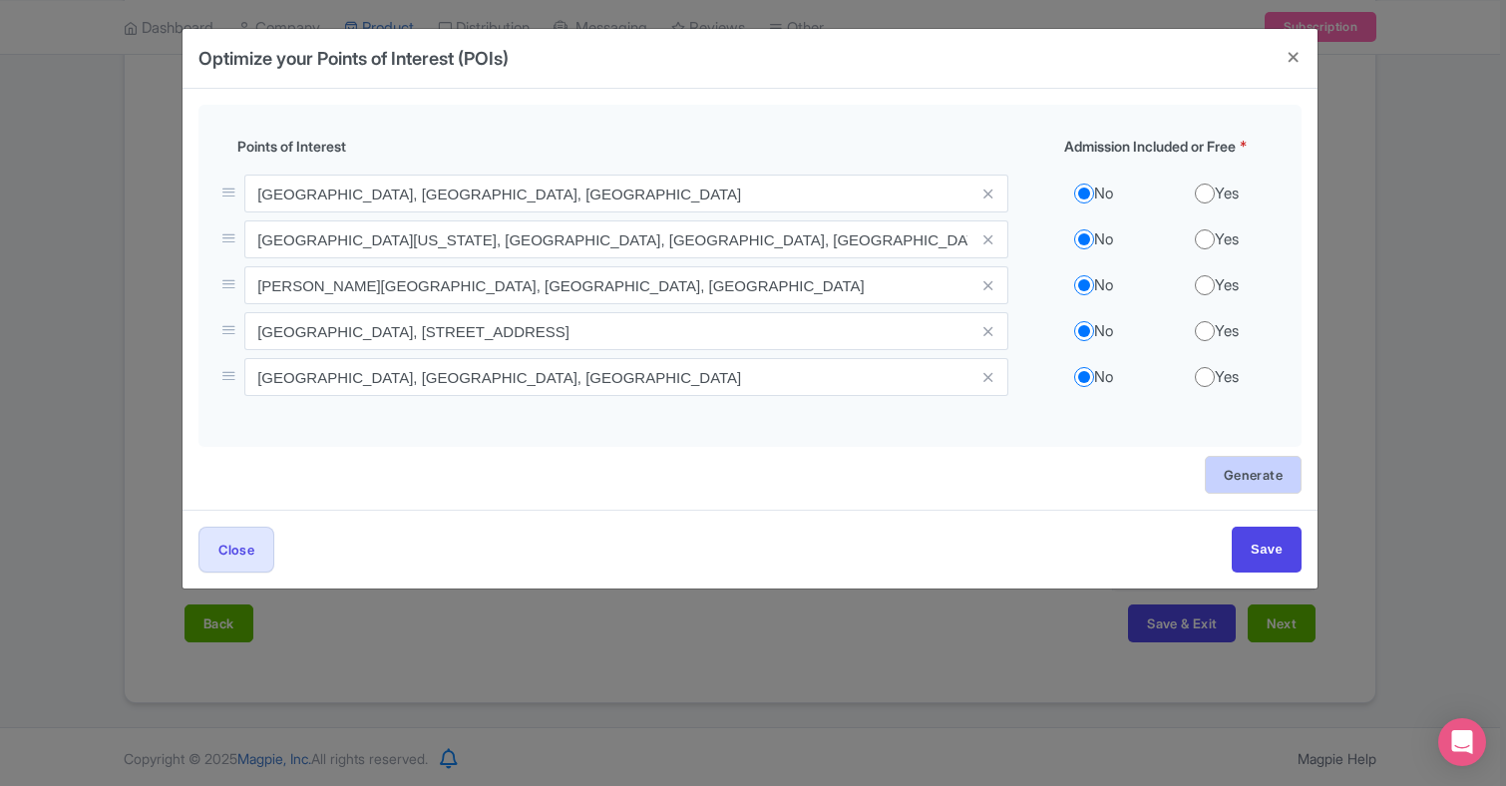
click at [1262, 476] on link "Generate" at bounding box center [1253, 475] width 97 height 38
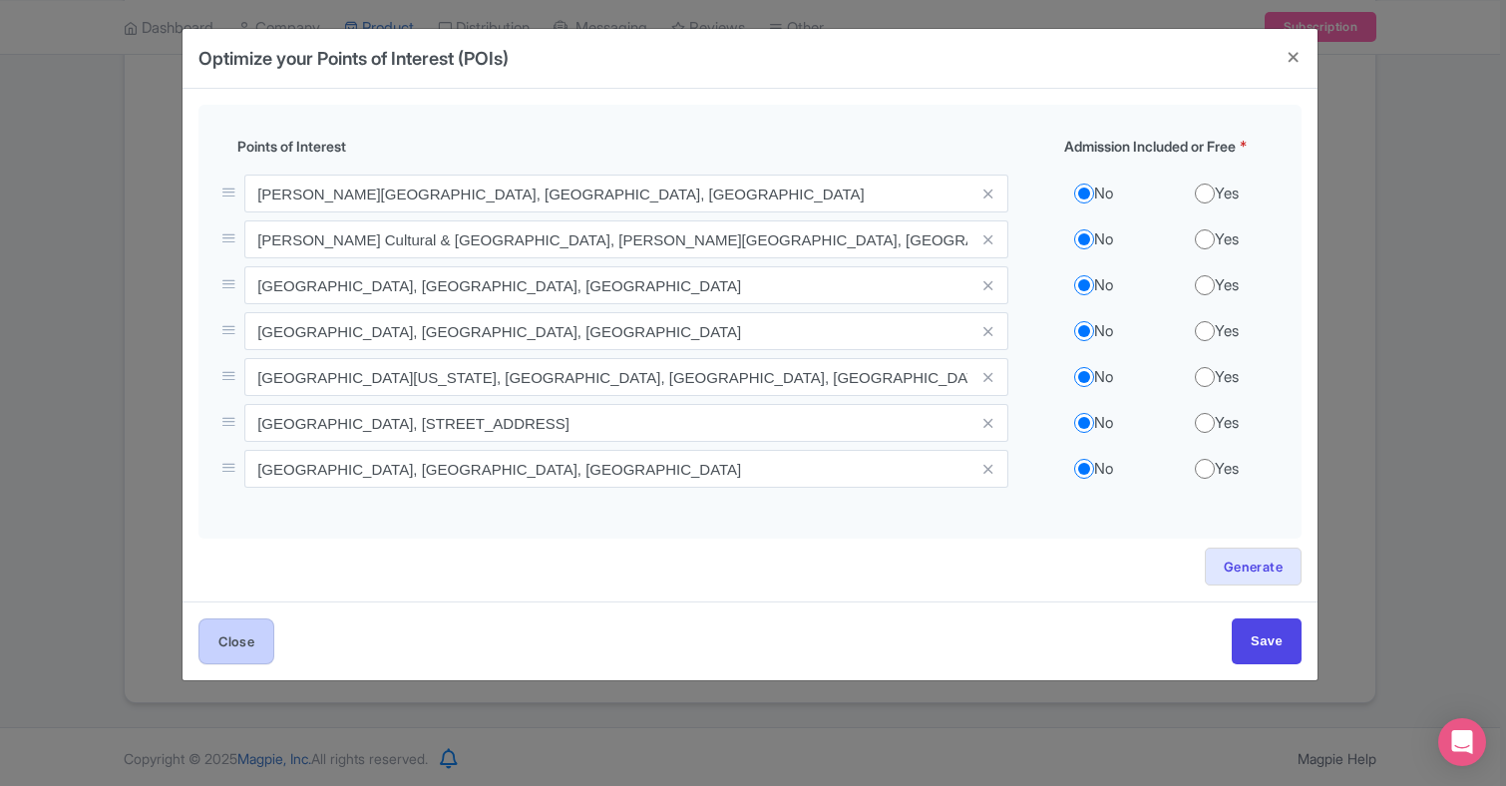
click at [225, 638] on button "Close" at bounding box center [236, 640] width 76 height 45
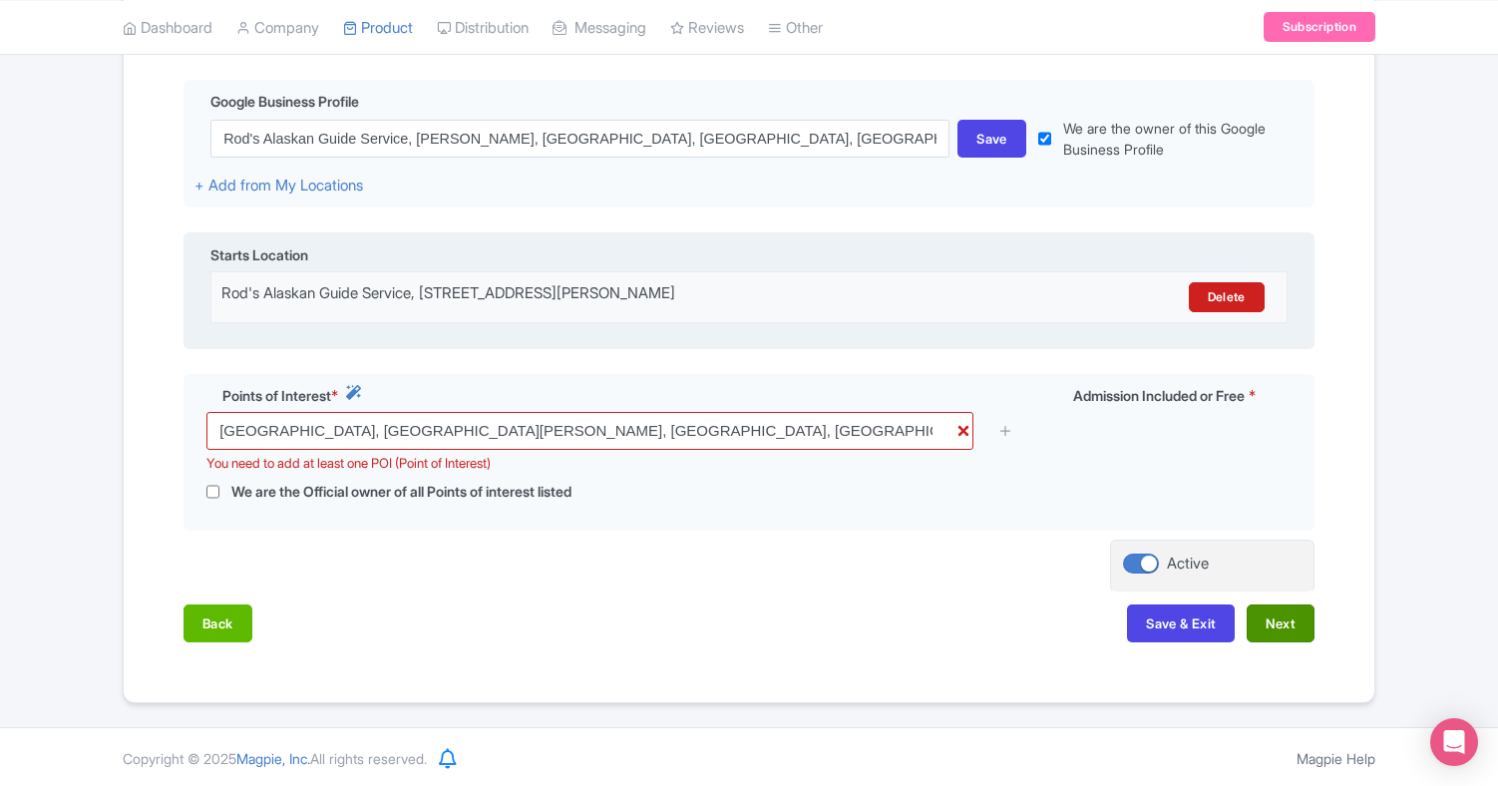
click at [1277, 615] on button "Next" at bounding box center [1281, 623] width 68 height 38
click at [1293, 617] on button "Next" at bounding box center [1281, 623] width 68 height 38
click at [1194, 618] on button "Save & Exit" at bounding box center [1181, 623] width 108 height 38
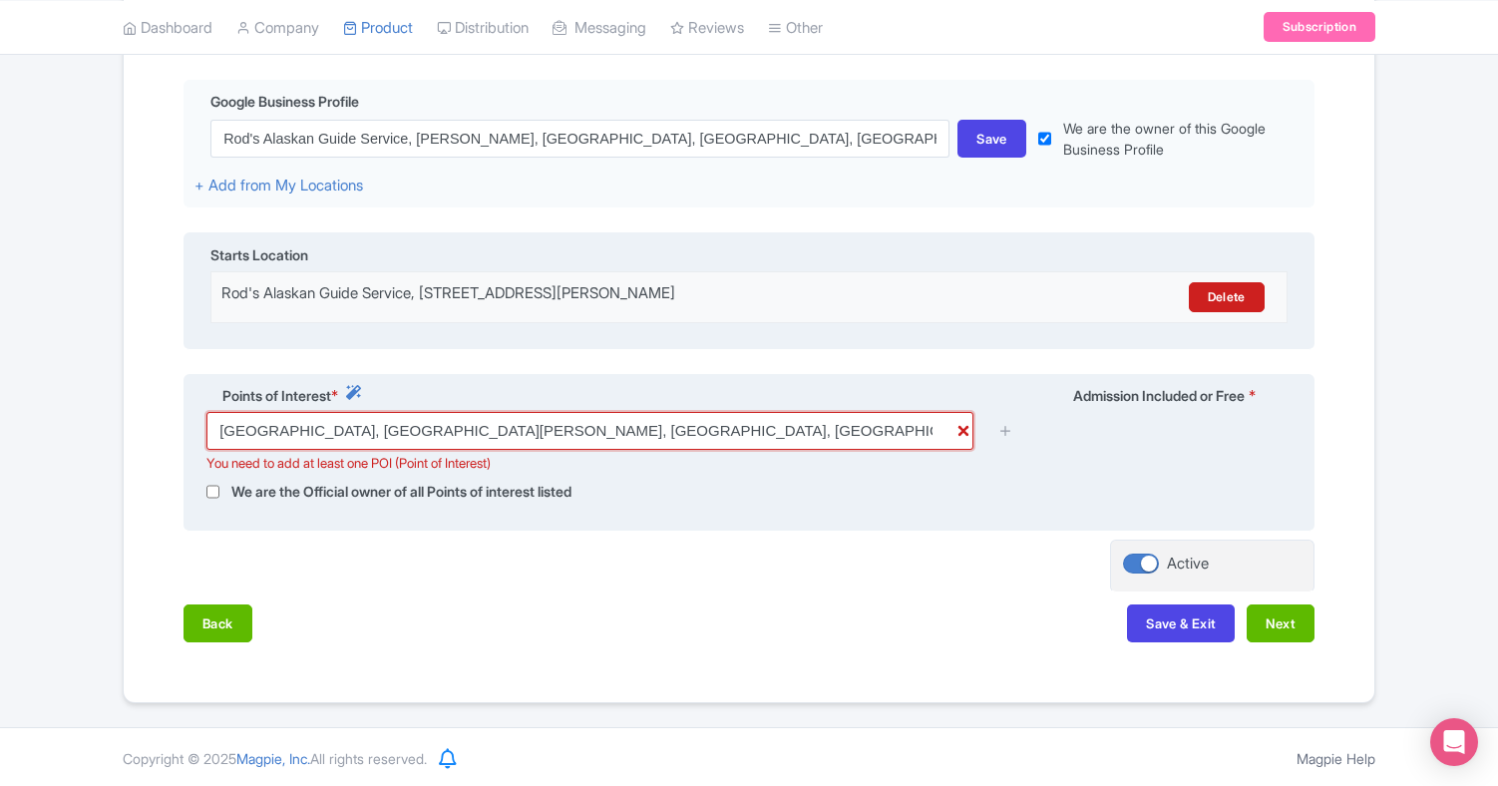
click at [962, 428] on input "Santa Claus House, Saint Nicholas Drive, North Pole, AK, USA" at bounding box center [589, 431] width 767 height 38
click at [1004, 428] on icon at bounding box center [1005, 430] width 15 height 15
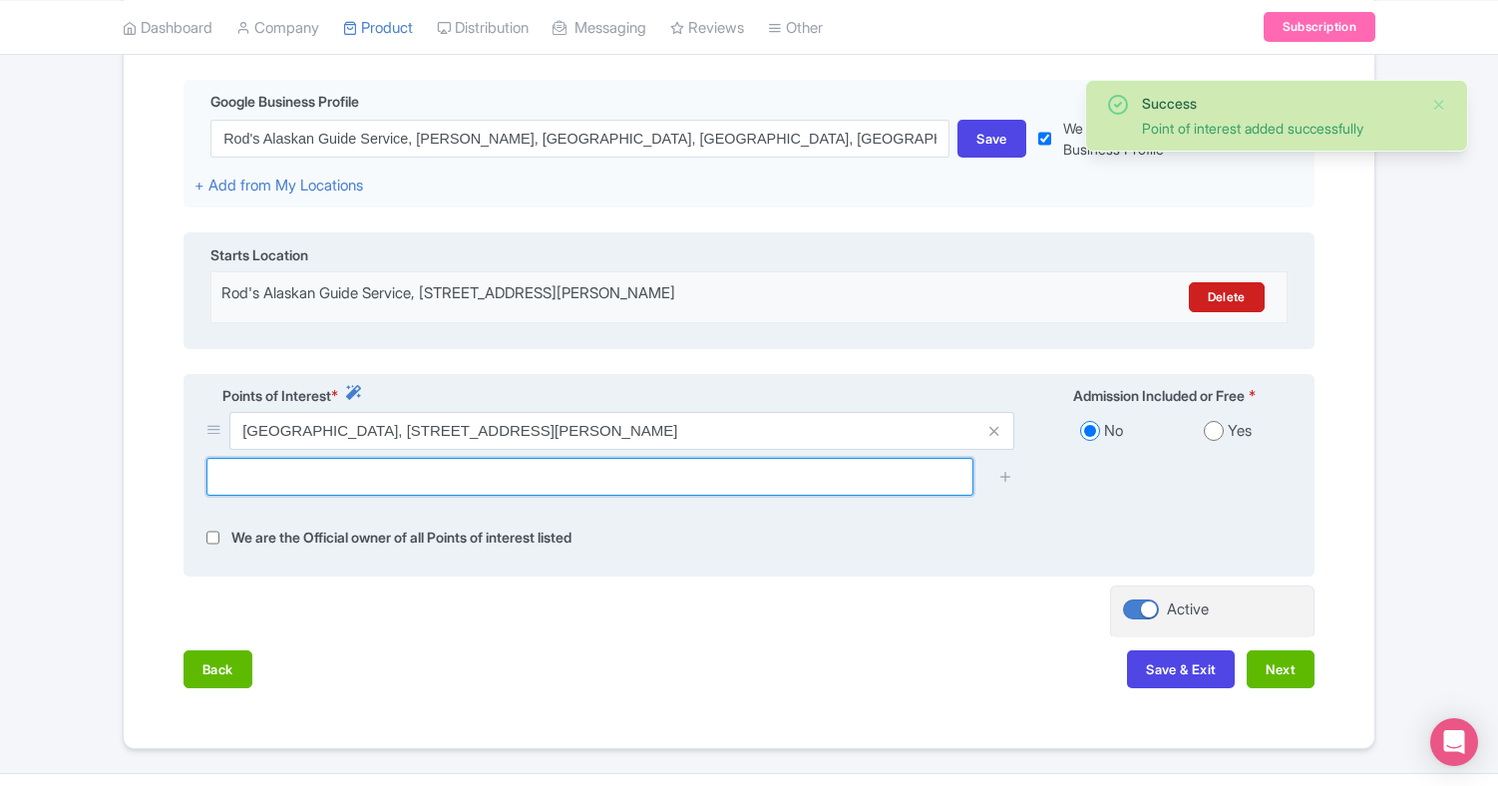
click at [791, 476] on input "text" at bounding box center [589, 477] width 767 height 38
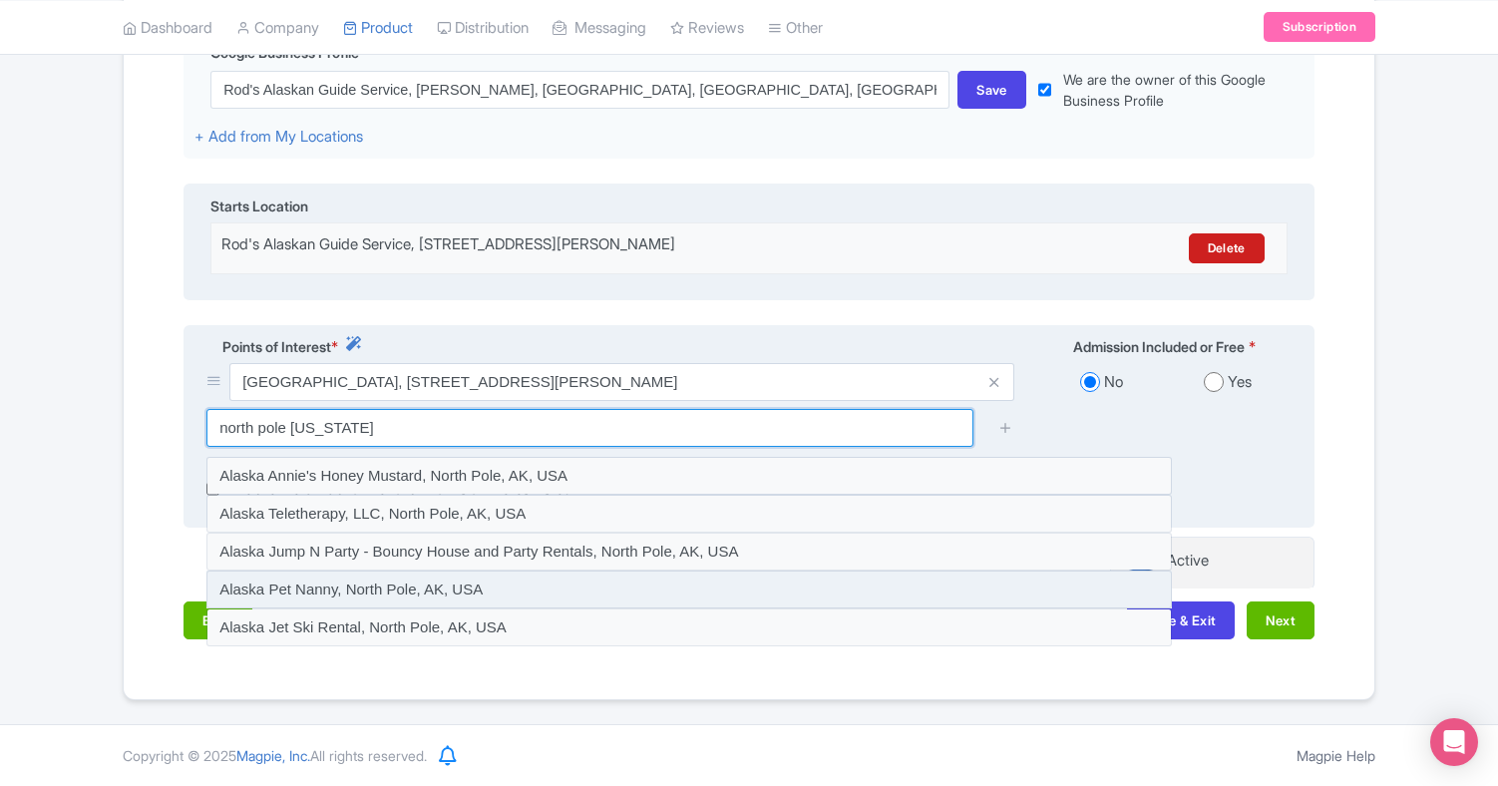
scroll to position [511, 0]
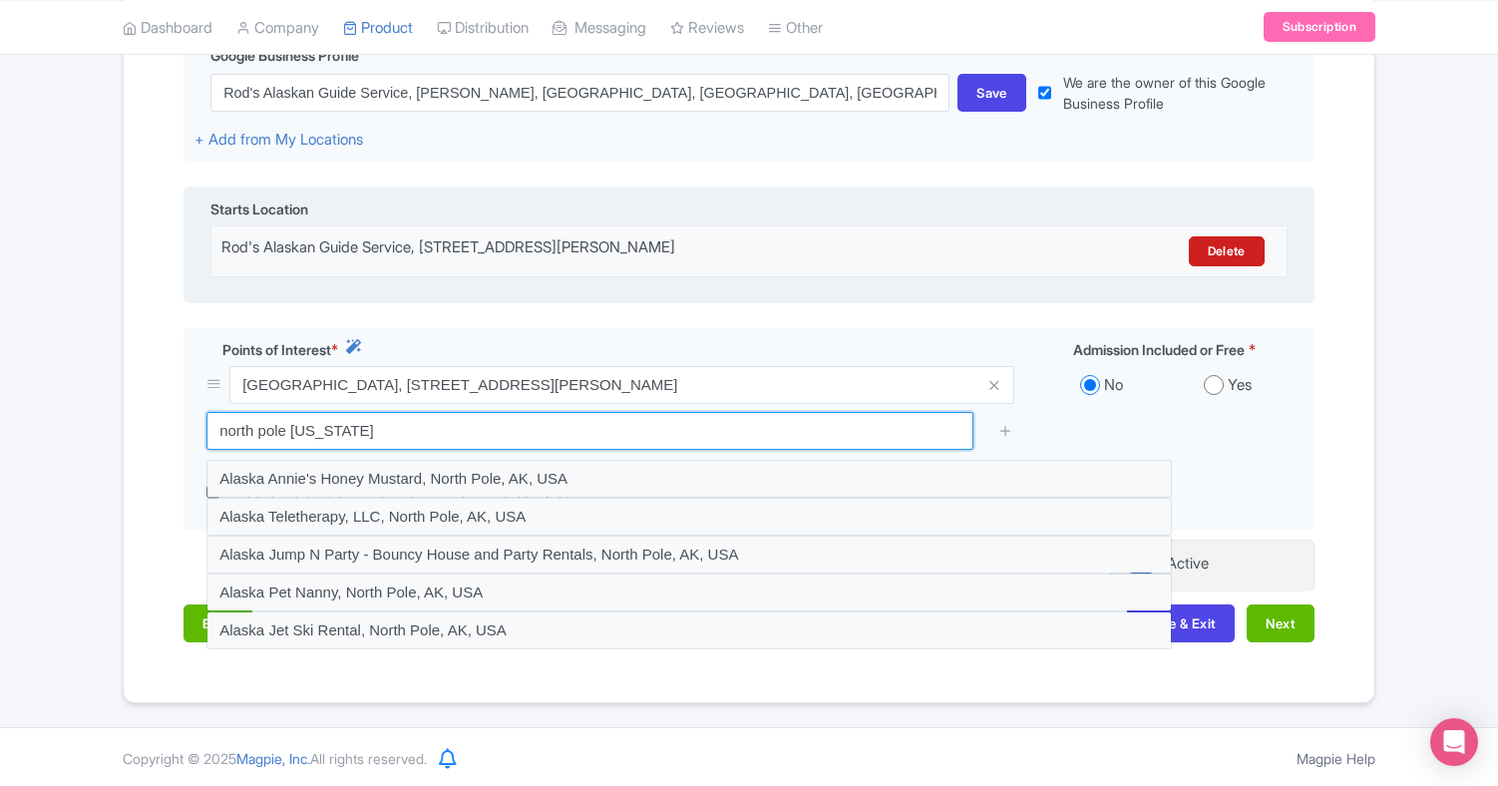
type input "north pole alaska"
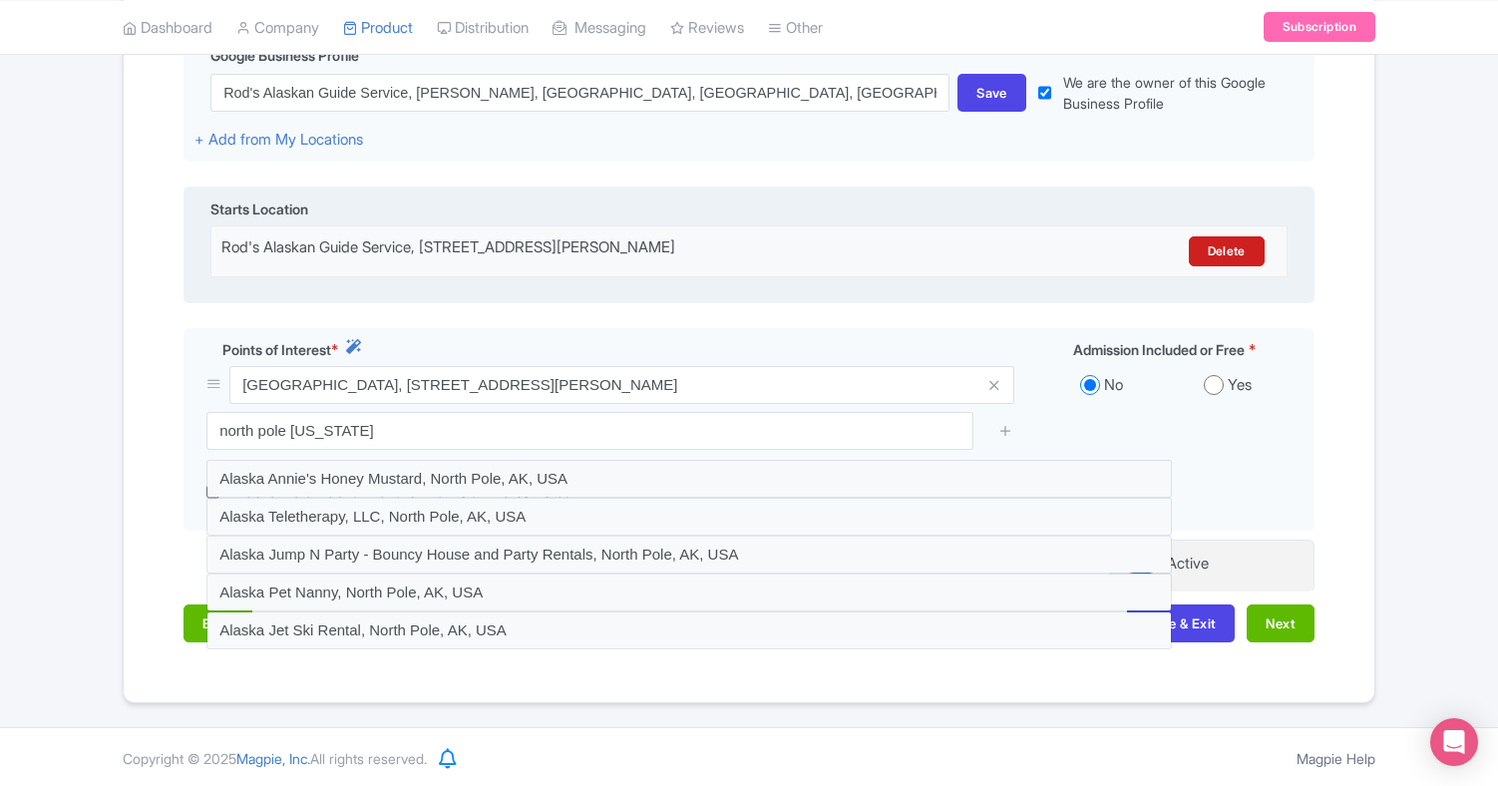
click at [1183, 663] on div "You are currently editing a version of this product: Primary General Booking In…" at bounding box center [749, 263] width 1251 height 878
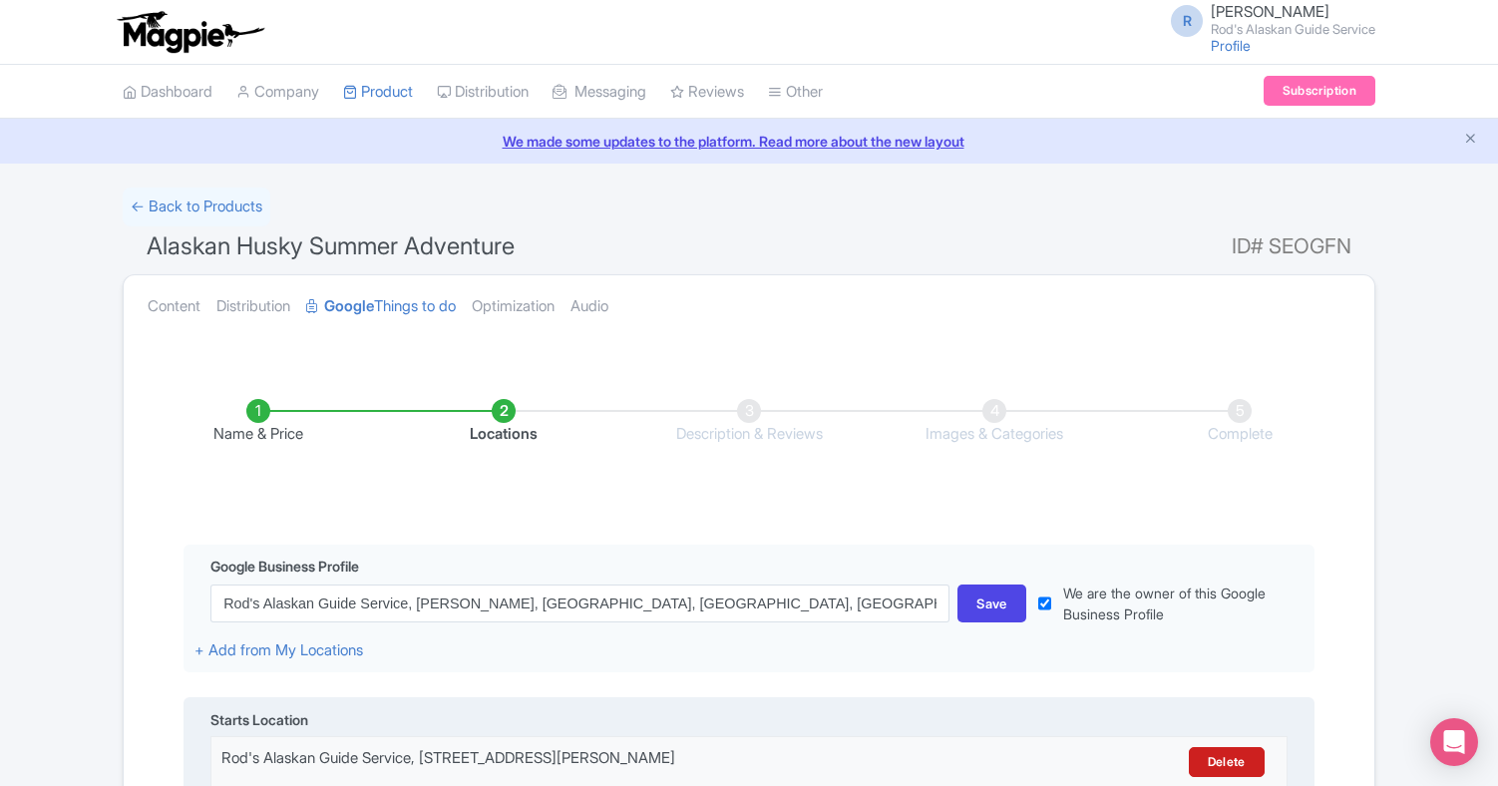
scroll to position [0, 0]
click at [425, 197] on link "Rate Sheets" at bounding box center [438, 202] width 189 height 31
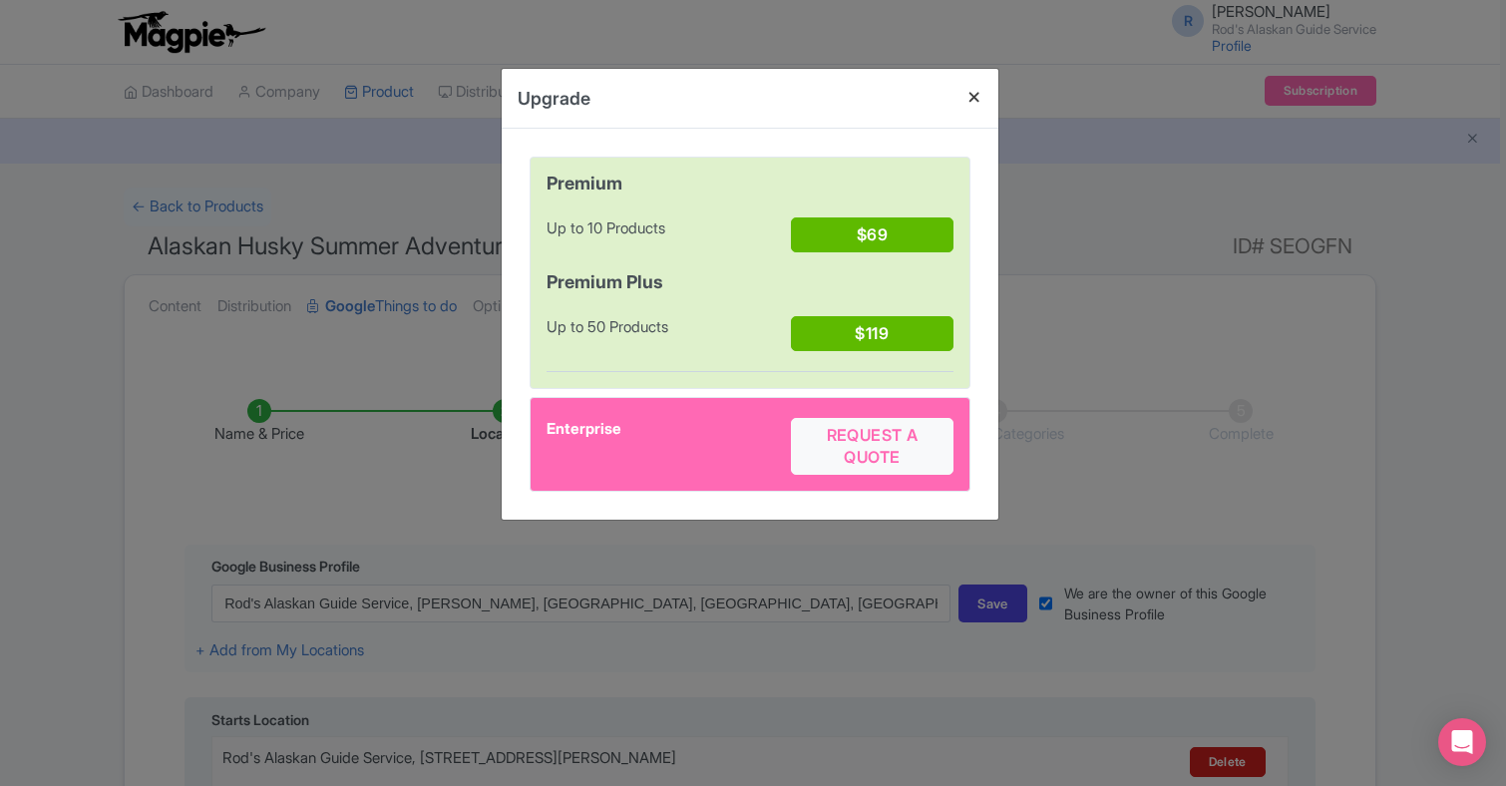
click at [977, 91] on button "Close" at bounding box center [974, 97] width 48 height 57
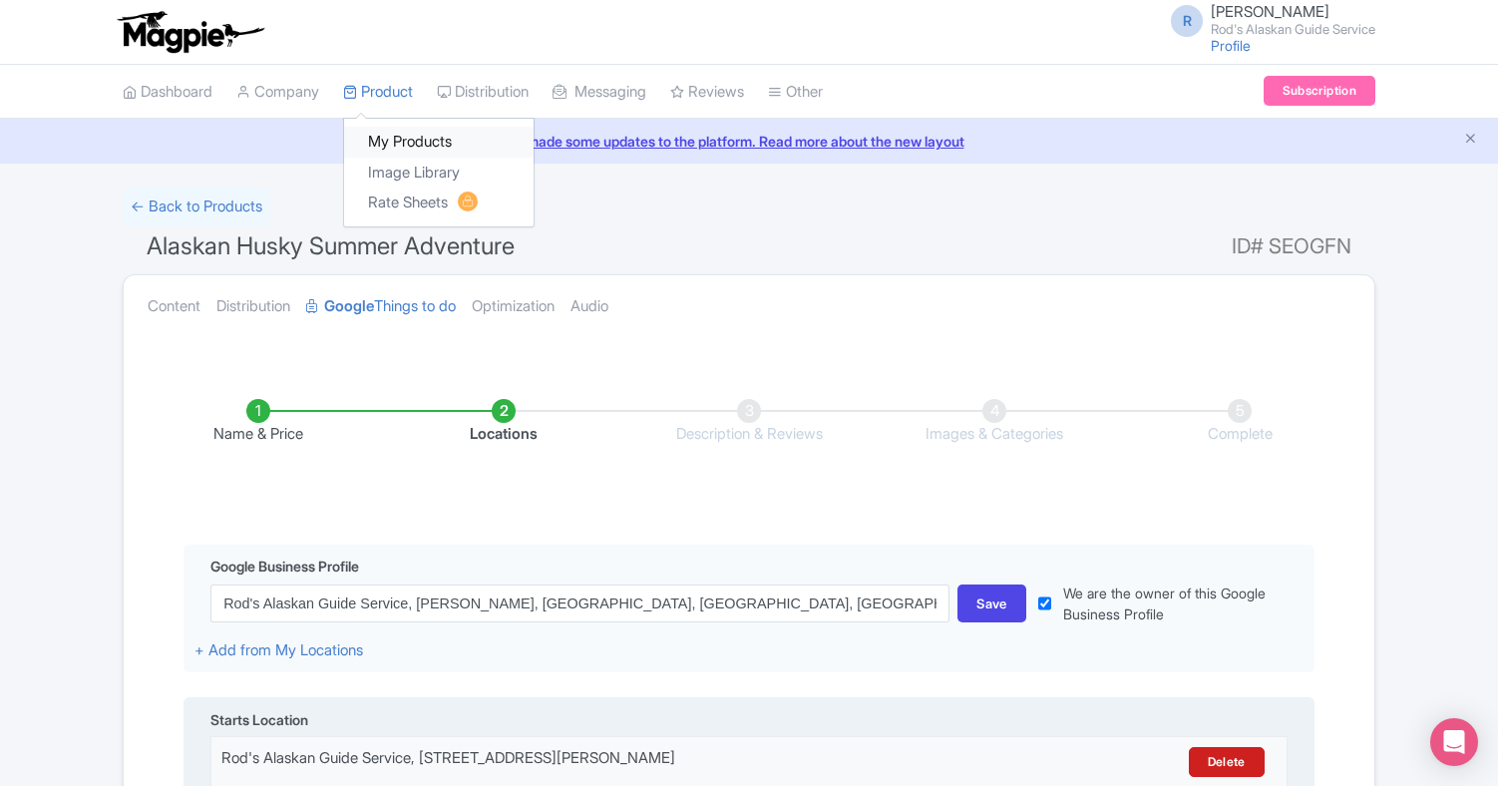
click at [409, 133] on link "My Products" at bounding box center [438, 142] width 189 height 31
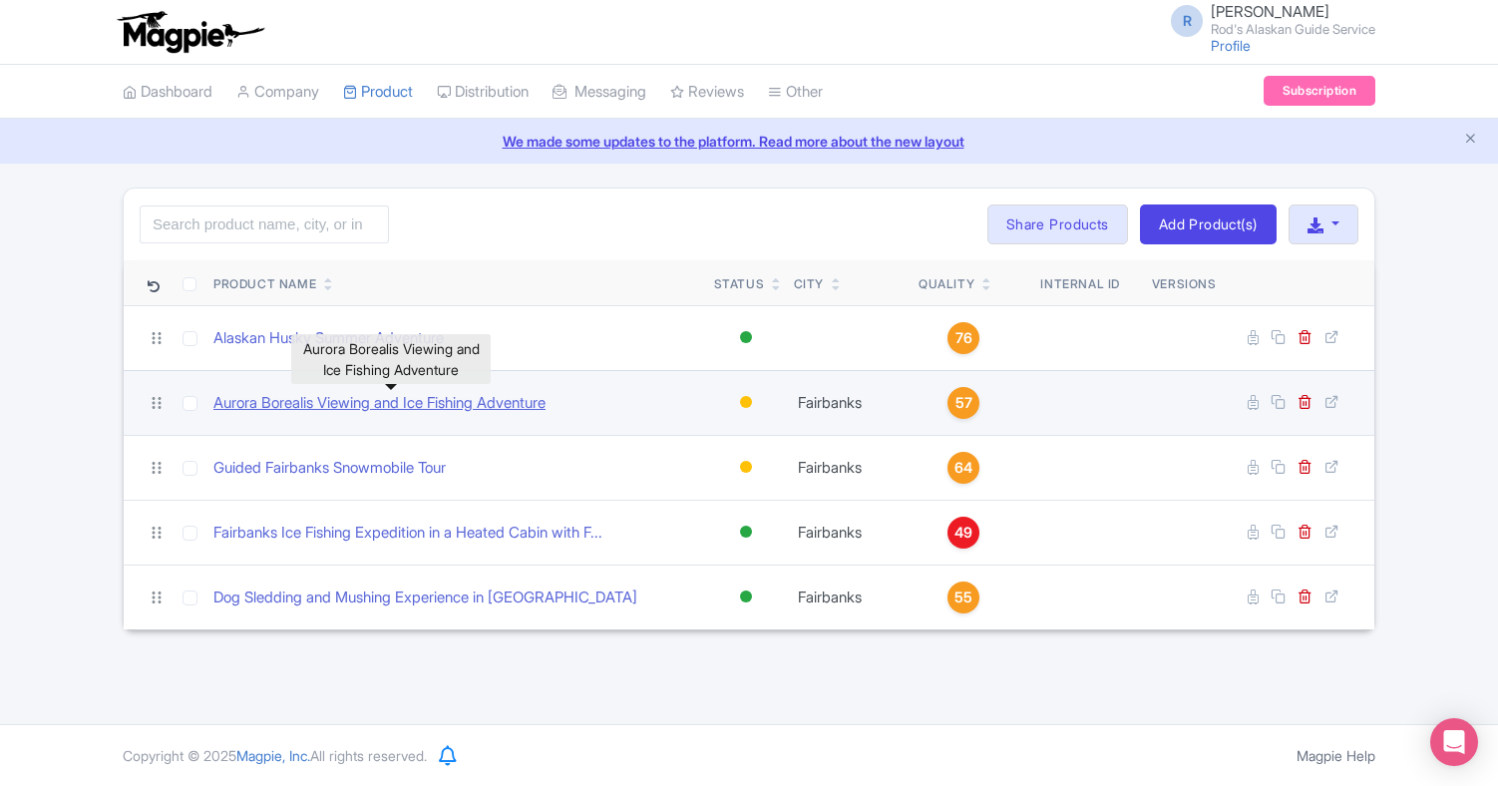
click at [502, 397] on link "Aurora Borealis Viewing and Ice Fishing Adventure" at bounding box center [379, 403] width 332 height 23
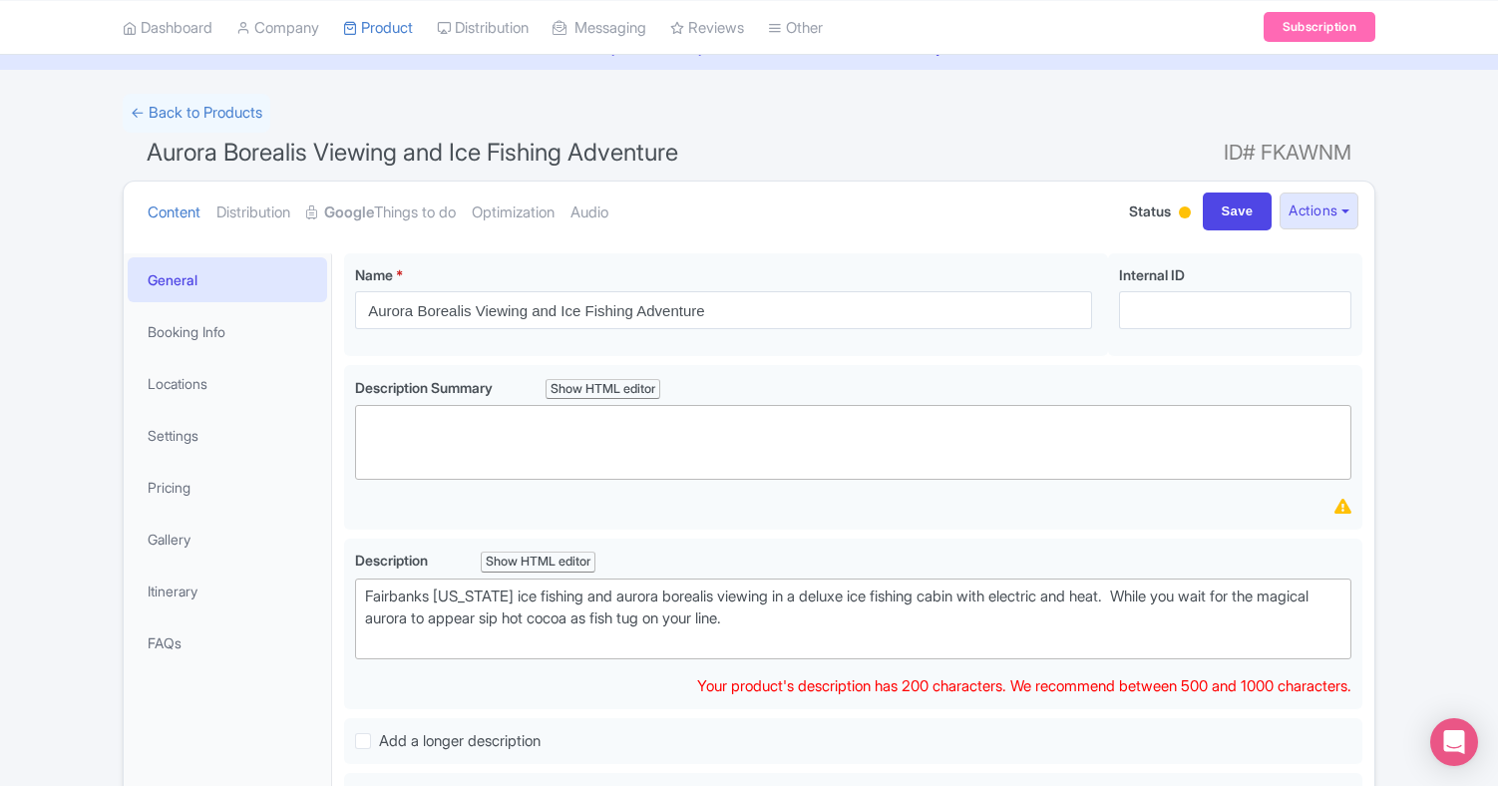
scroll to position [92, 0]
click at [1347, 205] on button "Actions" at bounding box center [1319, 212] width 79 height 37
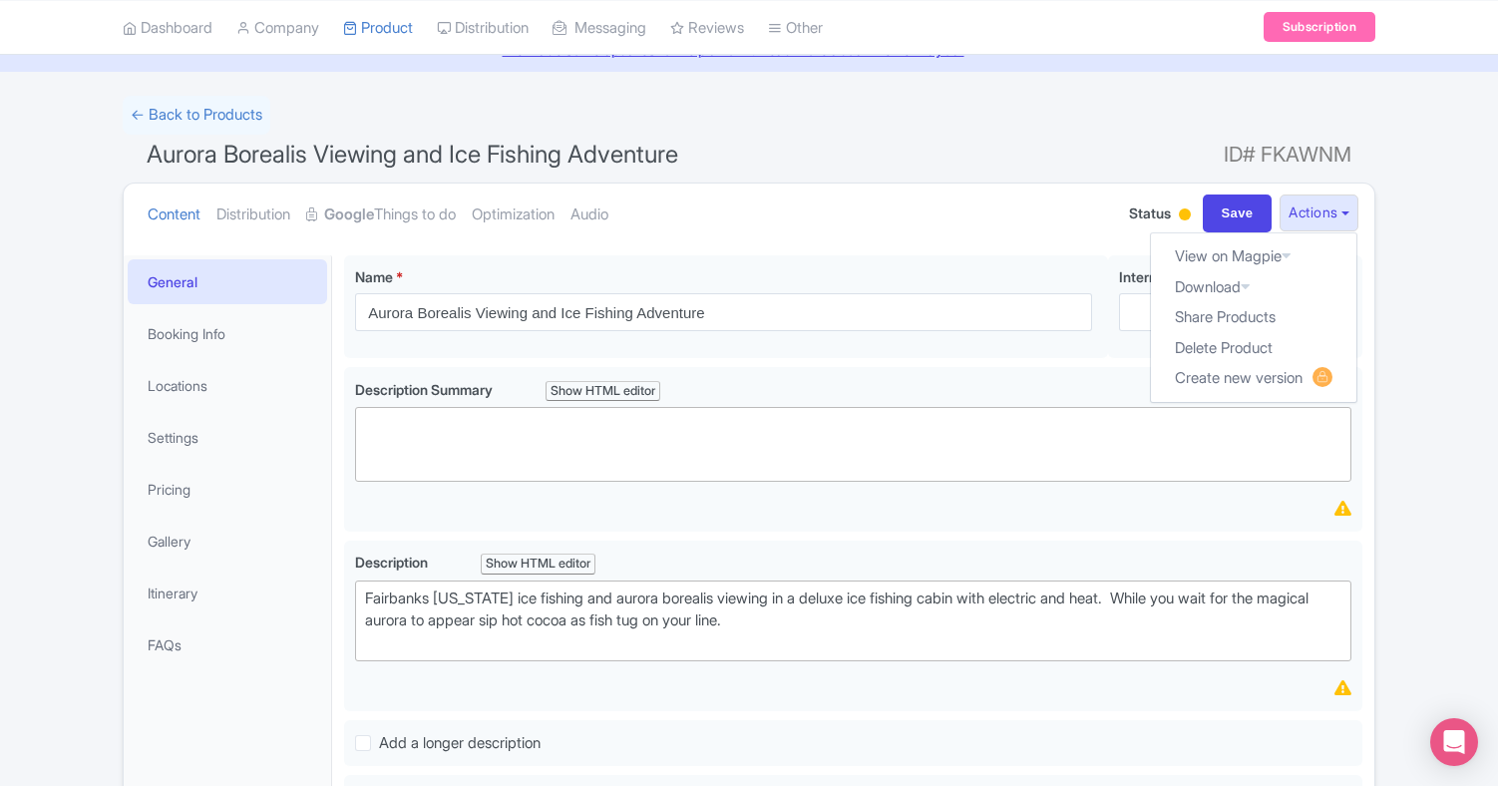
click at [941, 214] on ul "Content Distribution Google Things to do Optimization Audio" at bounding box center [614, 214] width 949 height 61
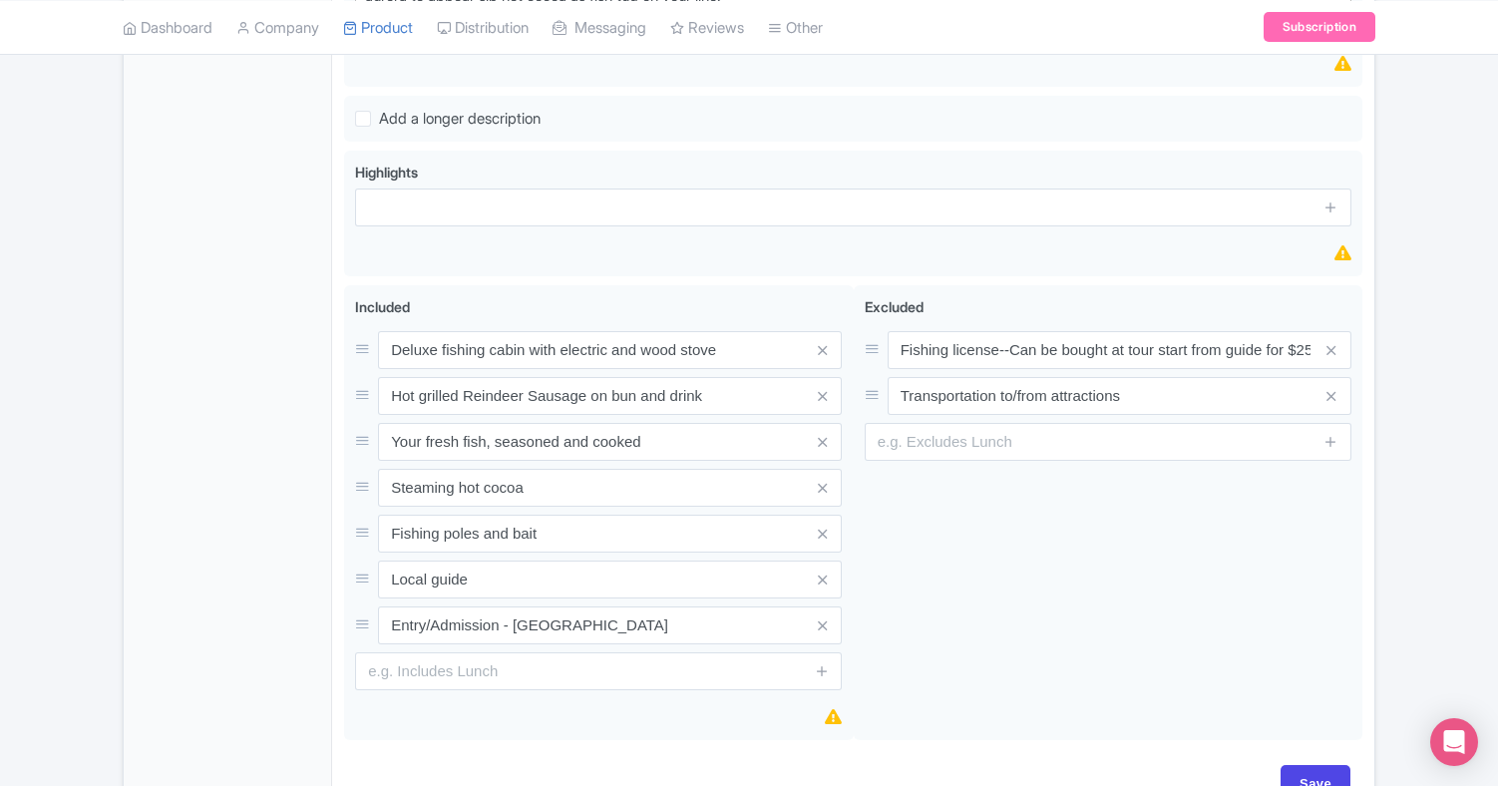
scroll to position [722, 0]
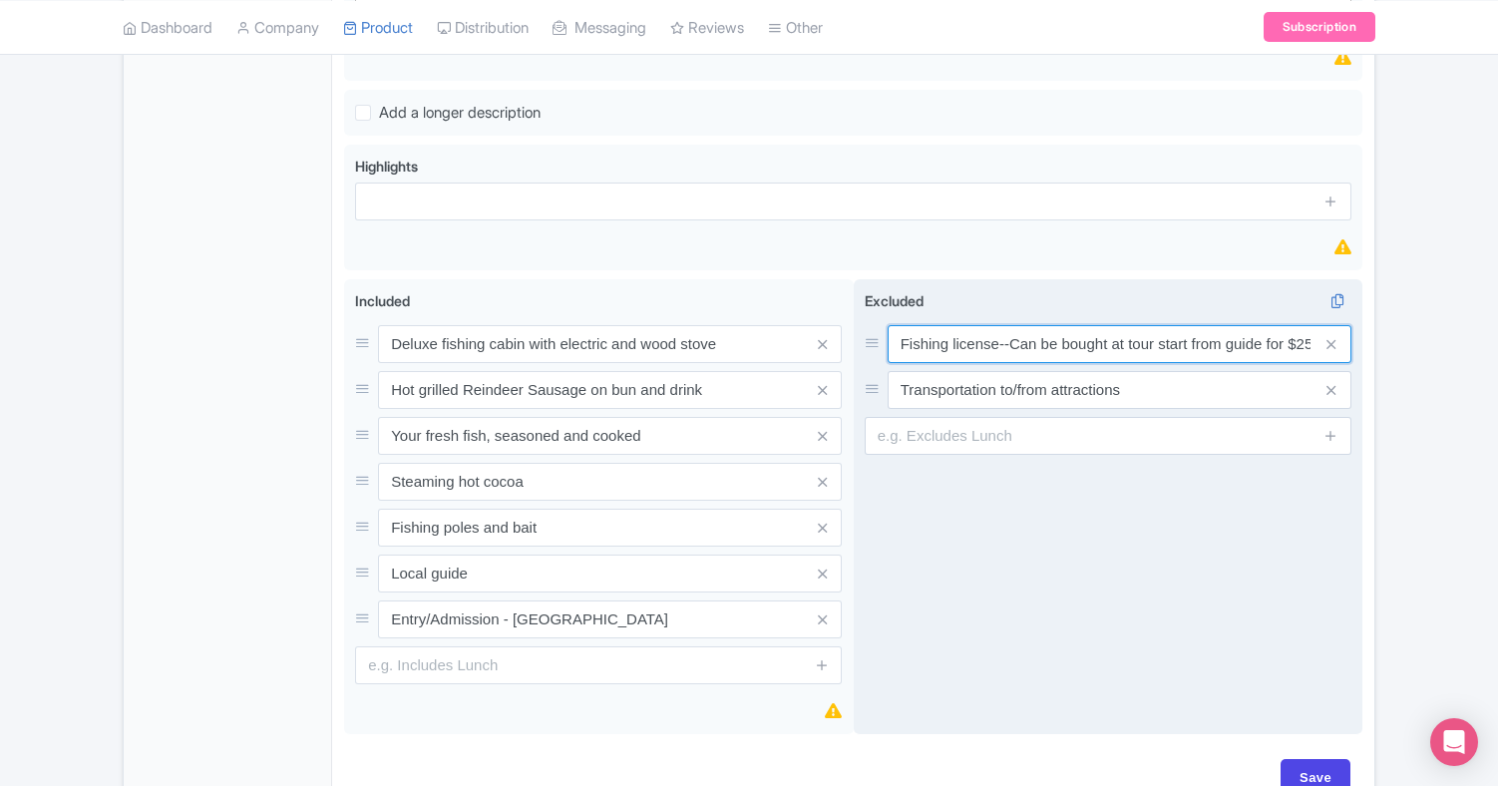
drag, startPoint x: 1112, startPoint y: 338, endPoint x: 1353, endPoint y: 333, distance: 241.4
click at [1353, 333] on div "Excluded i Fishing license--Can be bought at tour start from guide for $25.00 c…" at bounding box center [1109, 507] width 510 height 456
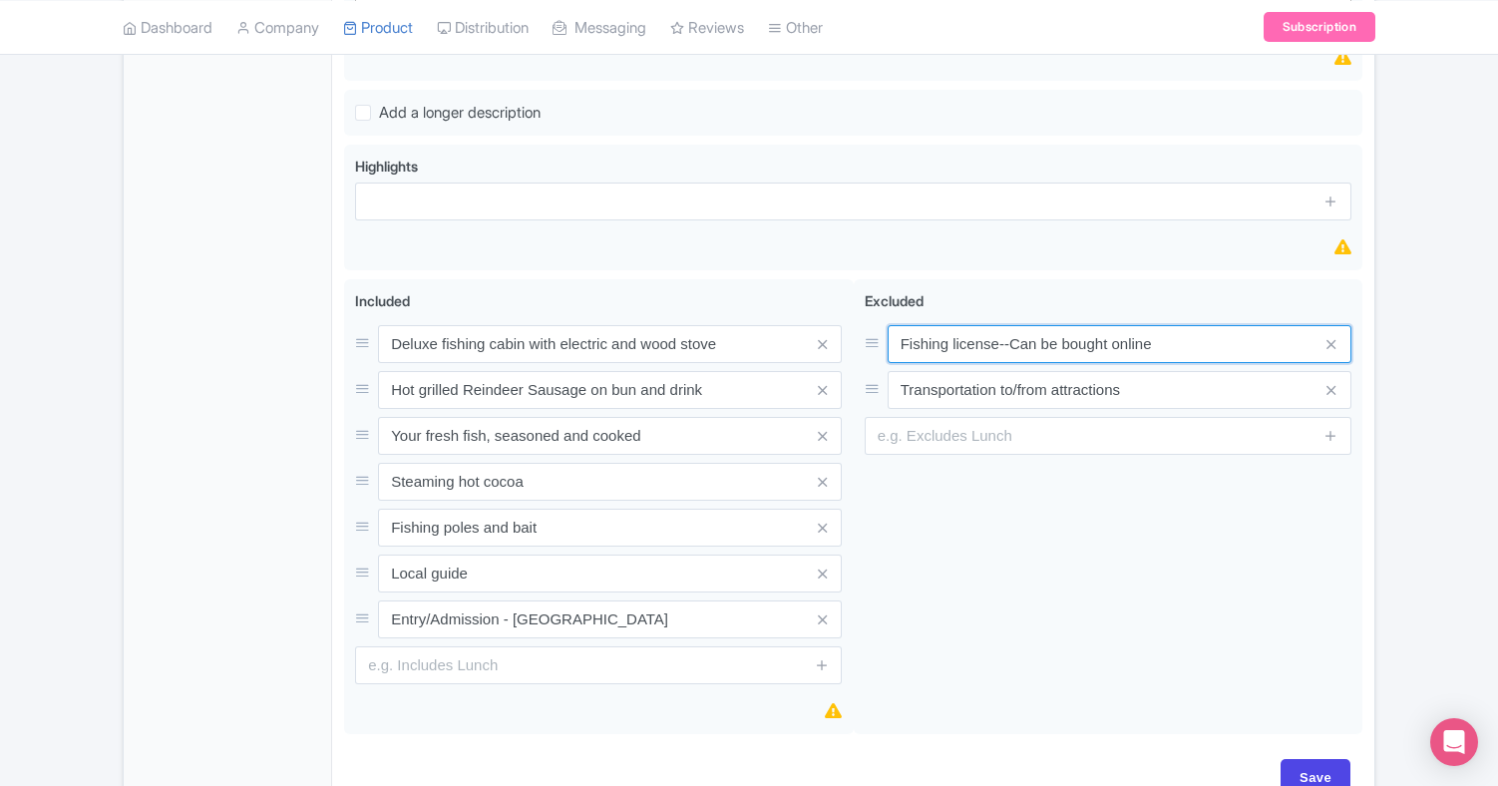
type input "Fishing license--Can be bought online"
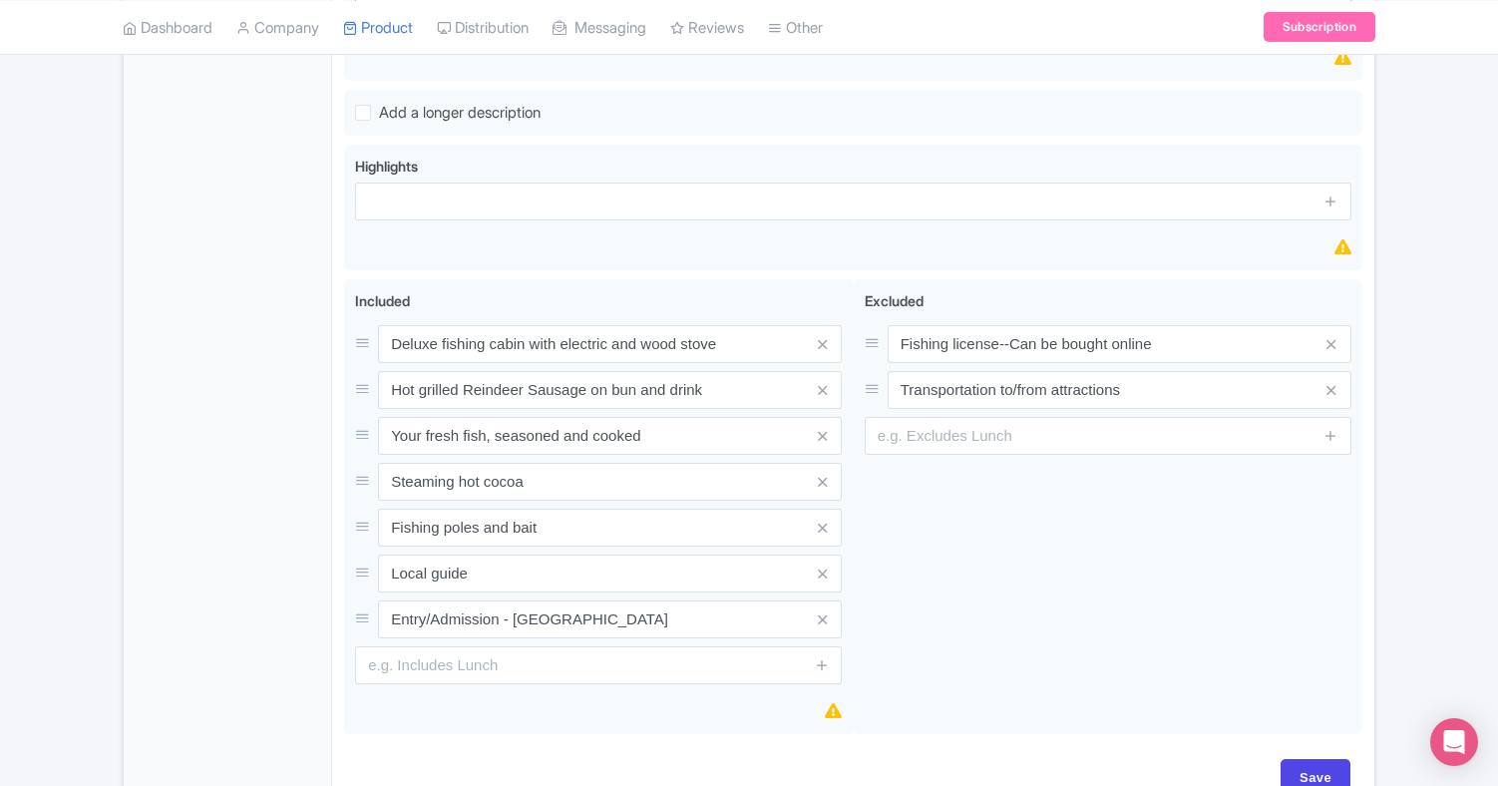
click at [1288, 271] on div "Aurora Borealis Viewing and Ice Fishing Adventure Name * i Aurora Borealis View…" at bounding box center [853, 184] width 1018 height 1118
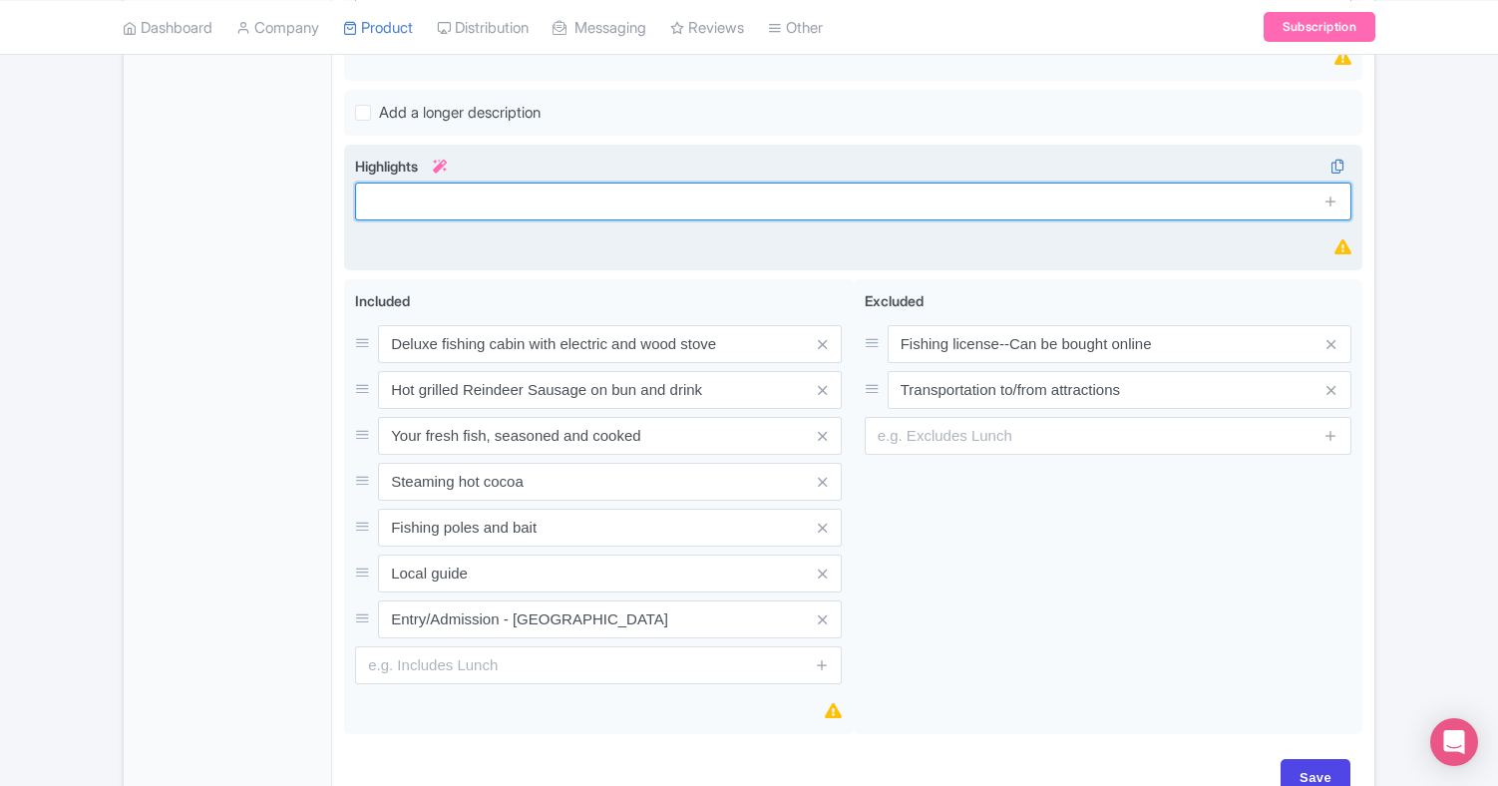
click at [1101, 189] on input "text" at bounding box center [853, 202] width 996 height 38
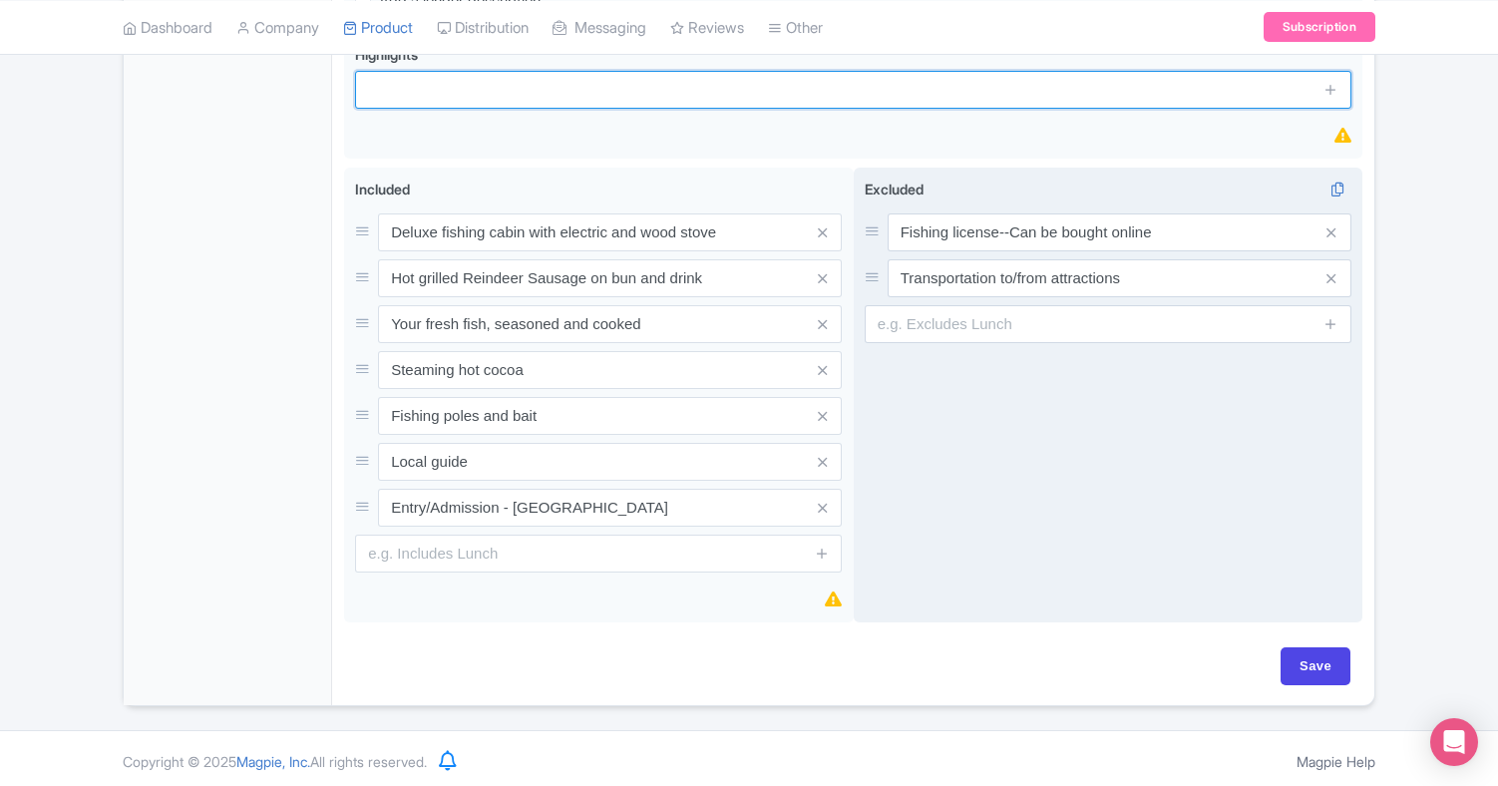
scroll to position [833, 0]
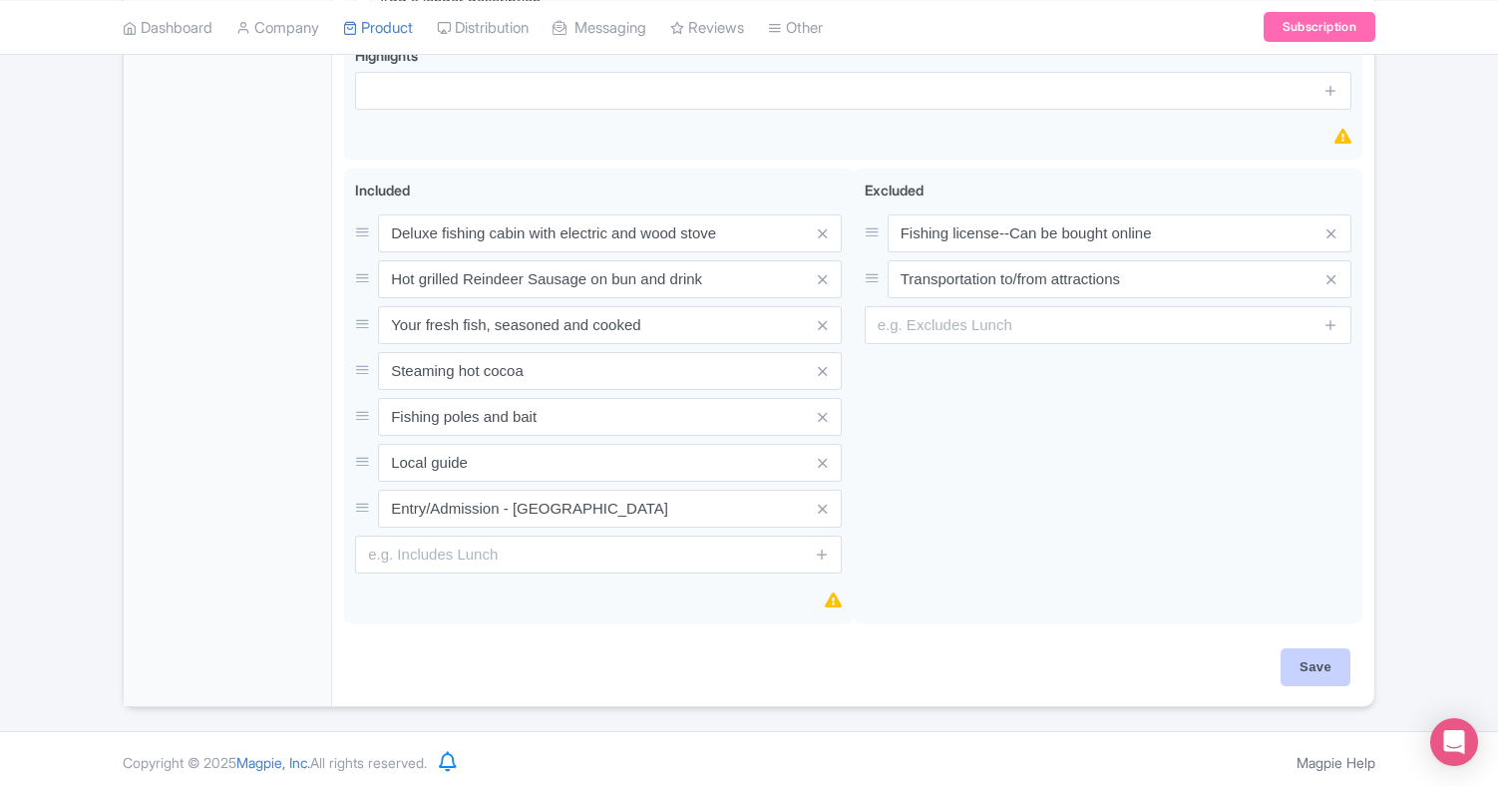
click at [1312, 663] on input "Save" at bounding box center [1316, 667] width 70 height 38
type input "Saving..."
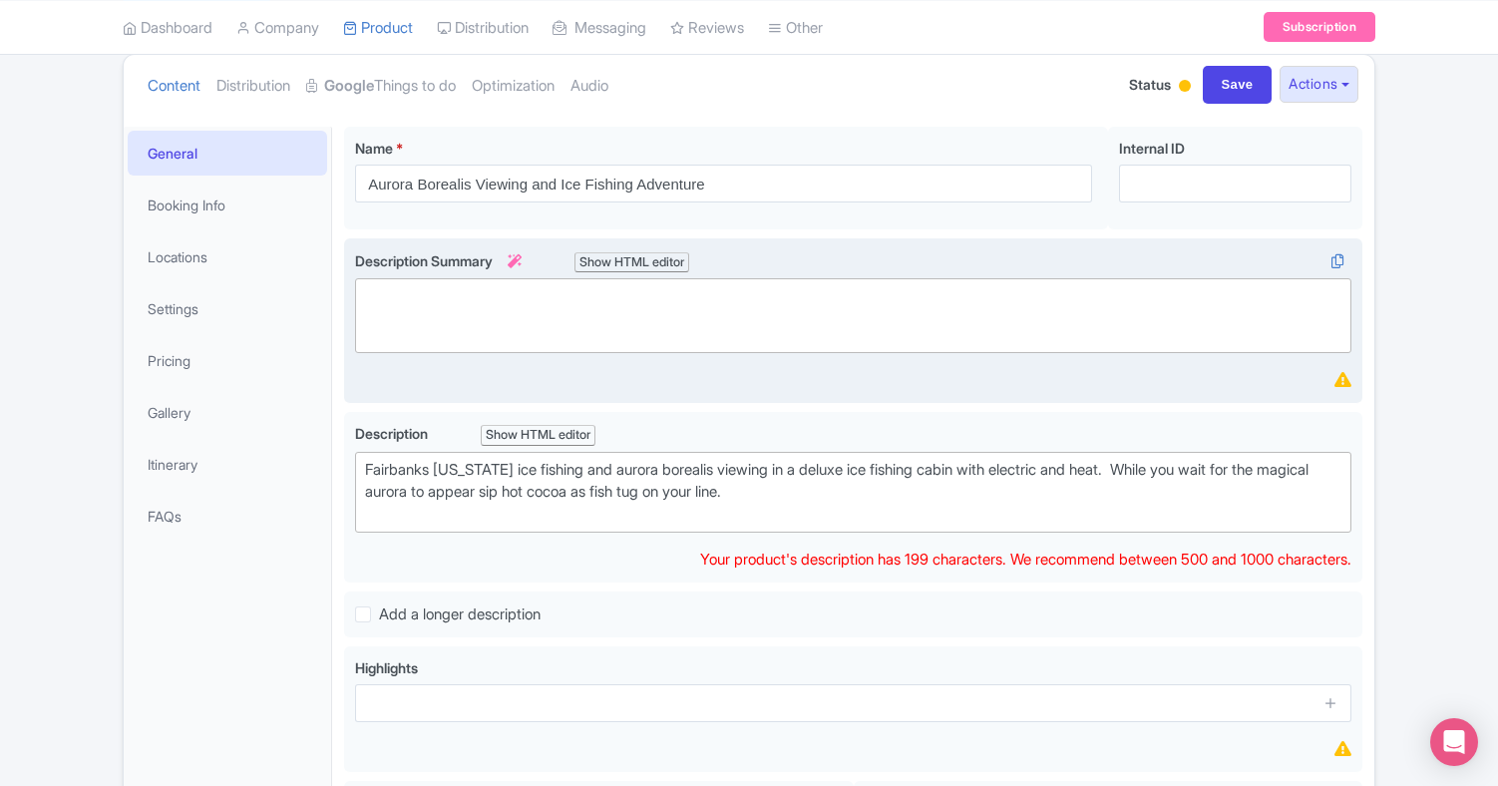
scroll to position [217, 0]
type trix-editor "<div>Fairbanks [US_STATE] ice fishing and aurora borealis viewing in a deluxe i…"
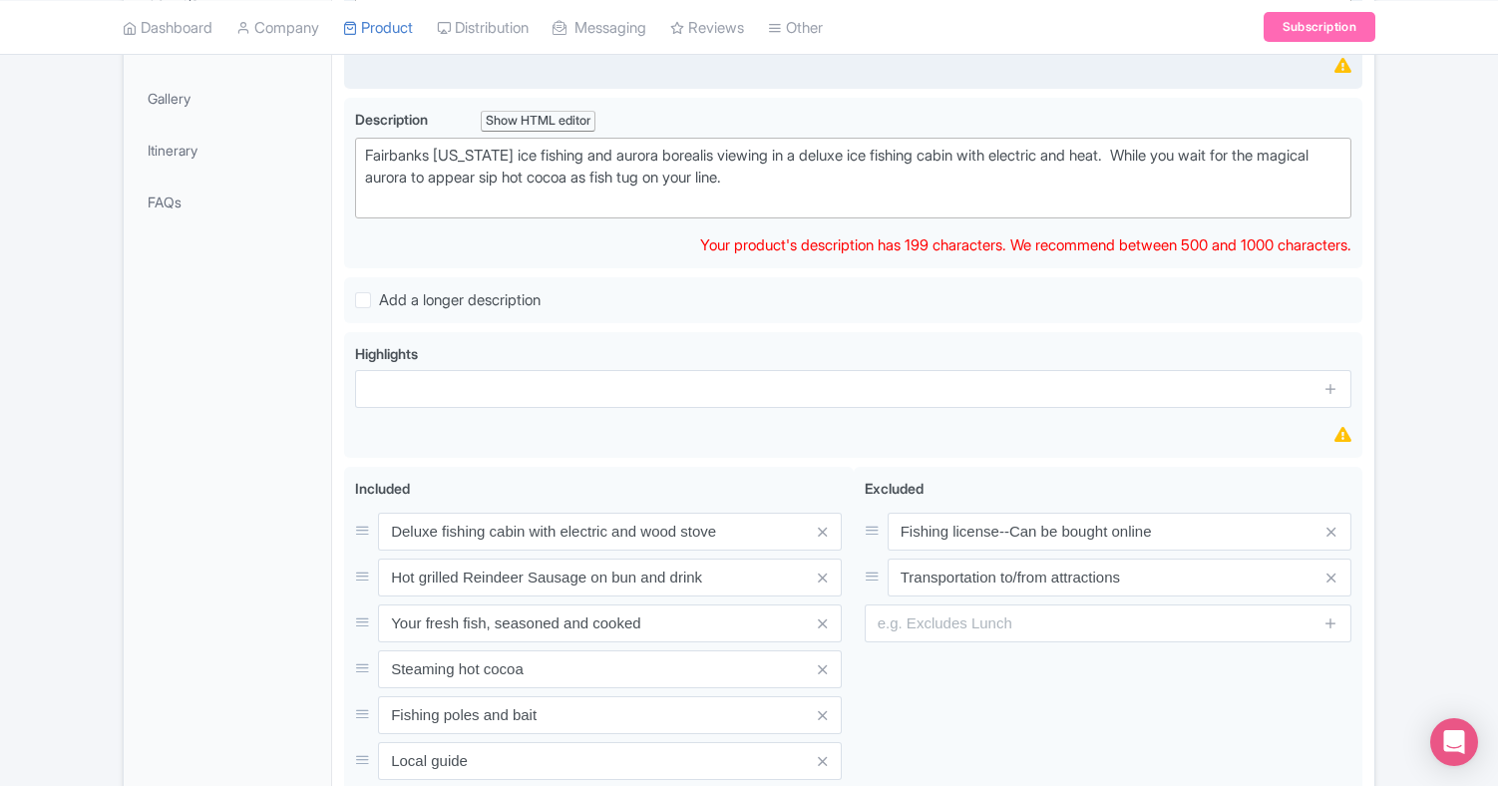
scroll to position [536, 0]
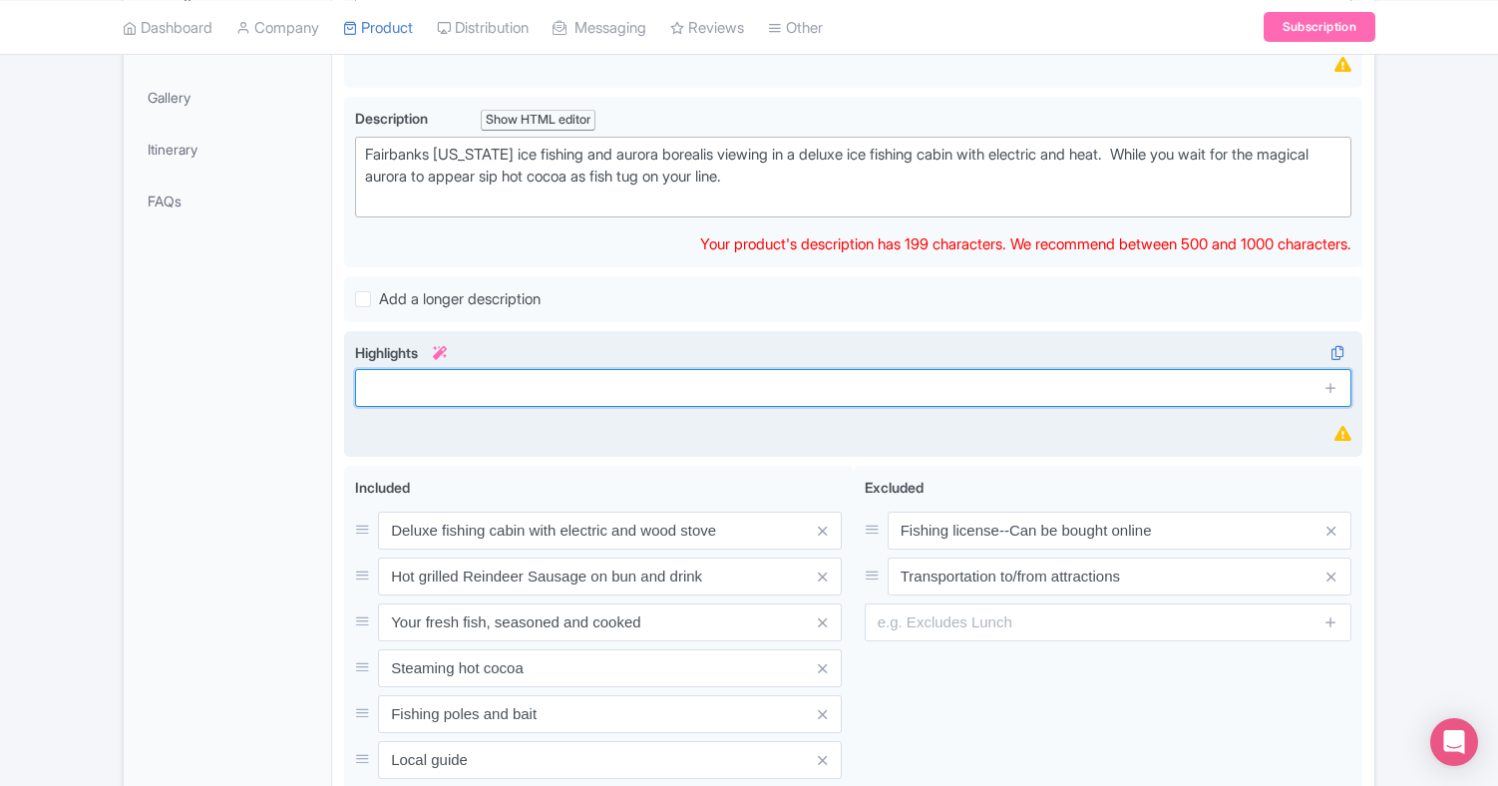
click at [480, 380] on input "text" at bounding box center [853, 388] width 996 height 38
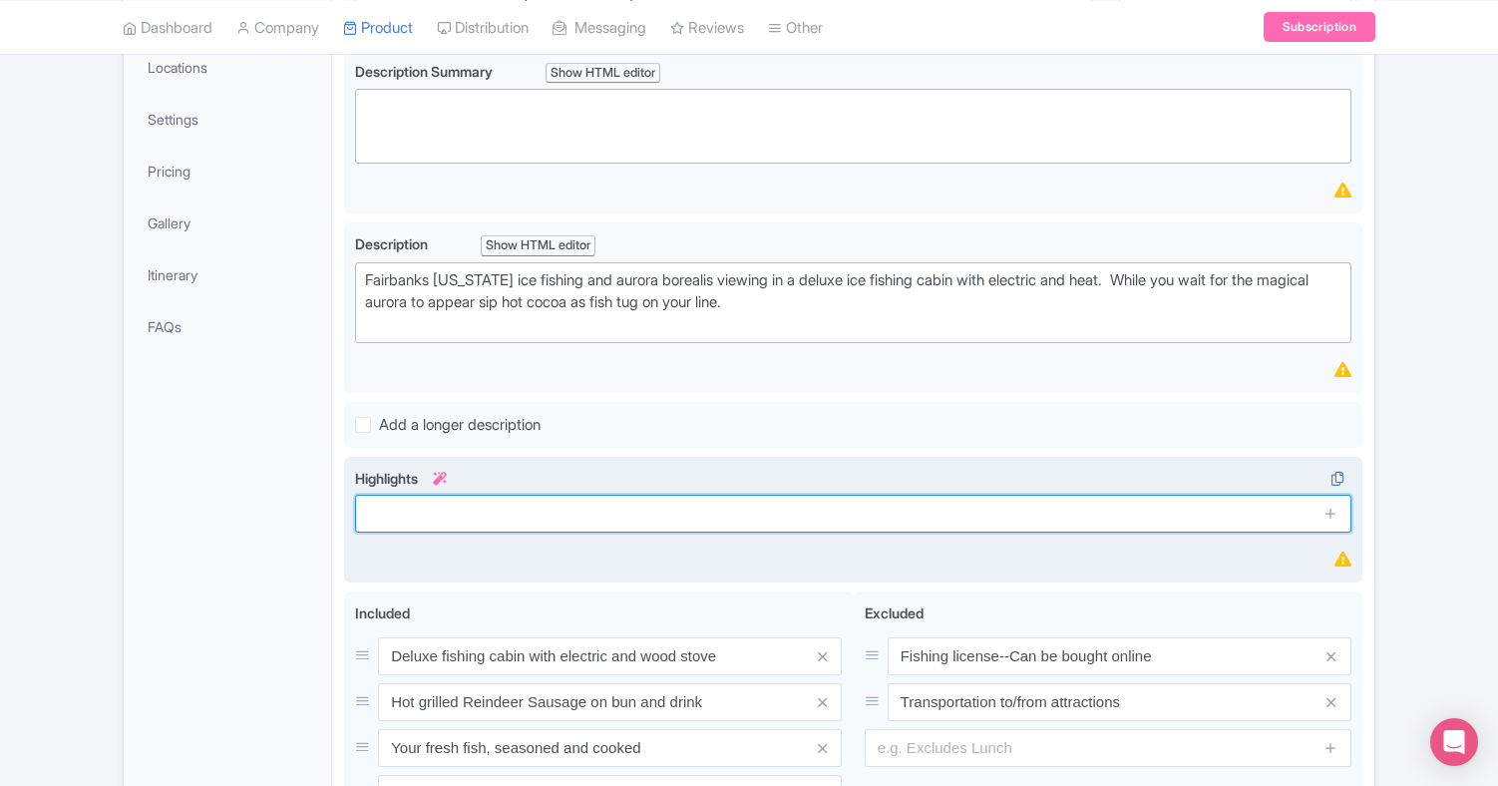
scroll to position [415, 0]
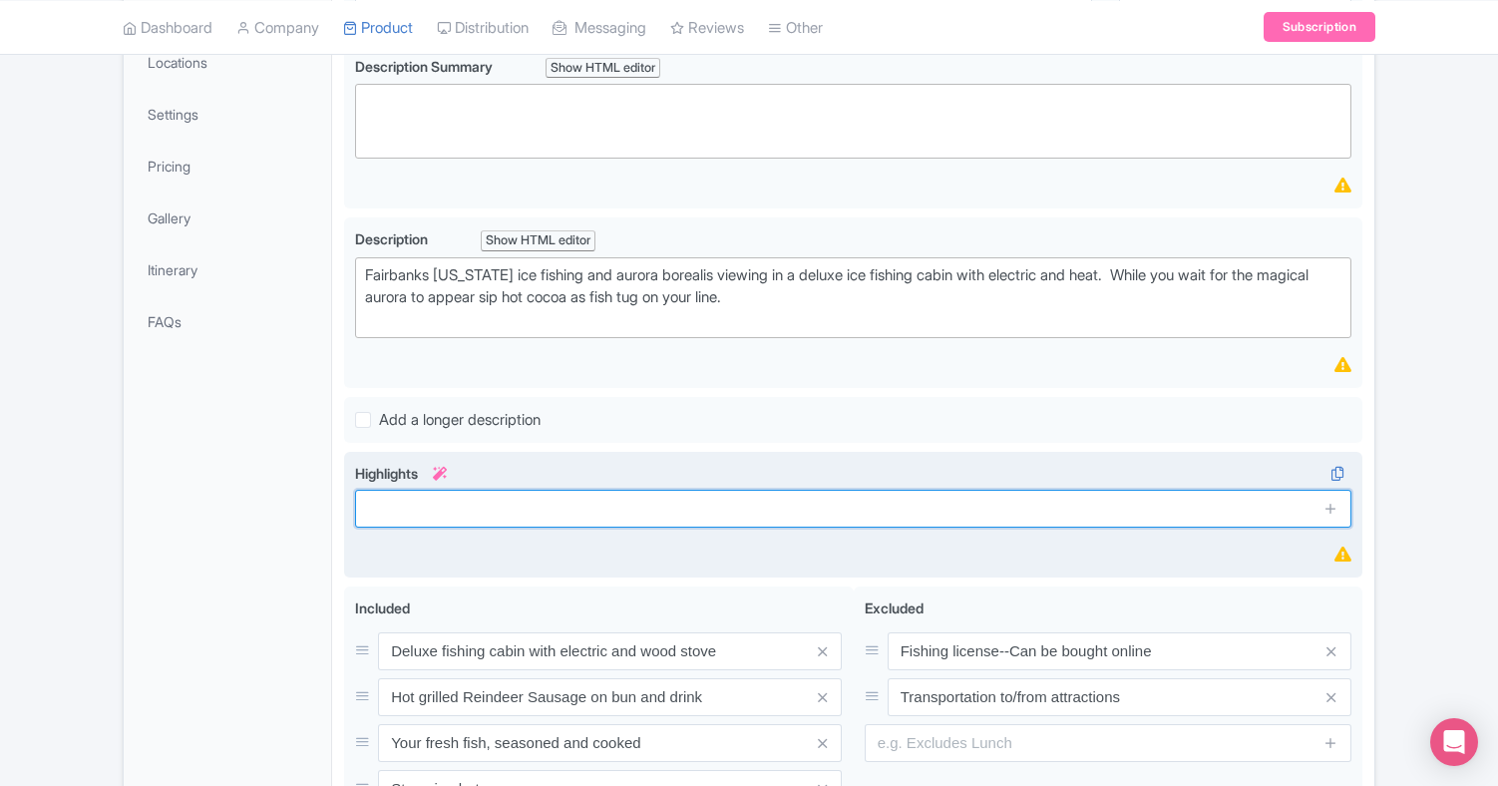
click at [483, 507] on input "text" at bounding box center [853, 509] width 996 height 38
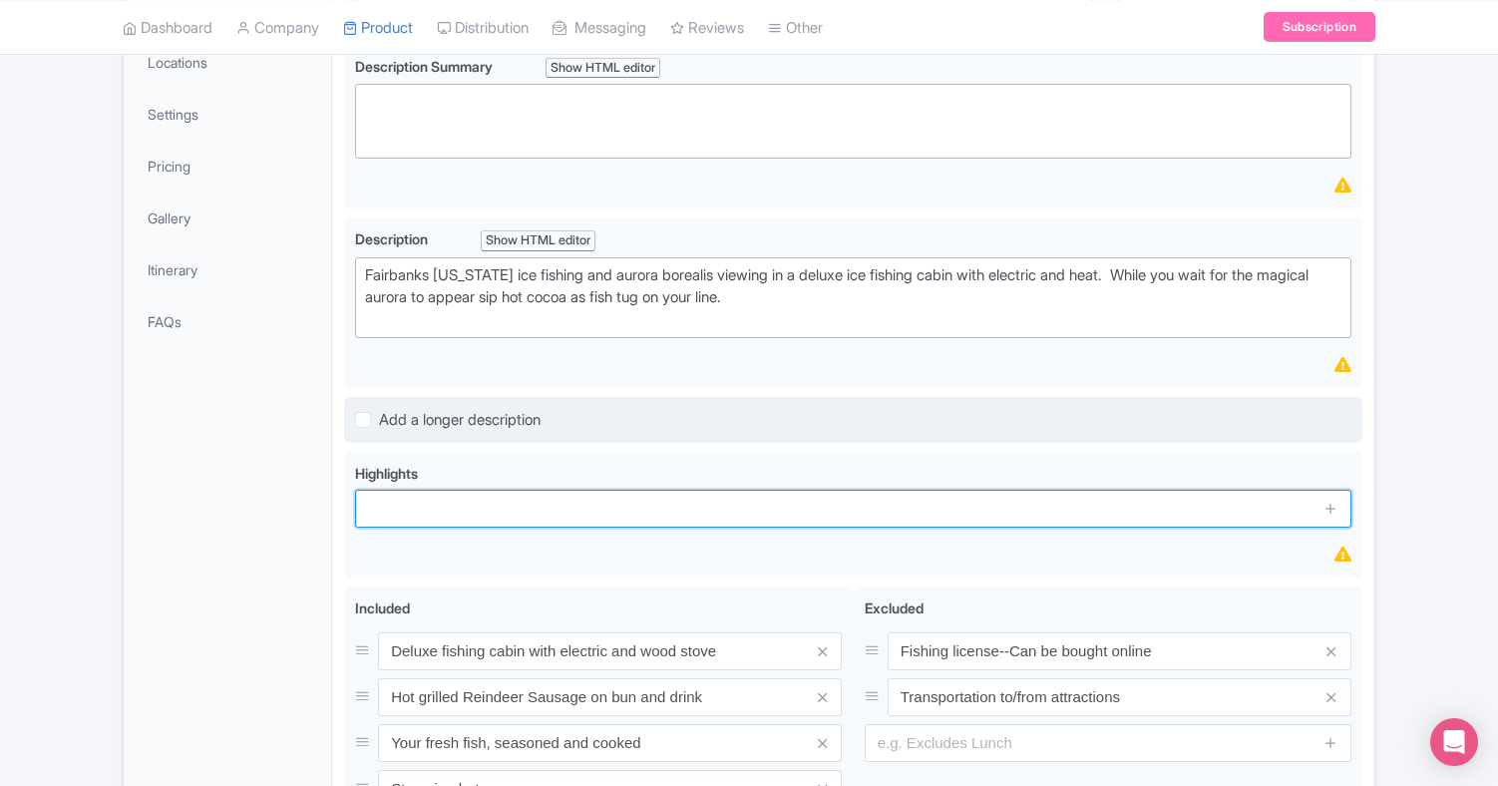
paste input "Begin at 10:00 PM, enjoying ice fishing under the starlit [PERSON_NAME]. As dar…"
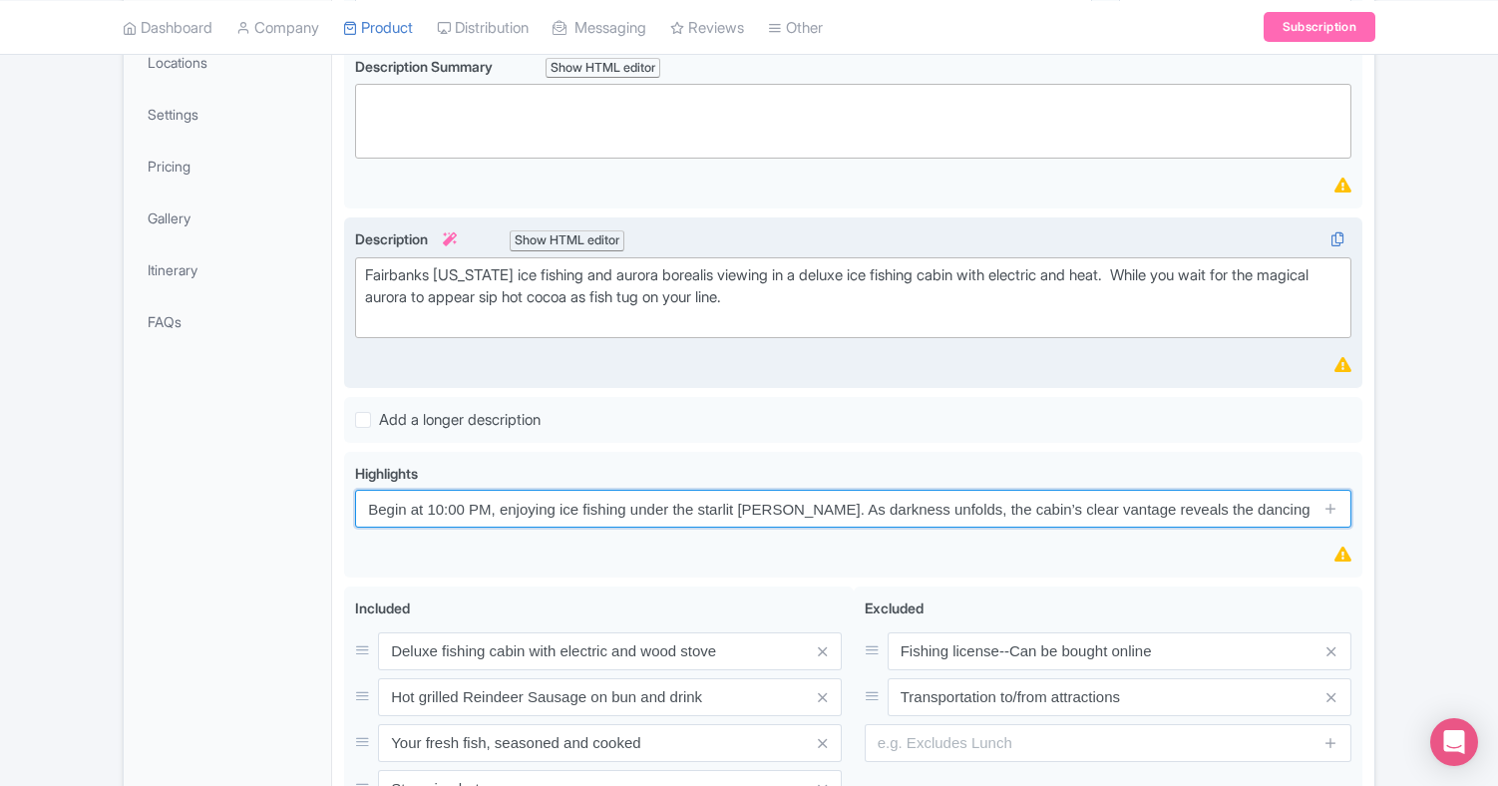
type input "Begin at 10:00 PM, enjoying ice fishing under the starlit [PERSON_NAME]. As dar…"
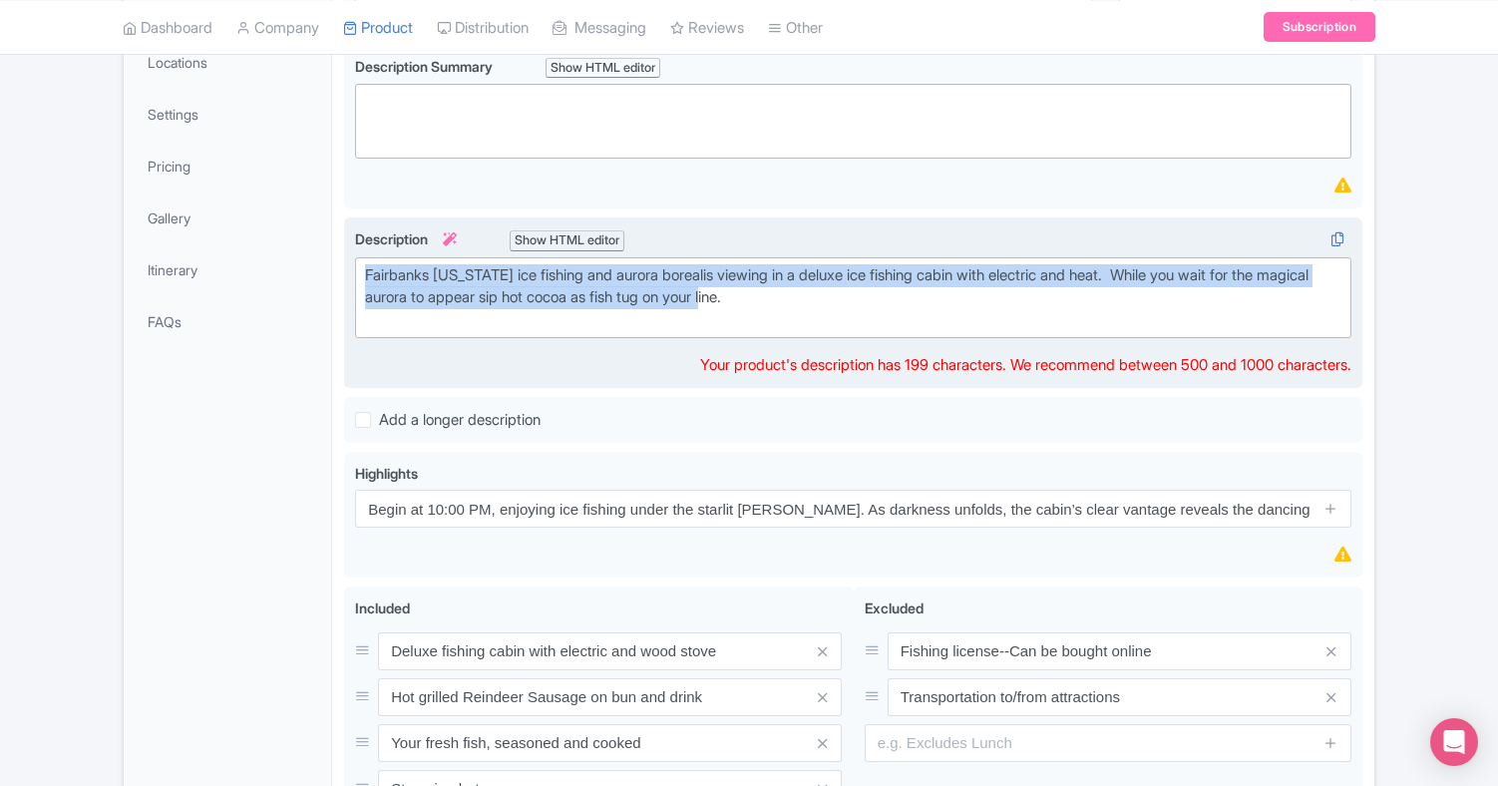
drag, startPoint x: 753, startPoint y: 292, endPoint x: 353, endPoint y: 275, distance: 400.3
click at [353, 275] on div "Fairbanks [US_STATE] ice fishing and aurora borealis viewing in a deluxe ice fi…" at bounding box center [853, 303] width 1018 height 172
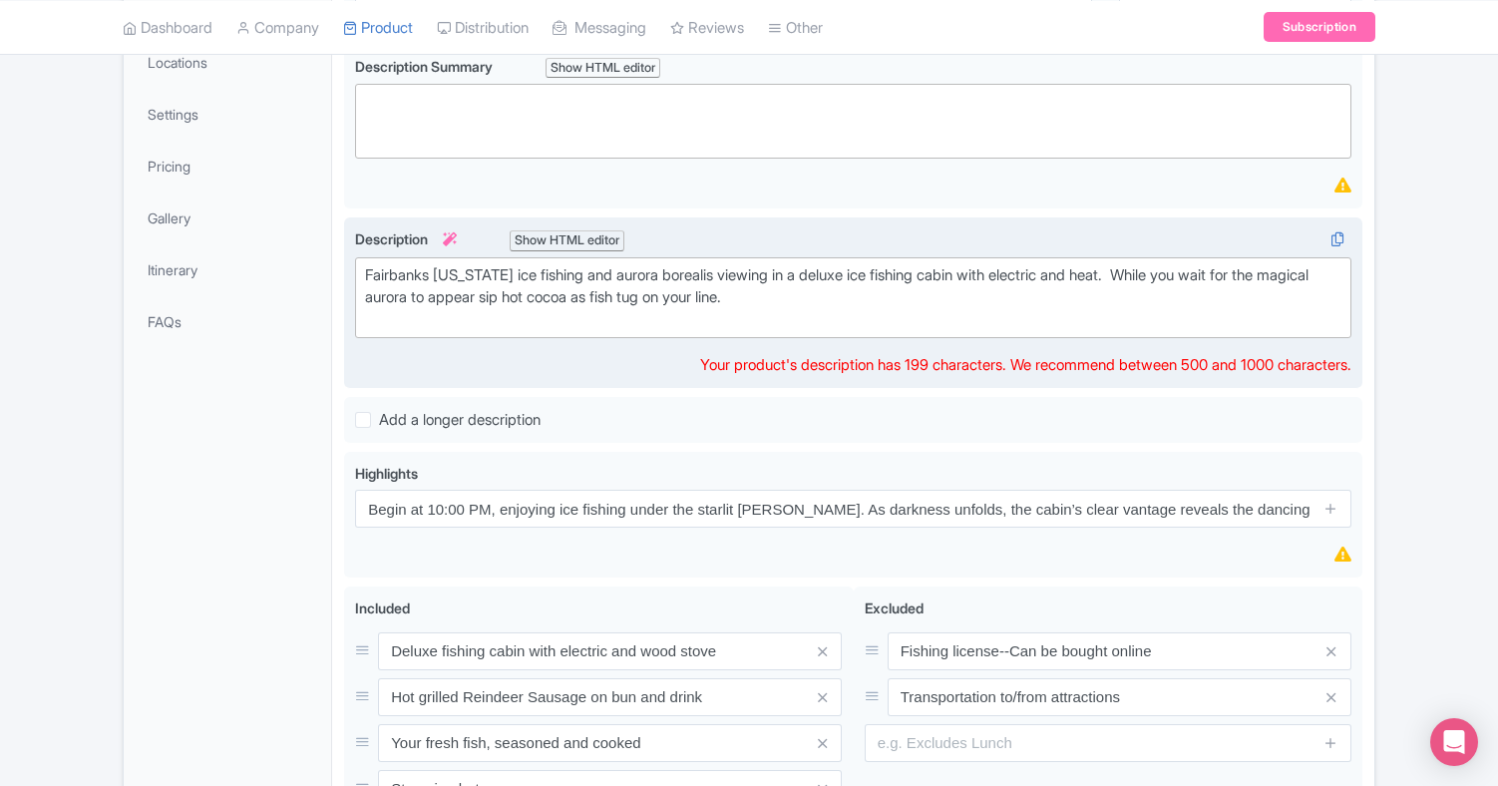
type trix-editor "<div><br><br></div>"
